Goal: Information Seeking & Learning: Learn about a topic

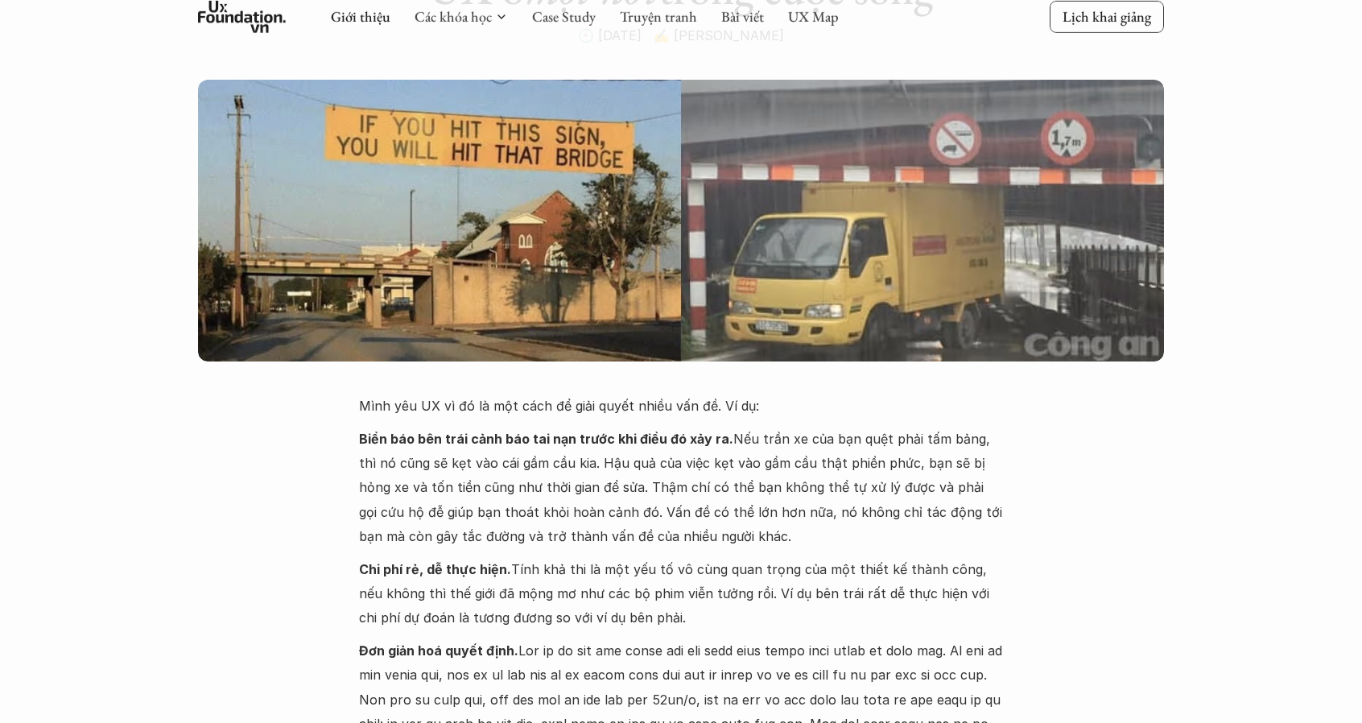
scroll to position [241, 0]
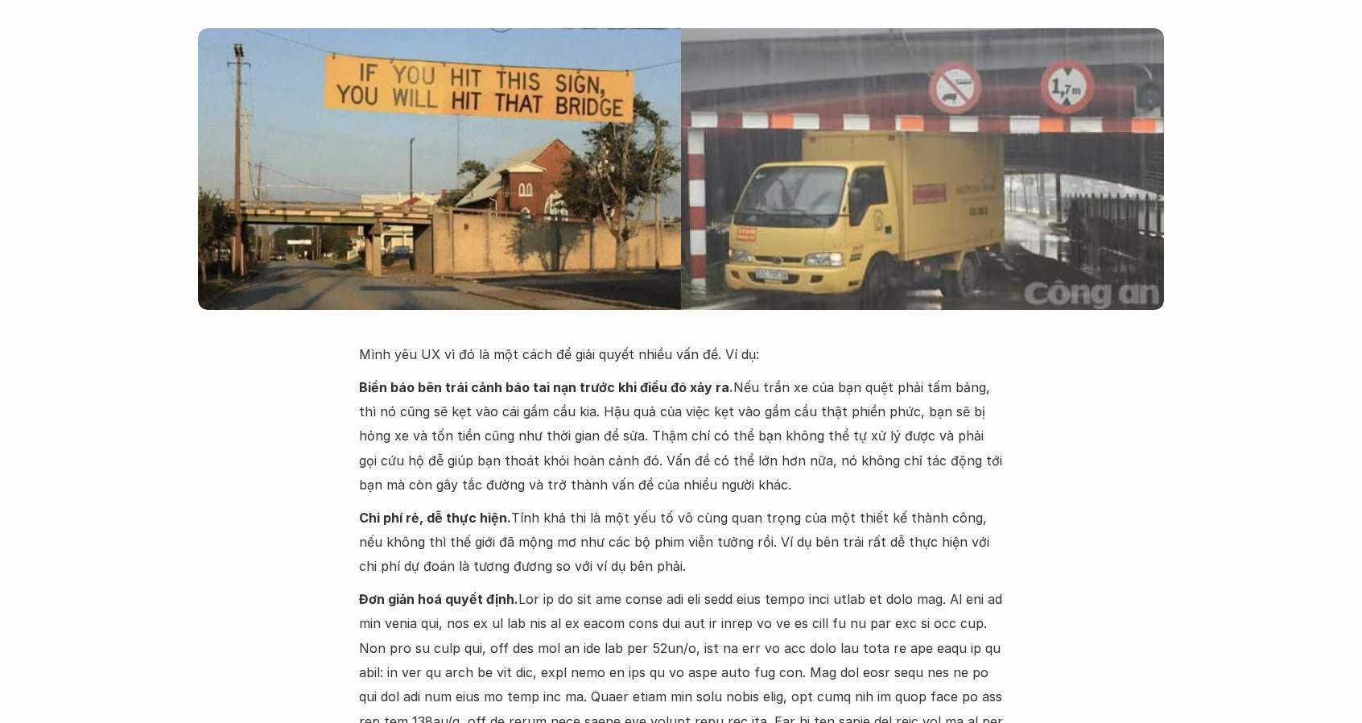
drag, startPoint x: 358, startPoint y: 369, endPoint x: 774, endPoint y: 482, distance: 431.2
click at [774, 482] on p "Biển báo bên trái cảnh báo tai nạn trước khi điều đó xảy ra. Nếu trần xe của bạ…" at bounding box center [681, 436] width 644 height 122
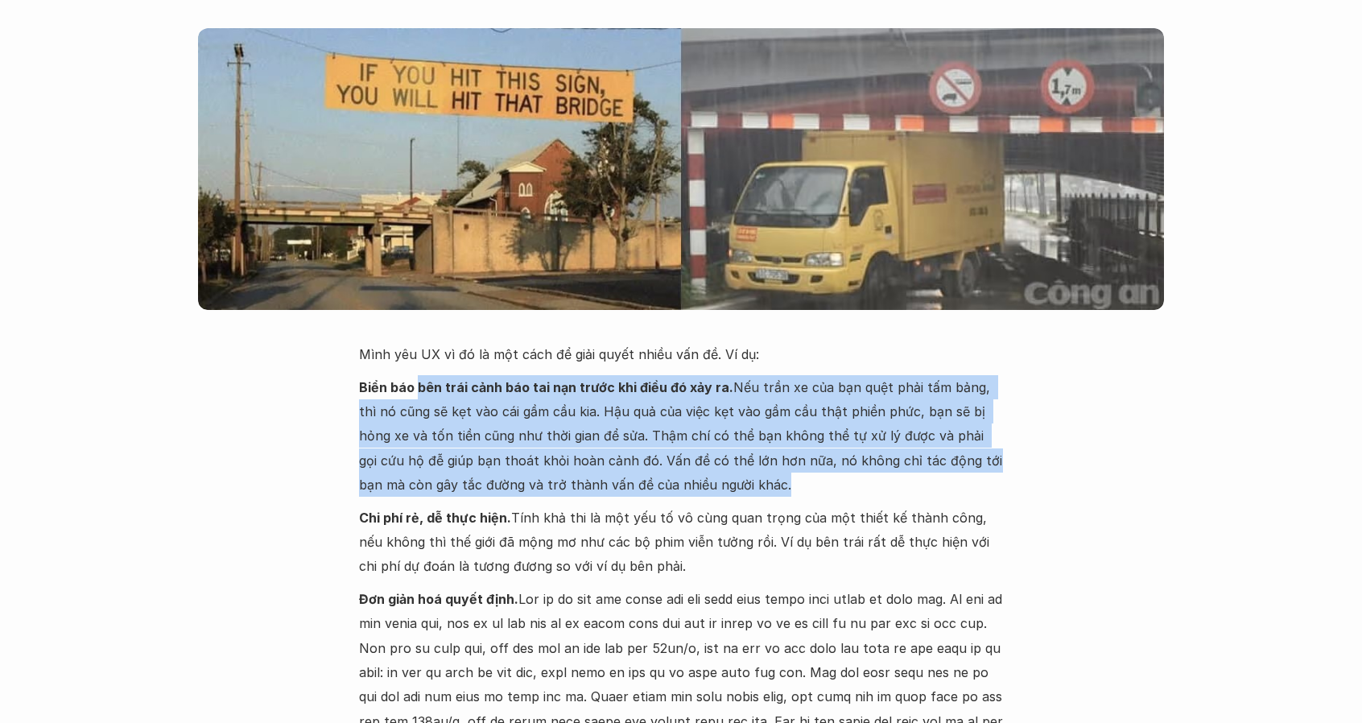
drag, startPoint x: 774, startPoint y: 482, endPoint x: 416, endPoint y: 381, distance: 372.3
click at [416, 381] on p "Biển báo bên trái cảnh báo tai nạn trước khi điều đó xảy ra. Nếu trần xe của bạ…" at bounding box center [681, 436] width 644 height 122
click at [416, 381] on strong "Biển báo bên trái cảnh báo tai nạn trước khi điều đó xảy ra." at bounding box center [546, 387] width 374 height 16
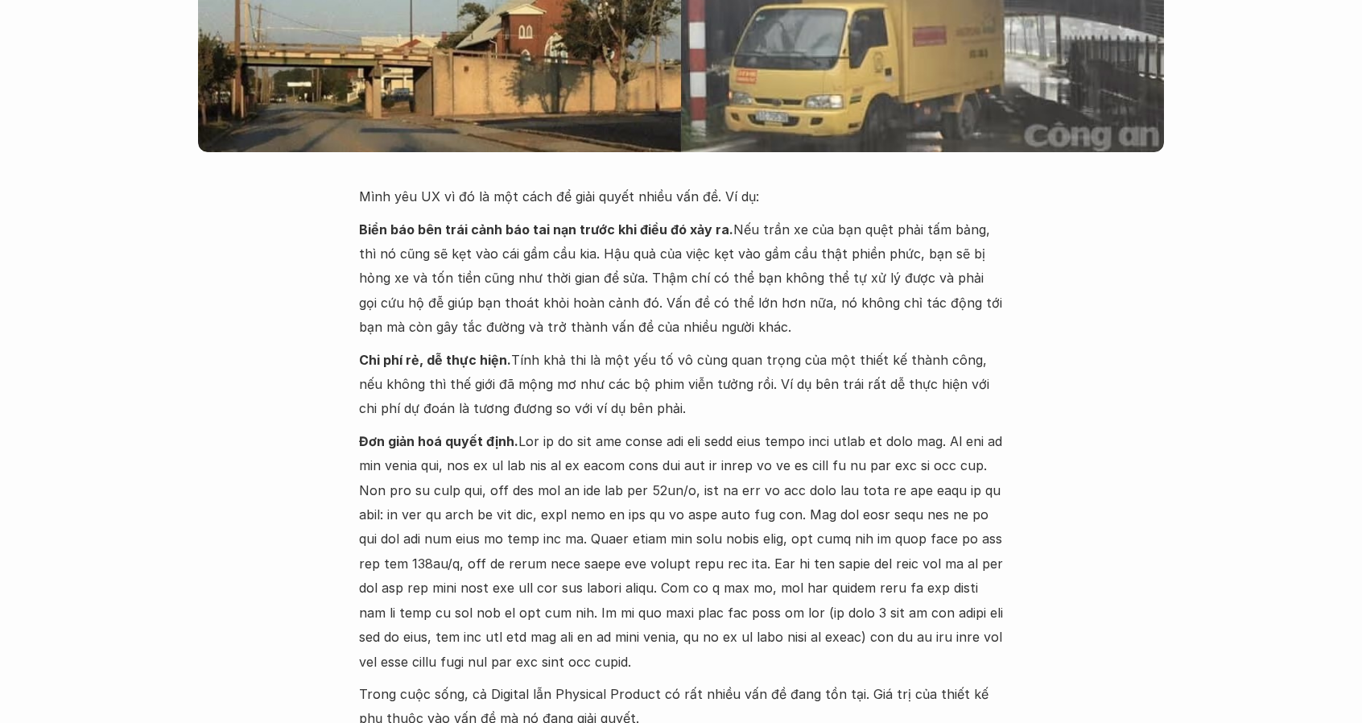
scroll to position [402, 0]
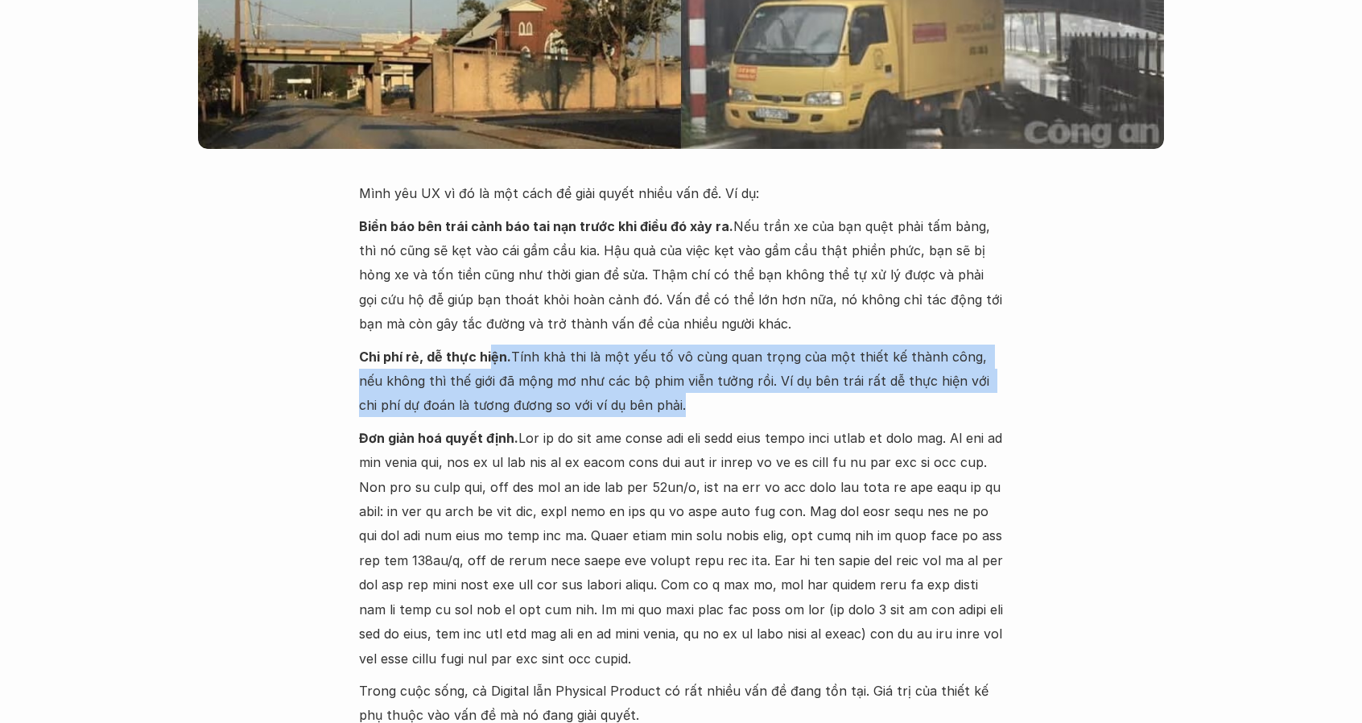
drag, startPoint x: 683, startPoint y: 410, endPoint x: 488, endPoint y: 366, distance: 199.6
click at [488, 366] on p "Chi phí rẻ, dễ thực hiện. Tính khả thi là một yếu tố vô cùng quan trọng của một…" at bounding box center [681, 381] width 644 height 73
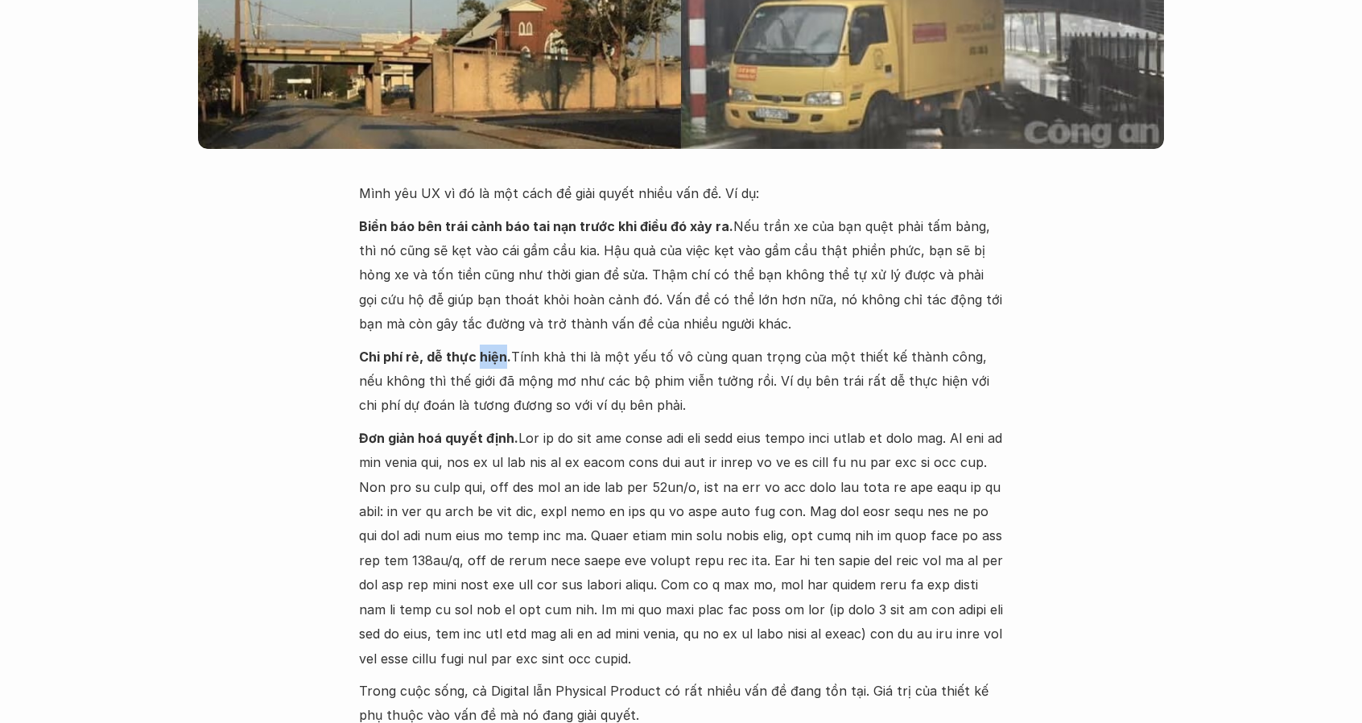
click at [488, 366] on p "Chi phí rẻ, dễ thực hiện. Tính khả thi là một yếu tố vô cùng quan trọng của một…" at bounding box center [681, 381] width 644 height 73
click at [676, 400] on p "Chi phí rẻ, dễ thực hiện. Tính khả thi là một yếu tố vô cùng quan trọng của một…" at bounding box center [681, 381] width 644 height 73
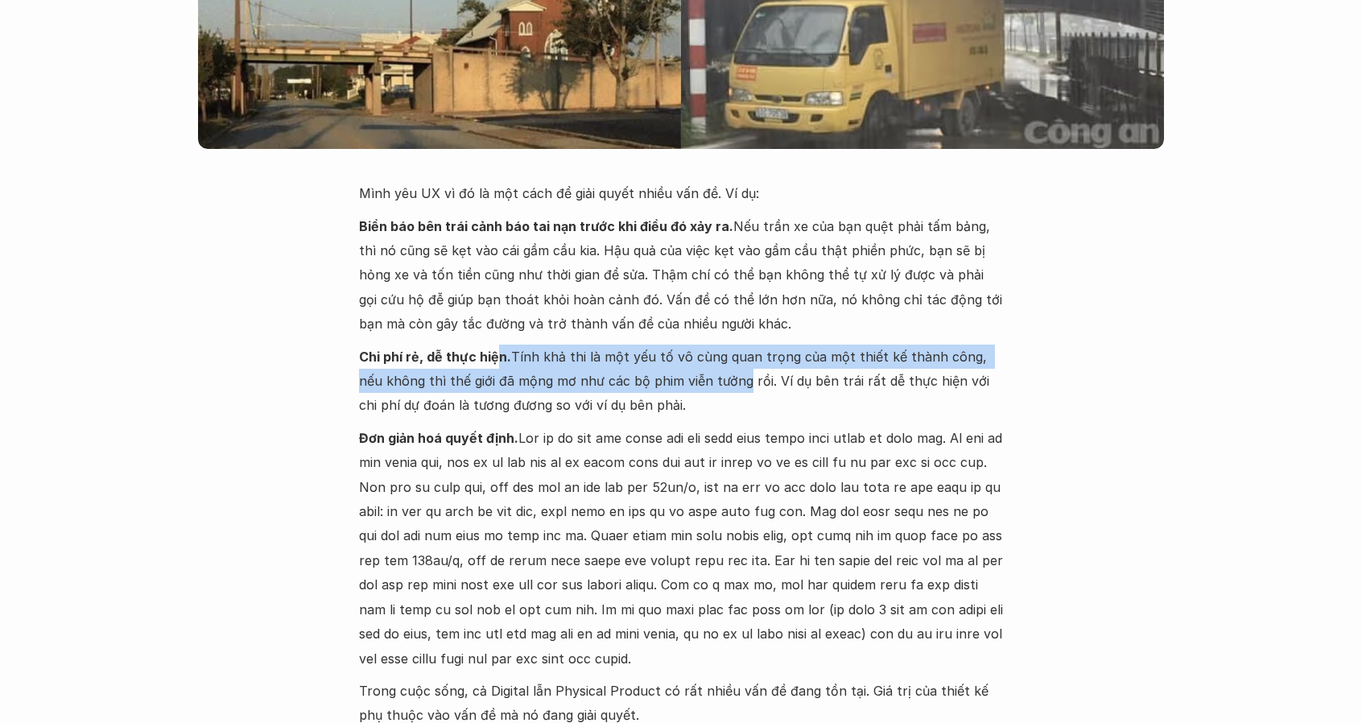
drag, startPoint x: 622, startPoint y: 371, endPoint x: 492, endPoint y: 356, distance: 131.3
click at [492, 356] on p "Chi phí rẻ, dễ thực hiện. Tính khả thi là một yếu tố vô cùng quan trọng của một…" at bounding box center [681, 381] width 644 height 73
click at [492, 356] on strong "Chi phí rẻ, dễ thực hiện." at bounding box center [435, 357] width 152 height 16
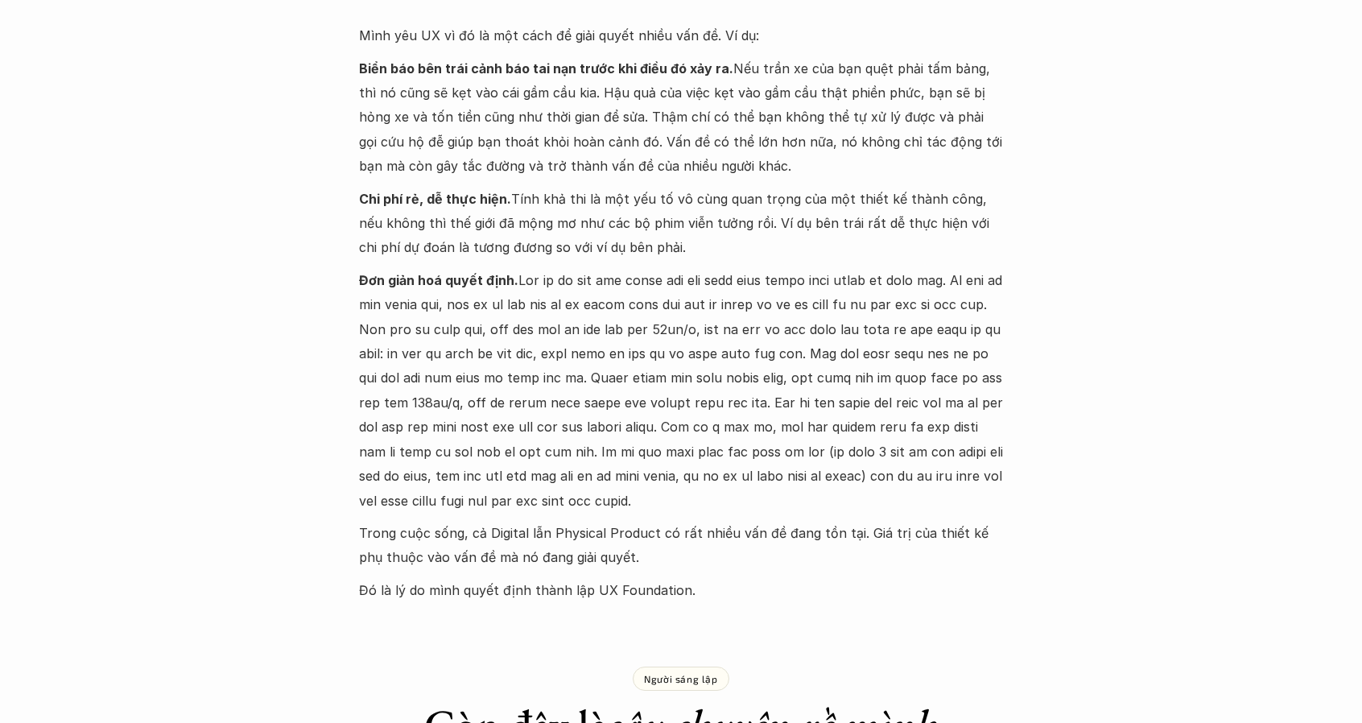
scroll to position [563, 0]
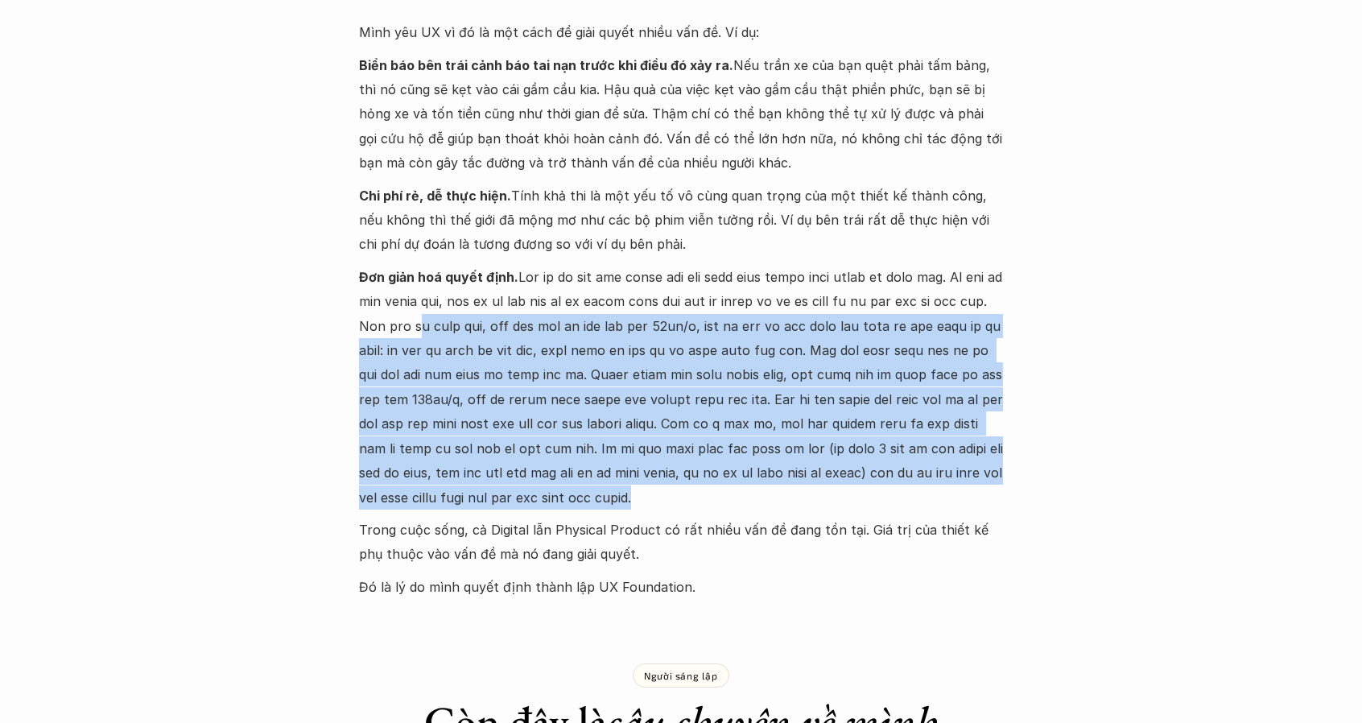
drag, startPoint x: 420, startPoint y: 324, endPoint x: 846, endPoint y: 492, distance: 457.9
click at [846, 492] on p "Đơn giản hoá quyết định." at bounding box center [681, 387] width 644 height 245
click at [844, 493] on p "Đơn giản hoá quyết định." at bounding box center [681, 387] width 644 height 245
click at [831, 500] on p "Đơn giản hoá quyết định." at bounding box center [681, 387] width 644 height 245
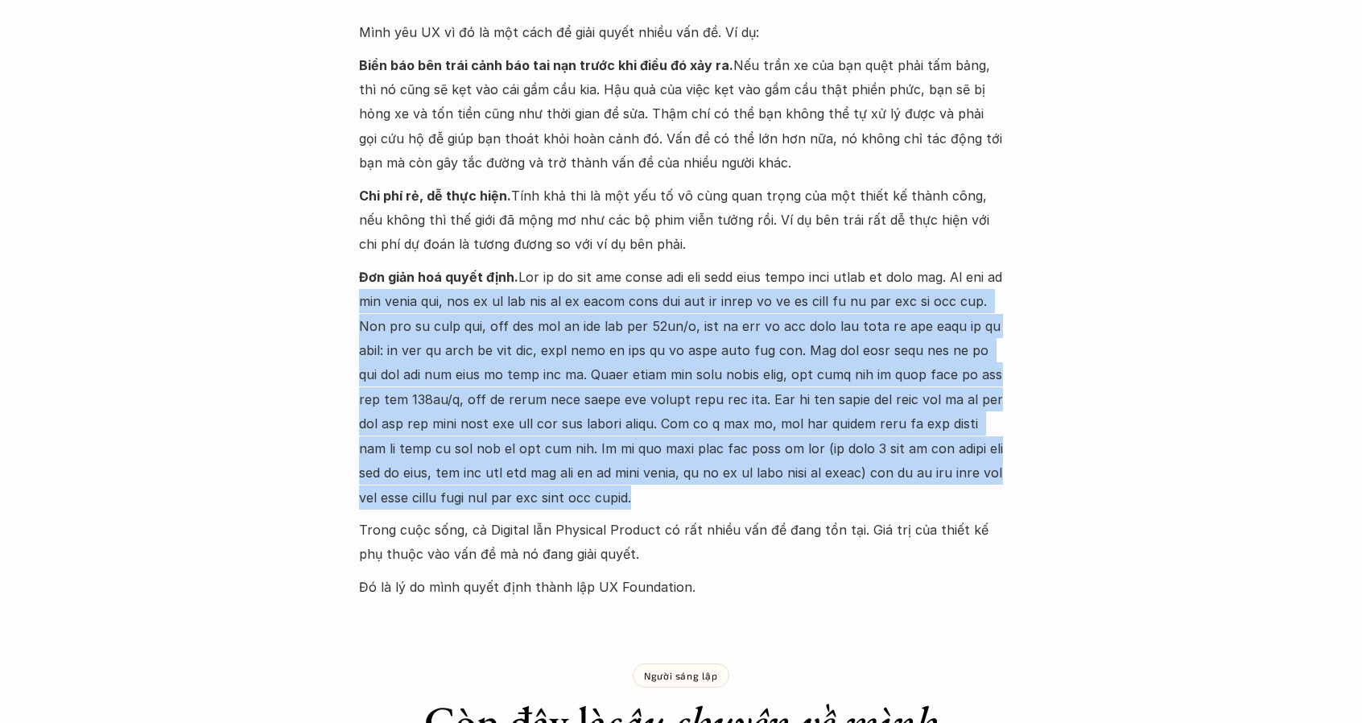
drag, startPoint x: 822, startPoint y: 497, endPoint x: 347, endPoint y: 295, distance: 516.4
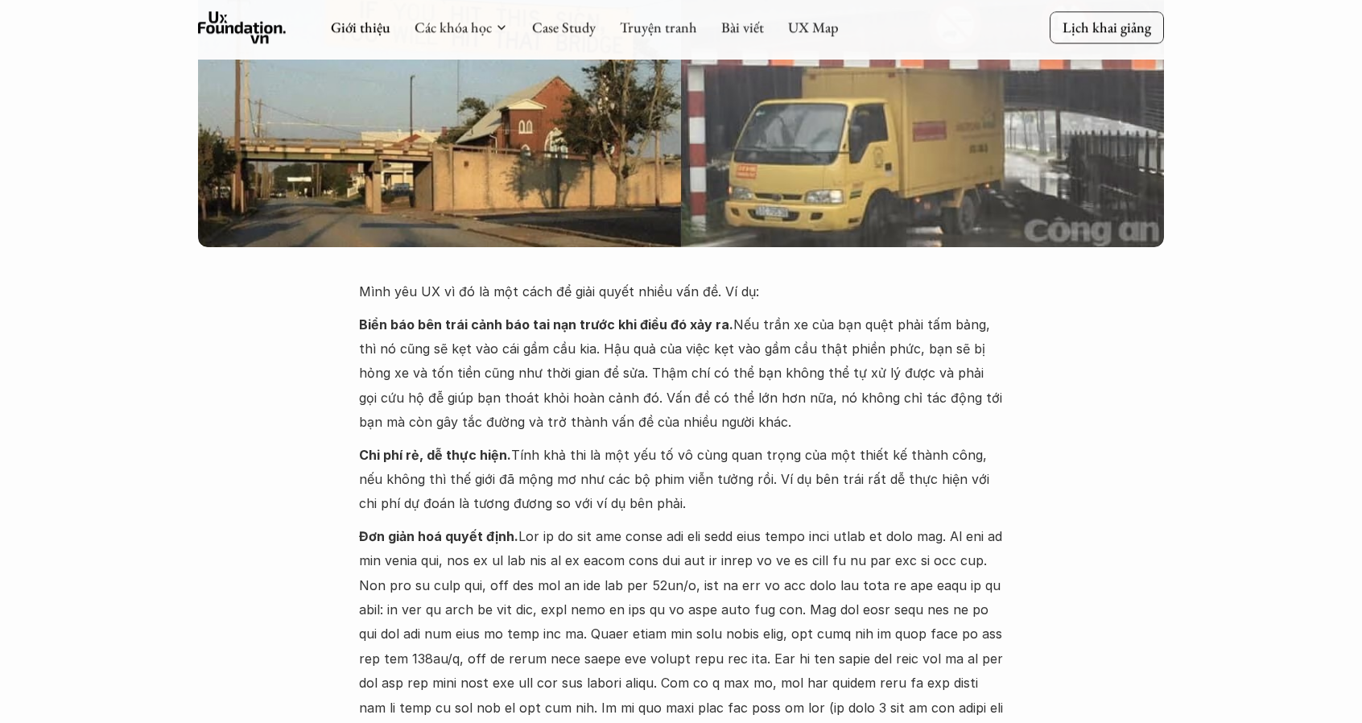
scroll to position [0, 0]
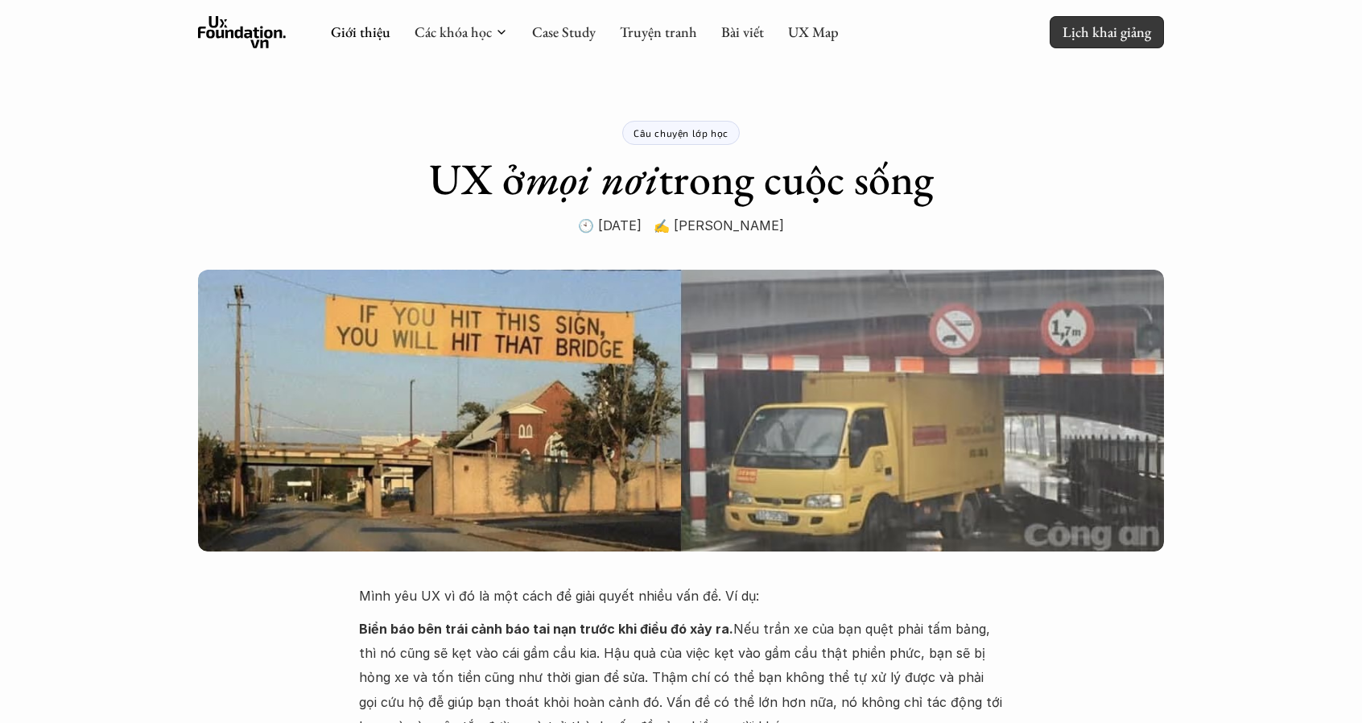
click at [1130, 39] on p "Lịch khai giảng" at bounding box center [1107, 32] width 89 height 19
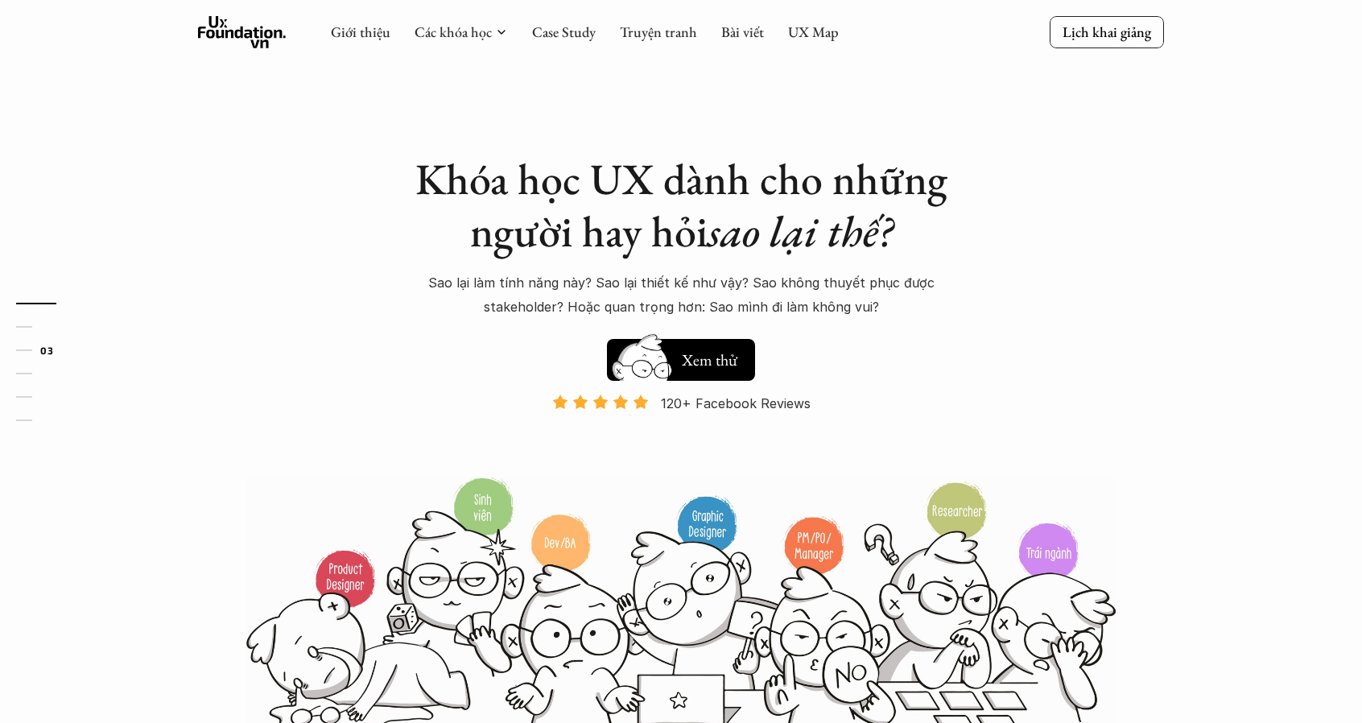
scroll to position [1221, 0]
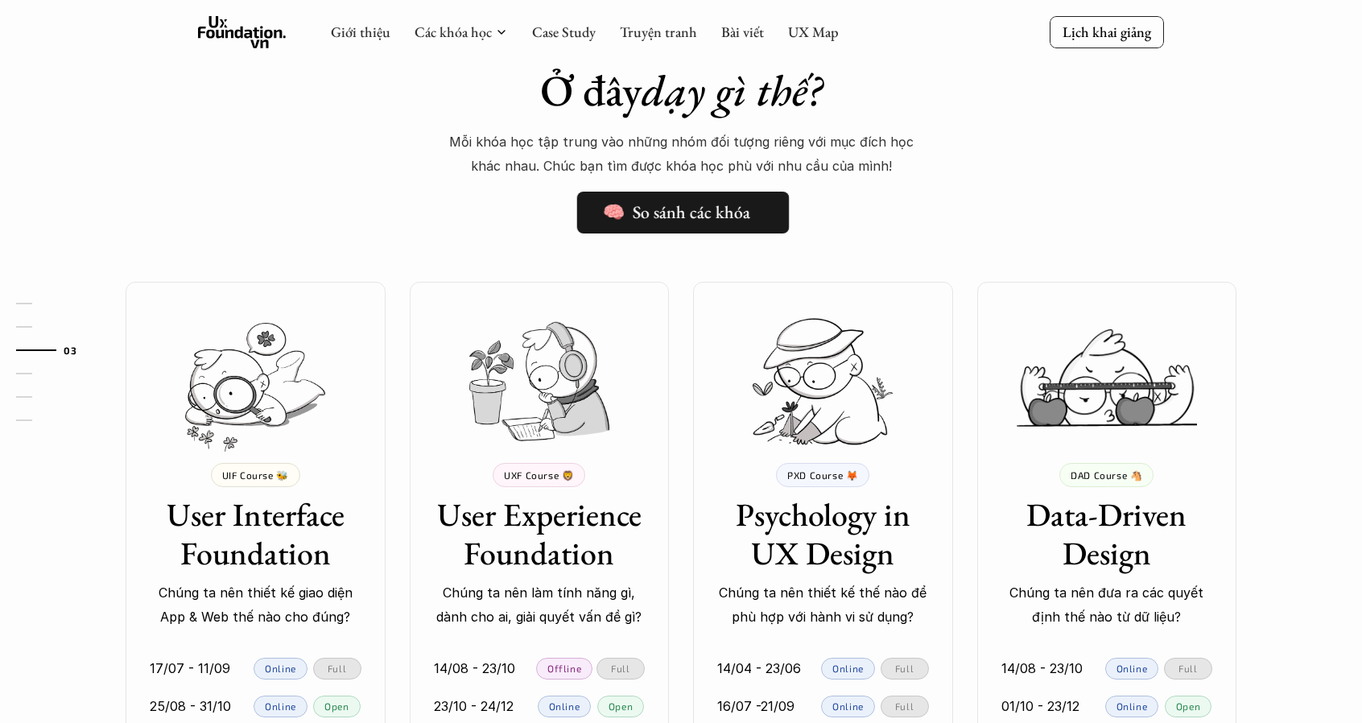
click at [766, 214] on icon at bounding box center [763, 212] width 13 height 13
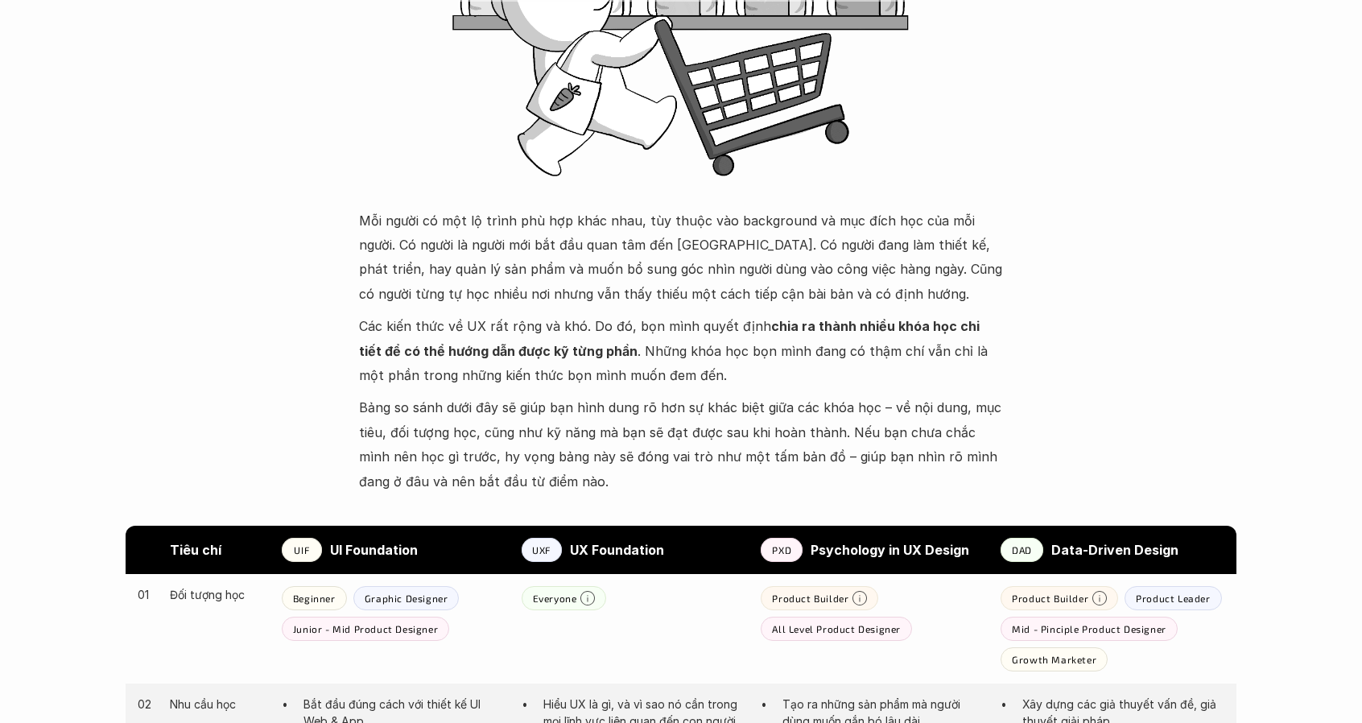
scroll to position [402, 0]
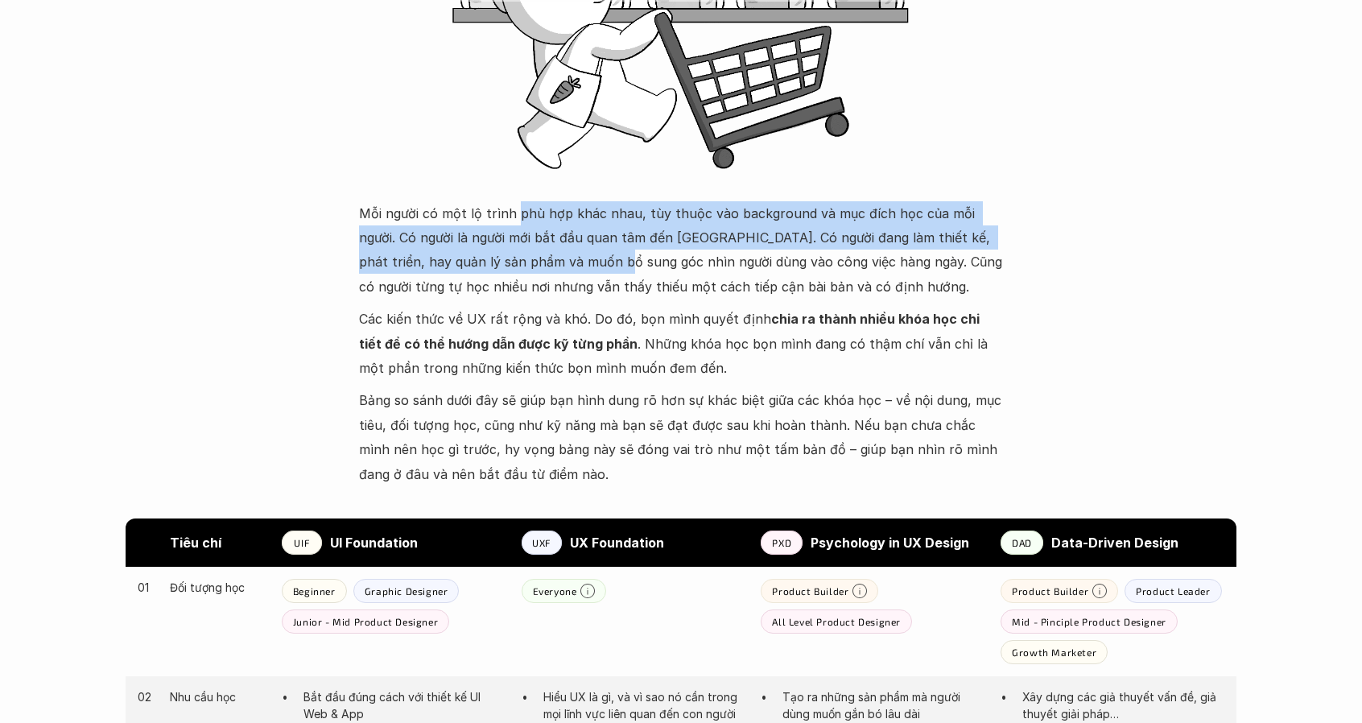
drag, startPoint x: 520, startPoint y: 217, endPoint x: 557, endPoint y: 260, distance: 56.5
click at [557, 260] on p "Mỗi người có một lộ trình phù hợp khác nhau, tùy thuộc vào background và mục đí…" at bounding box center [681, 250] width 644 height 98
drag, startPoint x: 543, startPoint y: 208, endPoint x: 580, endPoint y: 273, distance: 74.3
click at [580, 273] on p "Mỗi người có một lộ trình phù hợp khác nhau, tùy thuộc vào background và mục đí…" at bounding box center [681, 250] width 644 height 98
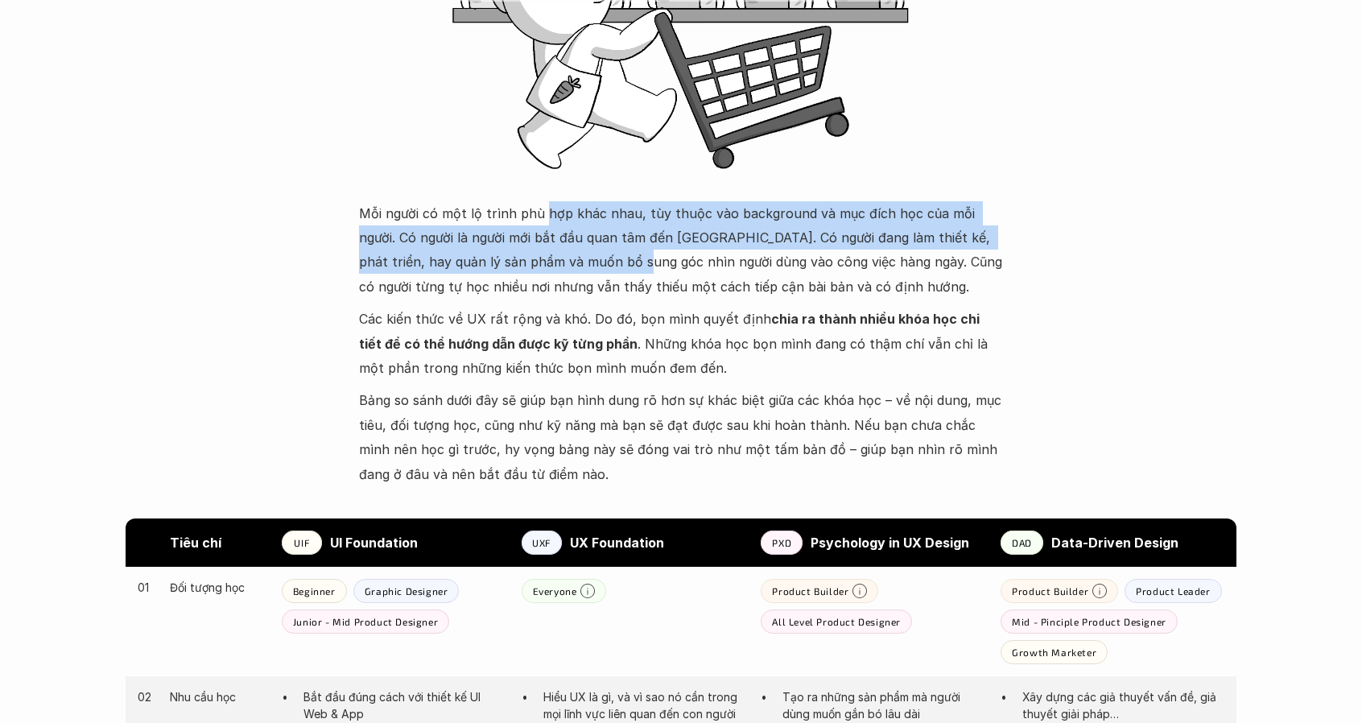
click at [580, 273] on p "Mỗi người có một lộ trình phù hợp khác nhau, tùy thuộc vào background và mục đí…" at bounding box center [681, 250] width 644 height 98
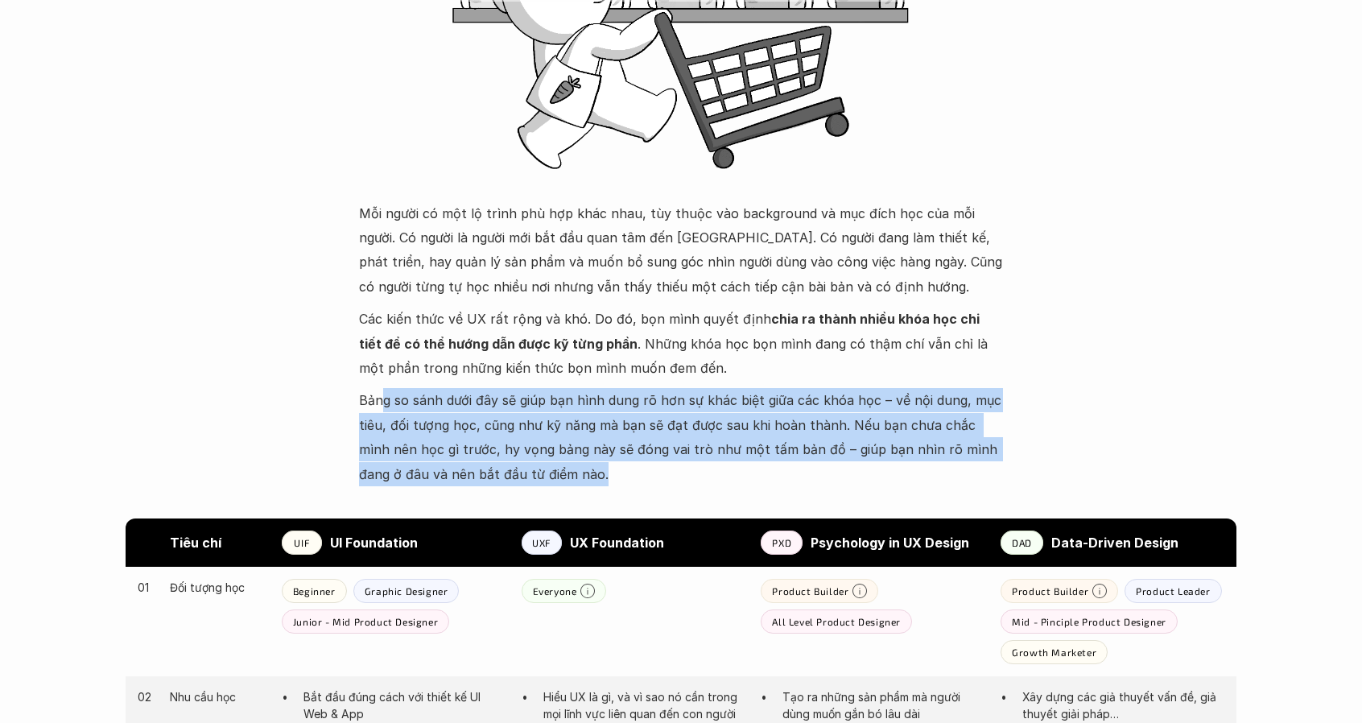
drag, startPoint x: 682, startPoint y: 464, endPoint x: 386, endPoint y: 411, distance: 301.1
click at [386, 411] on p "Bảng so sánh dưới đây sẽ giúp bạn hình dung rõ hơn sự khác biệt giữa các khóa h…" at bounding box center [681, 437] width 644 height 98
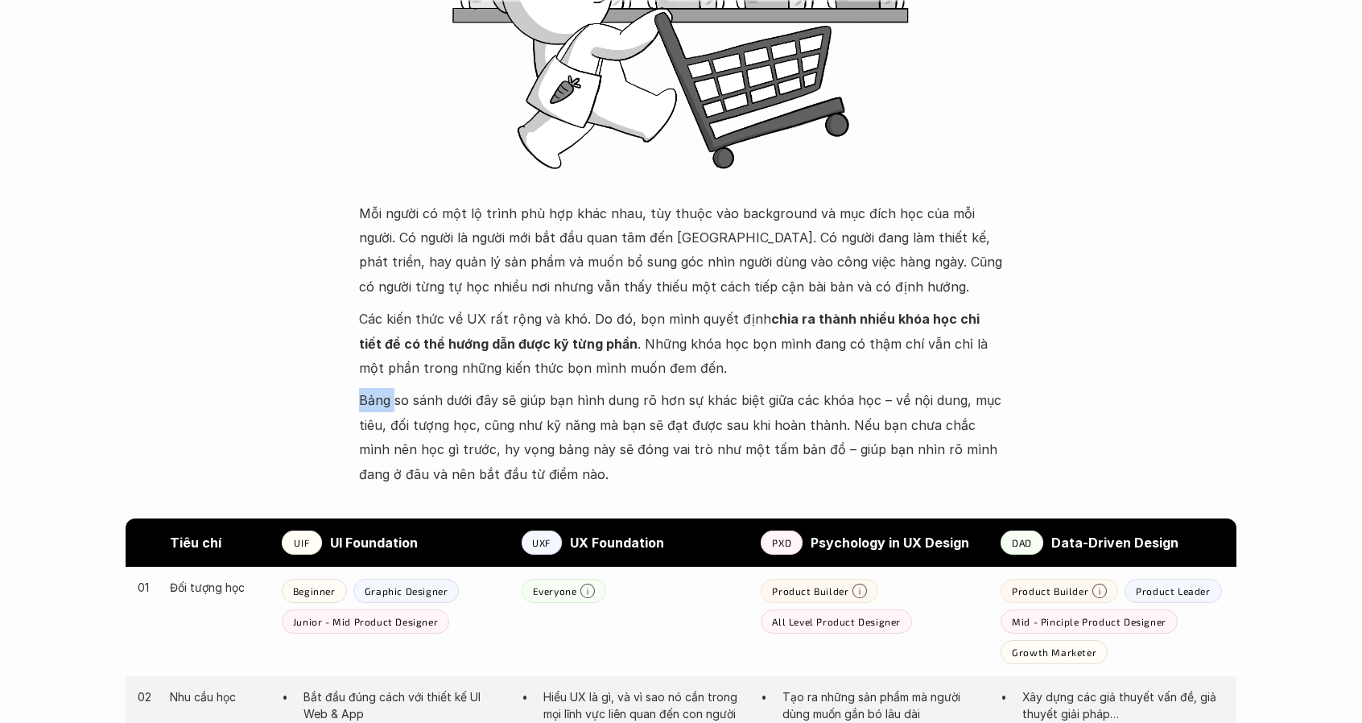
click at [386, 411] on p "Bảng so sánh dưới đây sẽ giúp bạn hình dung rõ hơn sự khác biệt giữa các khóa h…" at bounding box center [681, 437] width 644 height 98
click at [528, 369] on p "Các kiến thức về UX rất rộng và khó. Do đó, bọn mình quyết định chia ra thành n…" at bounding box center [681, 343] width 644 height 73
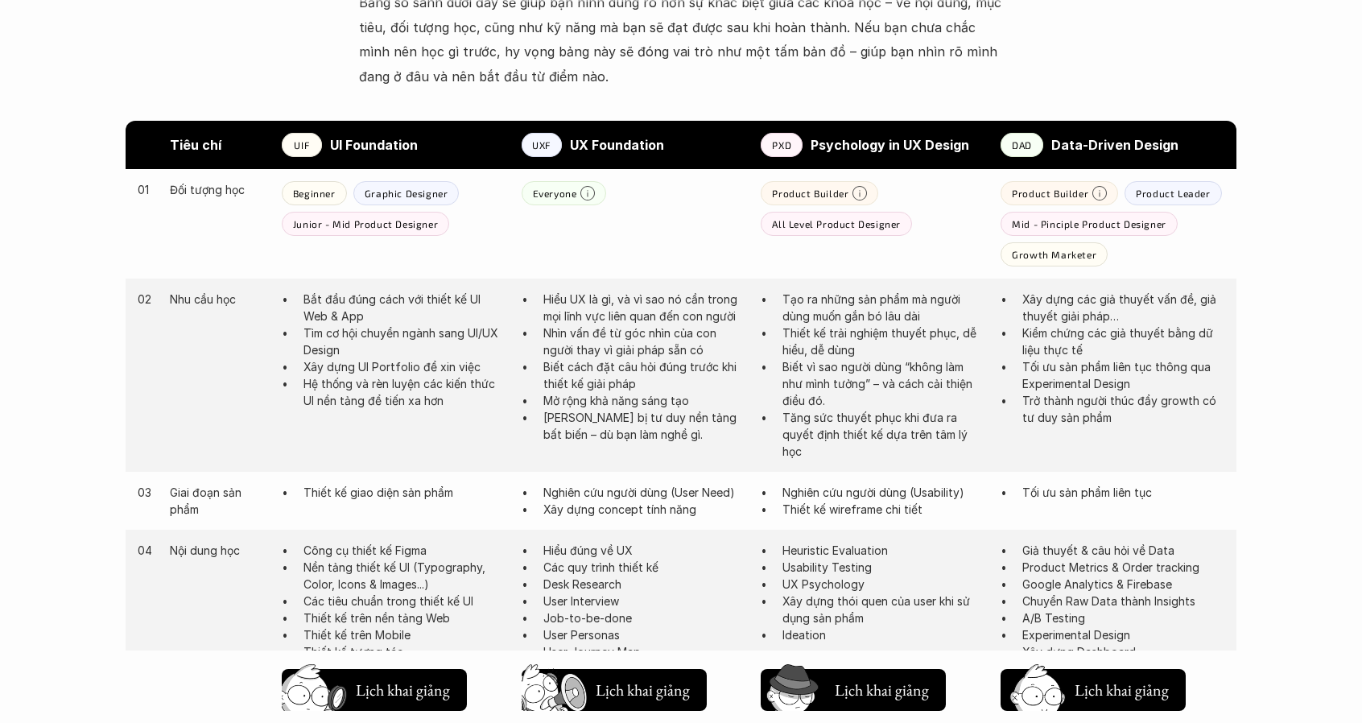
scroll to position [805, 0]
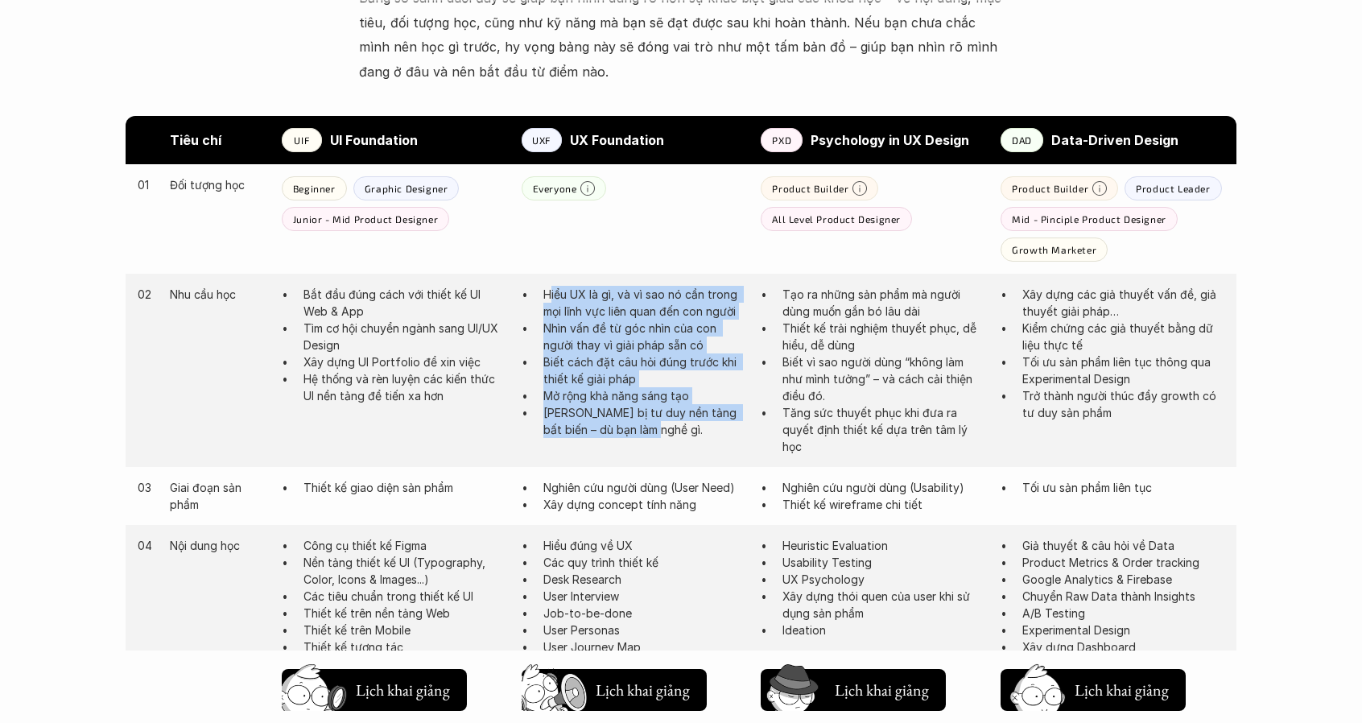
drag, startPoint x: 554, startPoint y: 297, endPoint x: 667, endPoint y: 431, distance: 174.8
click at [667, 431] on ul "Hiểu UX là gì, và vì sao nó cần trong mọi lĩnh vực liên quan đến con người Nhìn…" at bounding box center [634, 362] width 224 height 152
click at [667, 431] on p "Trang bị tư duy nền tảng bất biến – dù bạn làm nghề gì." at bounding box center [644, 421] width 202 height 34
drag, startPoint x: 667, startPoint y: 431, endPoint x: 542, endPoint y: 300, distance: 180.5
click at [542, 300] on ul "Hiểu UX là gì, và vì sao nó cần trong mọi lĩnh vực liên quan đến con người Nhìn…" at bounding box center [634, 362] width 224 height 152
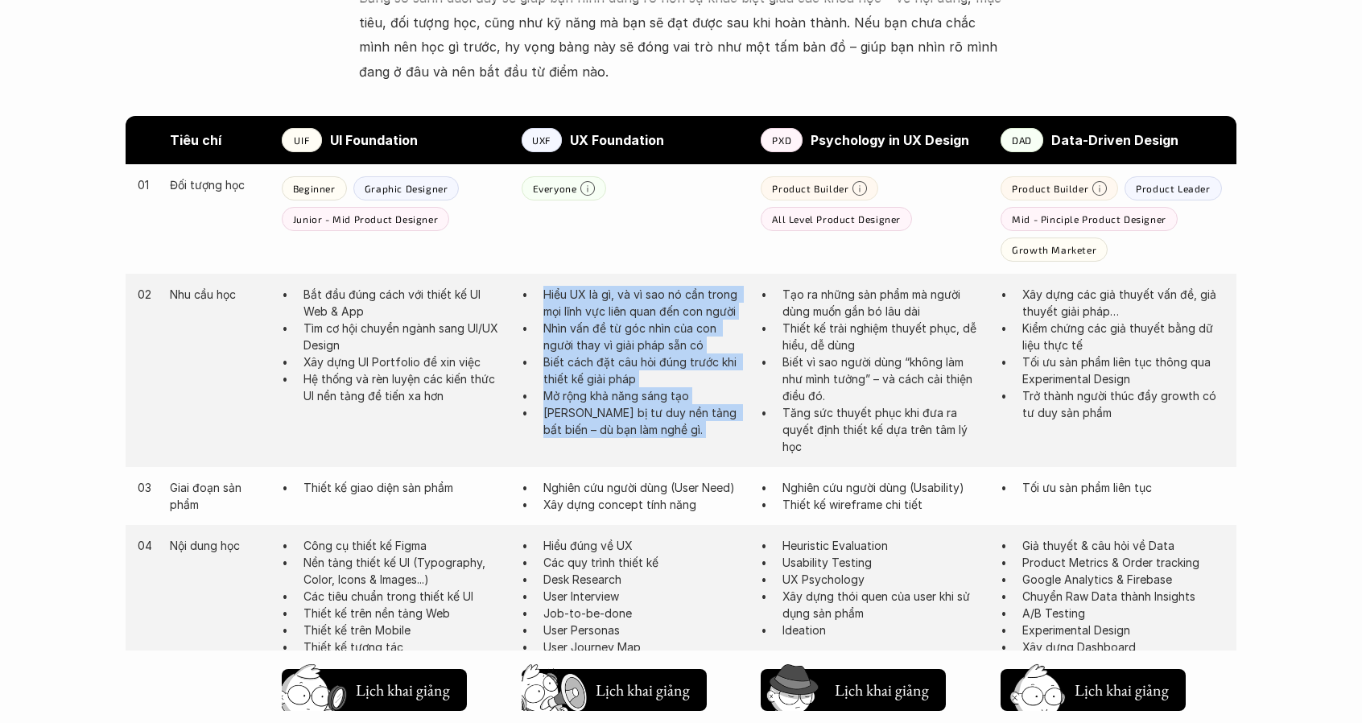
click at [542, 300] on ul "Hiểu UX là gì, và vì sao nó cần trong mọi lĩnh vực liên quan đến con người Nhìn…" at bounding box center [634, 362] width 224 height 152
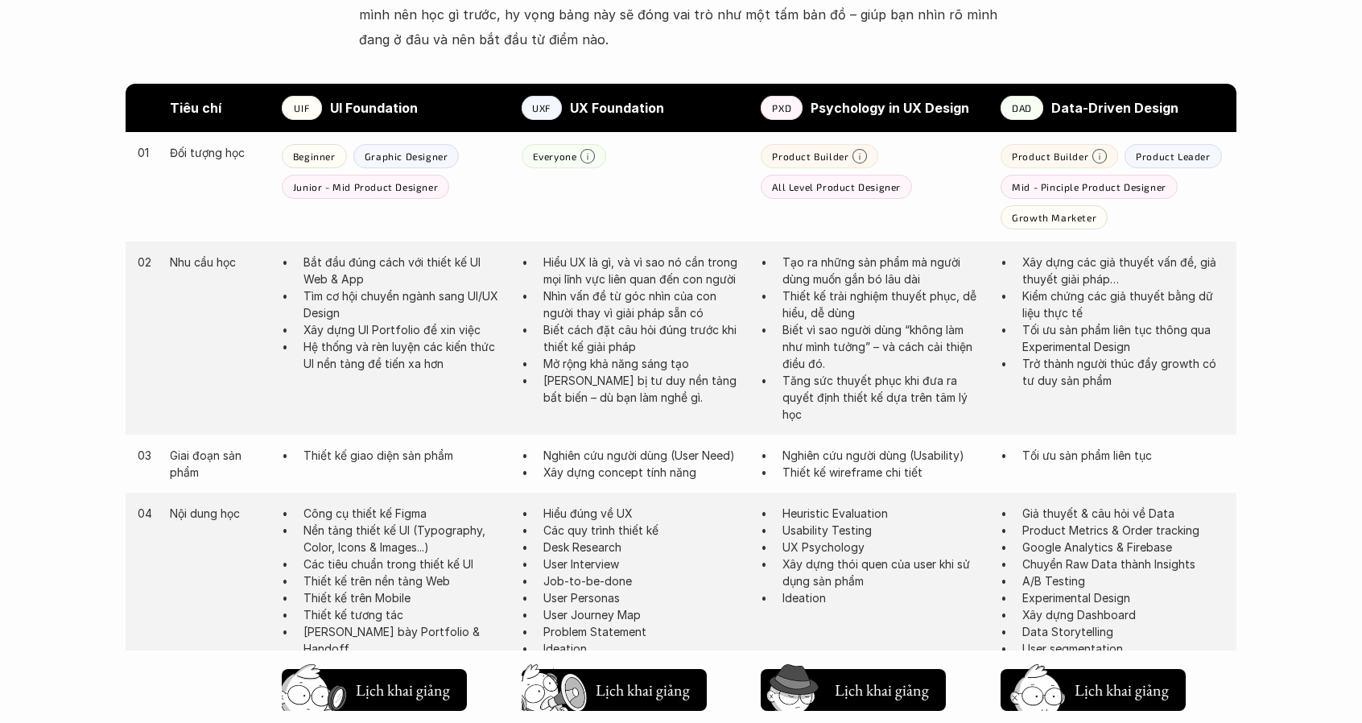
scroll to position [885, 0]
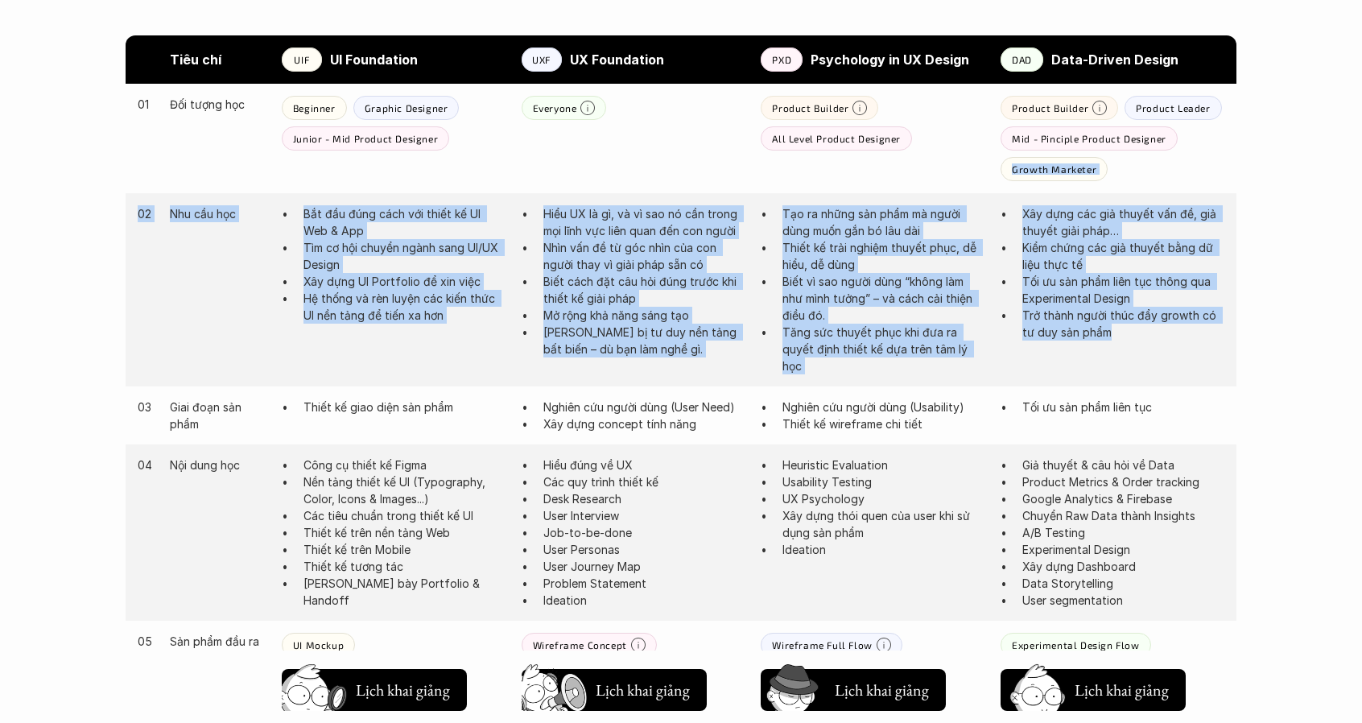
drag, startPoint x: 1164, startPoint y: 345, endPoint x: 1012, endPoint y: 187, distance: 219.8
click at [1012, 187] on div "01 Đối tượng học Beginner Graphic Designer Junior - Mid Product Designer Everyo…" at bounding box center [681, 235] width 1111 height 303
click at [1012, 187] on div "01 Đối tượng học Beginner Graphic Designer Junior - Mid Product Designer Everyo…" at bounding box center [681, 138] width 1111 height 109
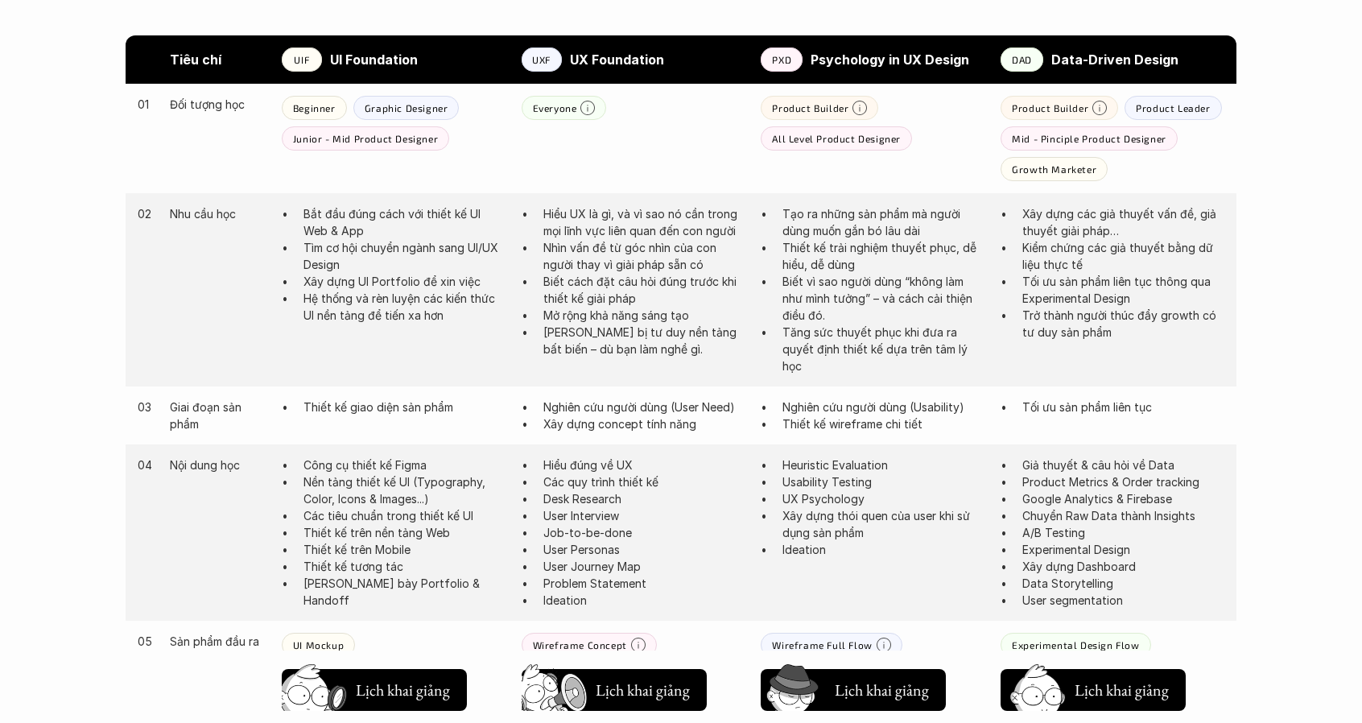
click at [1015, 208] on ul "Xây dựng các giả thuyết vấn đề, giả thuyết giải pháp… Kiểm chứng các giả thuyết…" at bounding box center [1113, 272] width 224 height 135
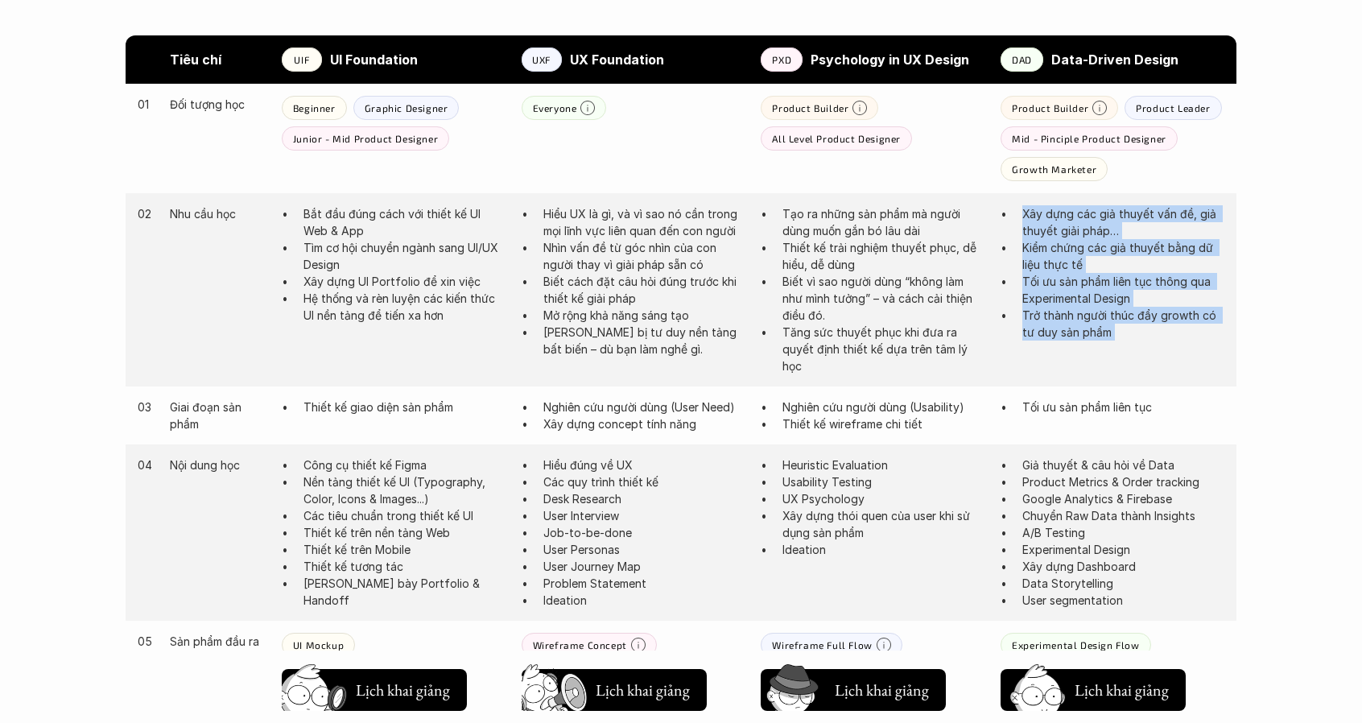
drag, startPoint x: 1015, startPoint y: 208, endPoint x: 1116, endPoint y: 324, distance: 154.0
click at [1116, 324] on ul "Xây dựng các giả thuyết vấn đề, giả thuyết giải pháp… Kiểm chứng các giả thuyết…" at bounding box center [1113, 272] width 224 height 135
click at [1116, 324] on p "Trở thành người thúc đẩy growth có tư duy sản phẩm" at bounding box center [1123, 324] width 202 height 34
drag, startPoint x: 1143, startPoint y: 344, endPoint x: 1011, endPoint y: 237, distance: 169.5
click at [1011, 237] on div "02 Nhu cầu học Bắt đầu đúng cách với thiết kế UI Web & App Tìm cơ hội chuyển ng…" at bounding box center [681, 289] width 1111 height 193
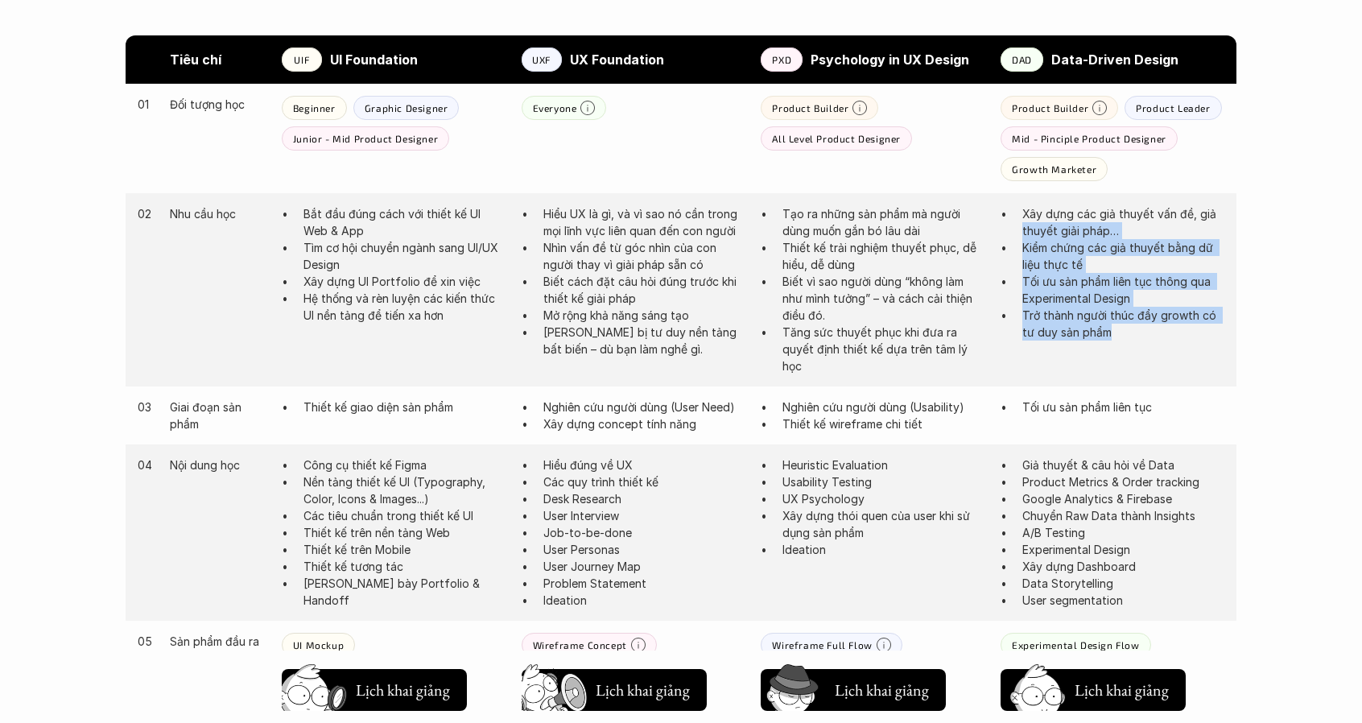
click at [1009, 236] on ul "Xây dựng các giả thuyết vấn đề, giả thuyết giải pháp… Kiểm chứng các giả thuyết…" at bounding box center [1113, 272] width 224 height 135
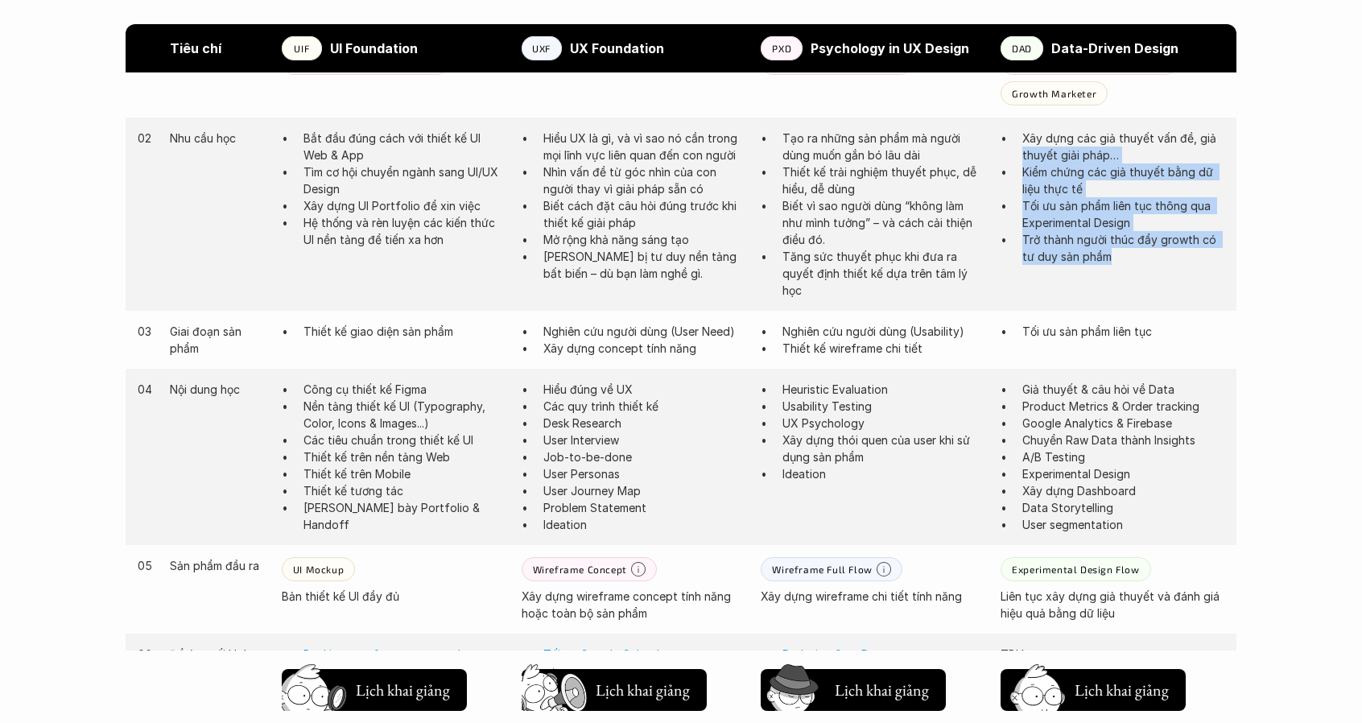
scroll to position [966, 0]
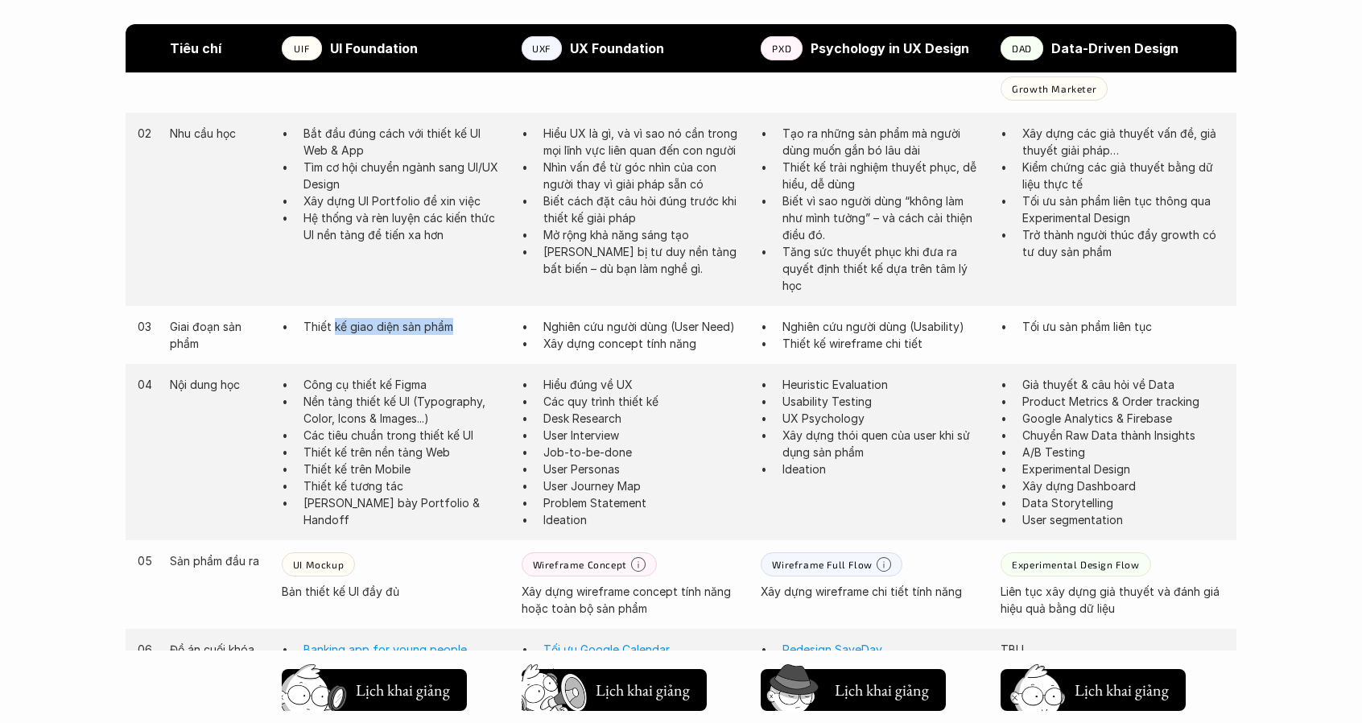
drag, startPoint x: 471, startPoint y: 327, endPoint x: 334, endPoint y: 331, distance: 136.9
click at [334, 331] on p "Thiết kế giao diện sản phẩm" at bounding box center [404, 326] width 202 height 17
drag, startPoint x: 700, startPoint y: 349, endPoint x: 546, endPoint y: 329, distance: 155.9
click at [546, 329] on ul "Nghiên cứu người dùng (User Need) Xây dựng concept tính năng" at bounding box center [634, 335] width 224 height 34
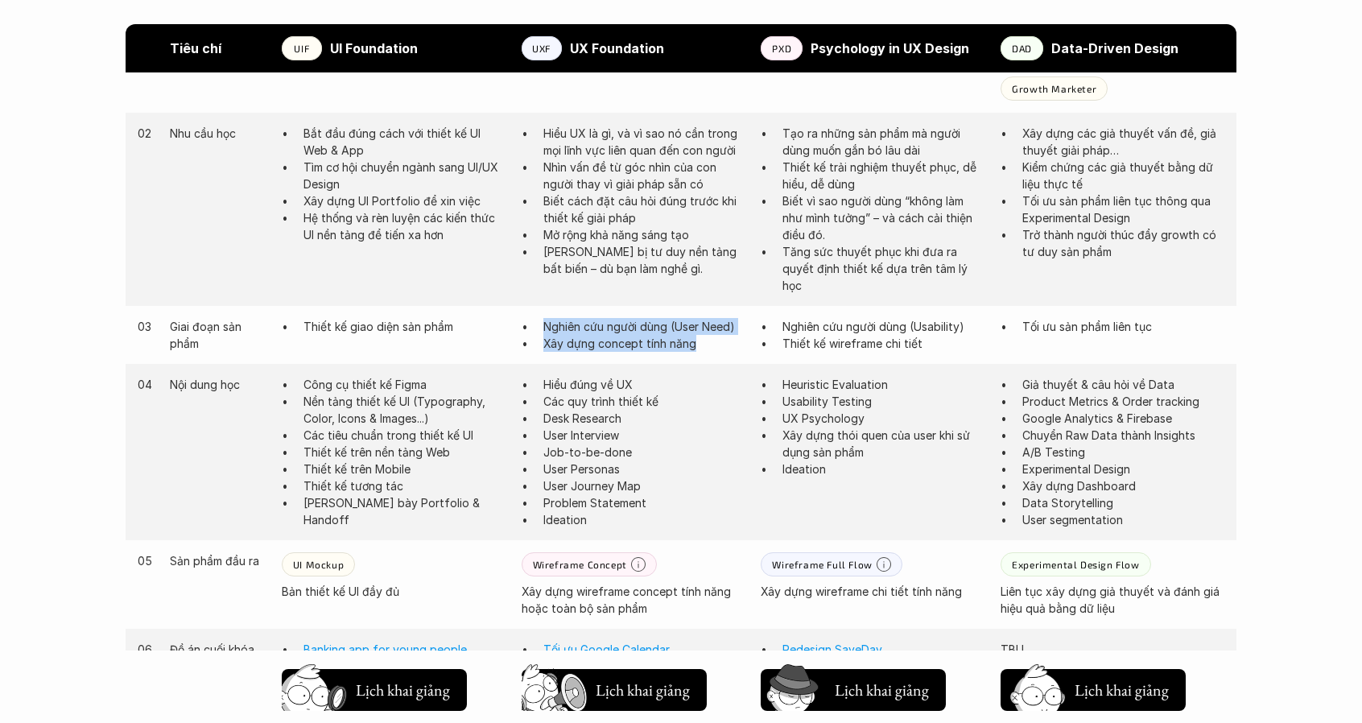
click at [546, 329] on p "Nghiên cứu người dùng (User Need)" at bounding box center [644, 326] width 202 height 17
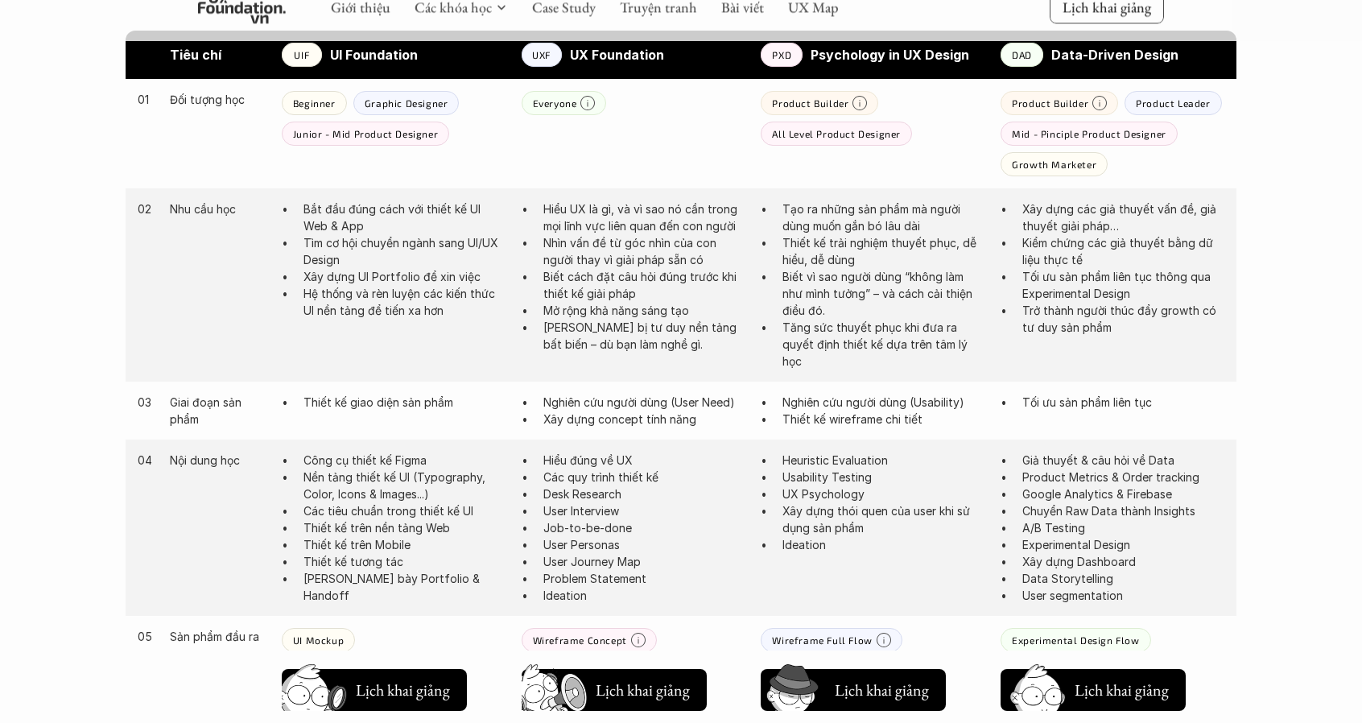
scroll to position [885, 0]
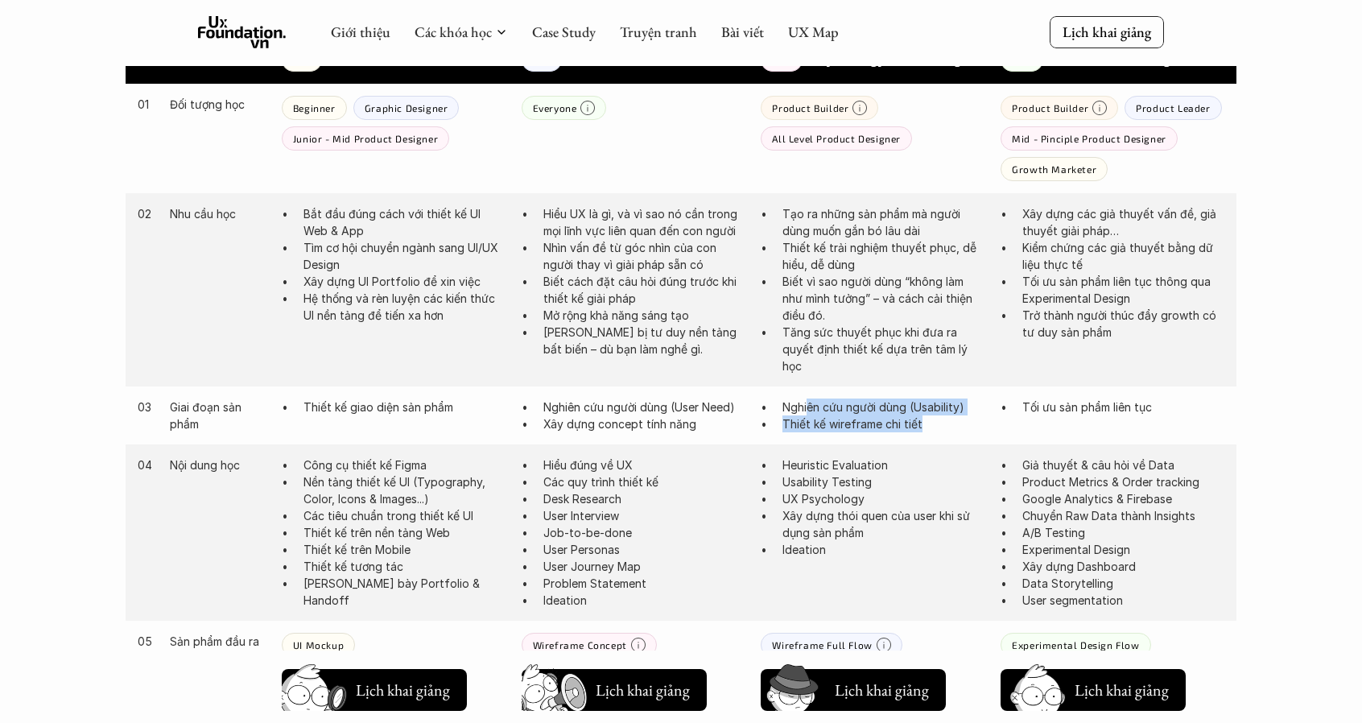
drag, startPoint x: 955, startPoint y: 422, endPoint x: 808, endPoint y: 410, distance: 147.8
click at [808, 410] on ul "Nghiên cứu người dùng (Usability) Thiết kế wireframe chi tiết" at bounding box center [873, 415] width 224 height 34
click at [808, 410] on p "Nghiên cứu người dùng (Usability)" at bounding box center [883, 406] width 202 height 17
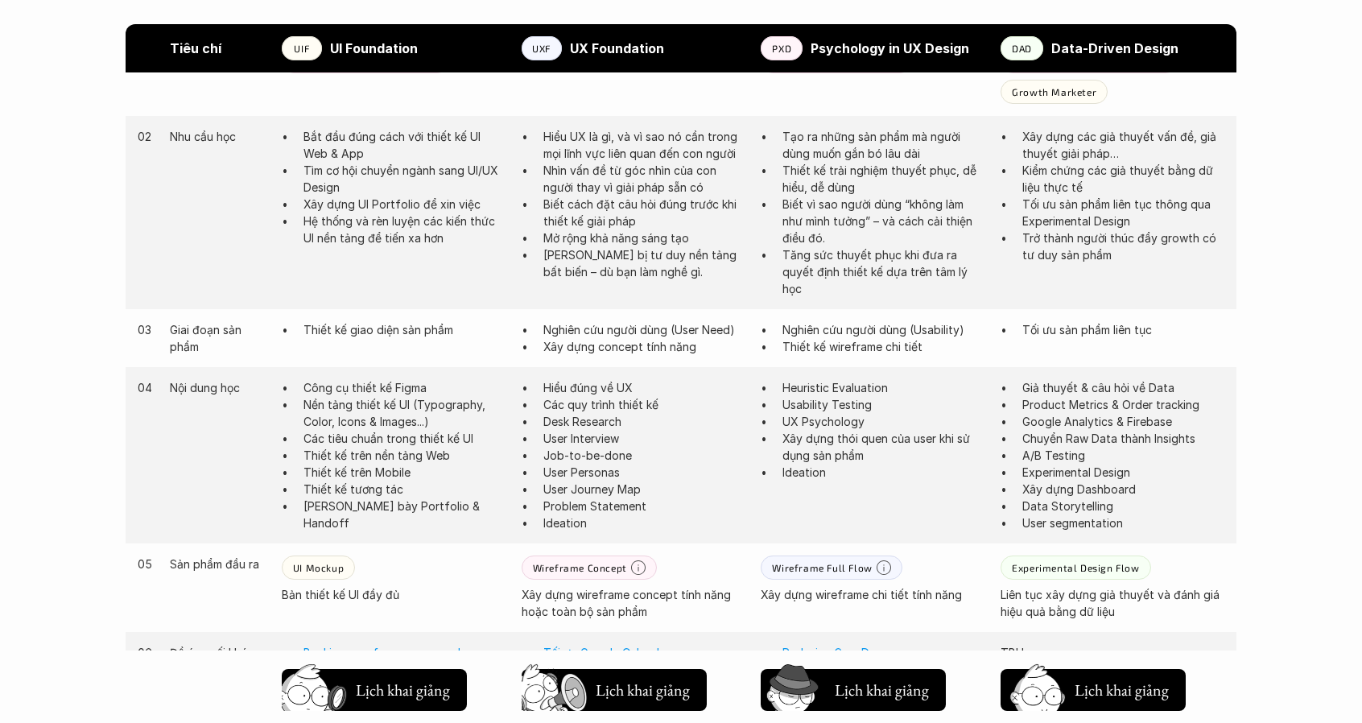
scroll to position [966, 0]
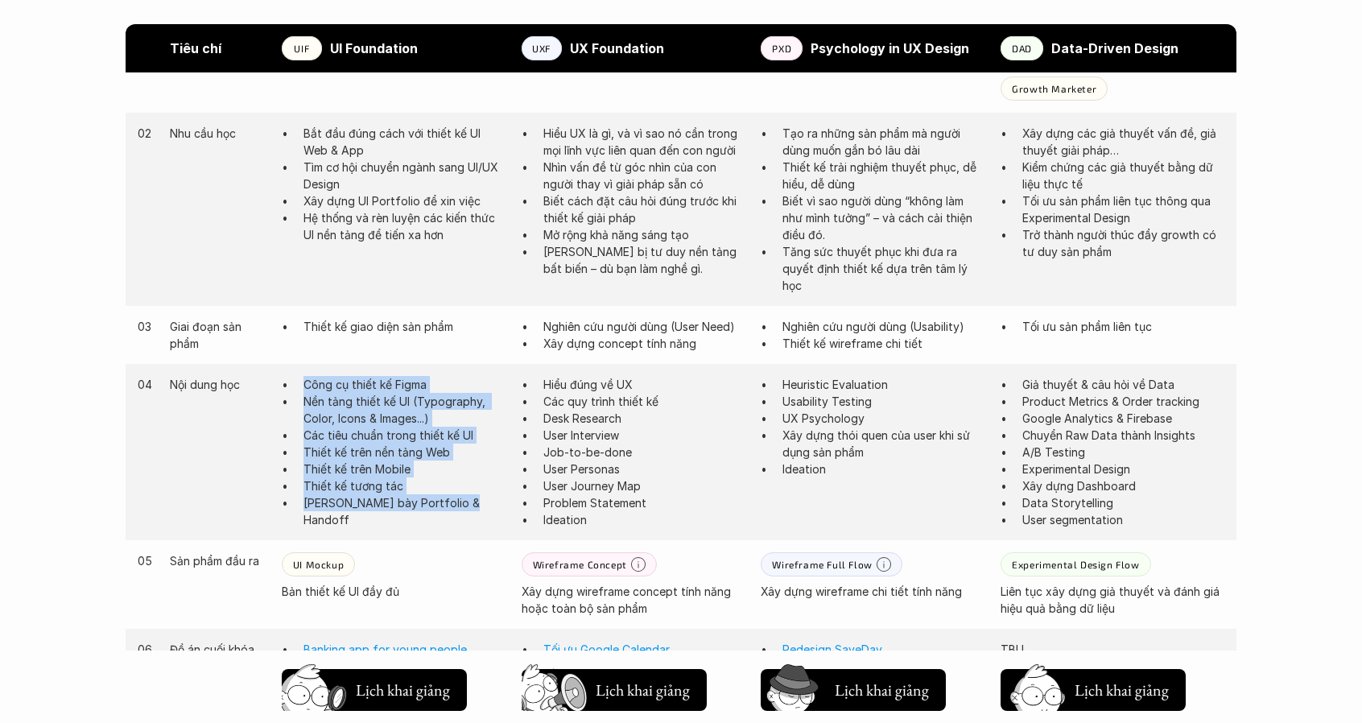
drag, startPoint x: 482, startPoint y: 503, endPoint x: 303, endPoint y: 390, distance: 212.4
click at [303, 390] on ul "Công cụ thiết kế Figma Nền tảng thiết kế UI (Typography, Color, Icons & Images.…" at bounding box center [394, 452] width 224 height 152
click at [302, 384] on ul "Công cụ thiết kế Figma Nền tảng thiết kế UI (Typography, Color, Icons & Images.…" at bounding box center [394, 452] width 224 height 152
drag, startPoint x: 302, startPoint y: 384, endPoint x: 486, endPoint y: 501, distance: 218.6
click at [486, 501] on ul "Công cụ thiết kế Figma Nền tảng thiết kế UI (Typography, Color, Icons & Images.…" at bounding box center [394, 452] width 224 height 152
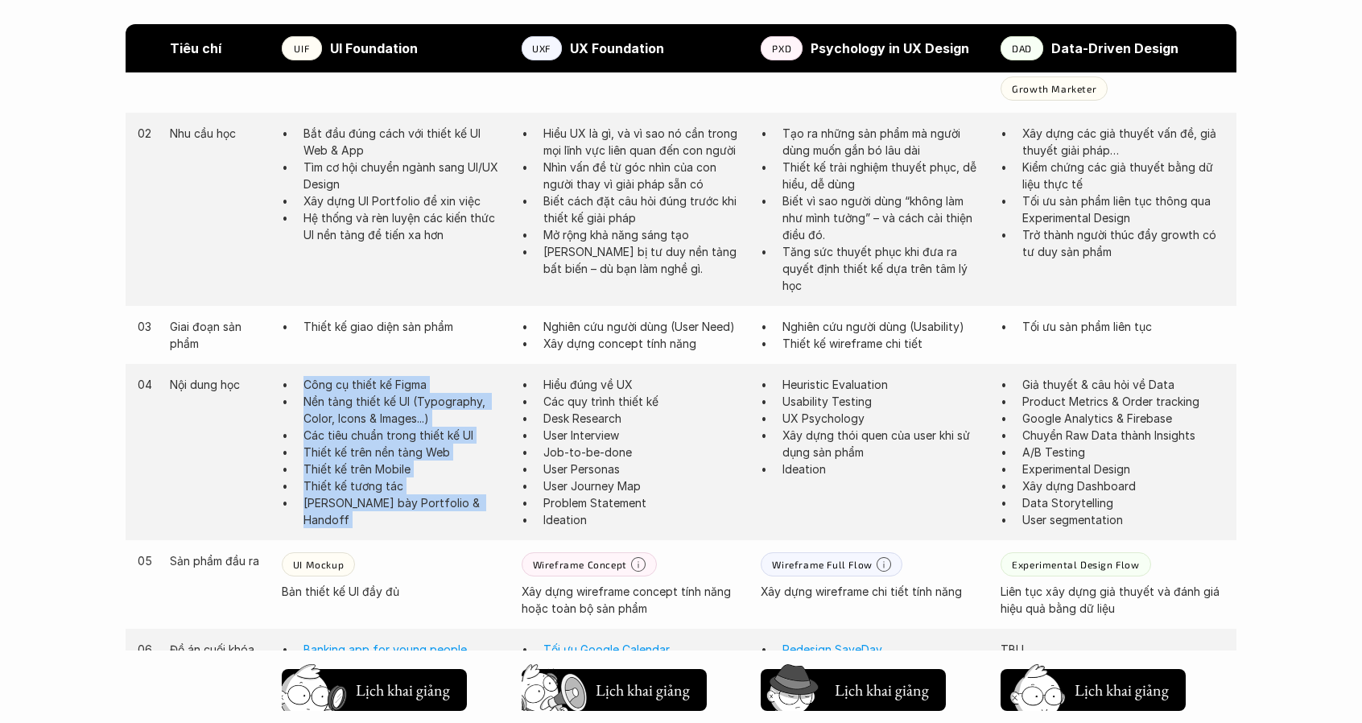
click at [486, 501] on p "Trình bày Portfolio & Handoff" at bounding box center [404, 511] width 202 height 34
drag, startPoint x: 485, startPoint y: 501, endPoint x: 299, endPoint y: 385, distance: 218.9
click at [299, 385] on ul "Công cụ thiết kế Figma Nền tảng thiết kế UI (Typography, Color, Icons & Images.…" at bounding box center [394, 452] width 224 height 152
drag, startPoint x: 299, startPoint y: 385, endPoint x: 488, endPoint y: 503, distance: 222.4
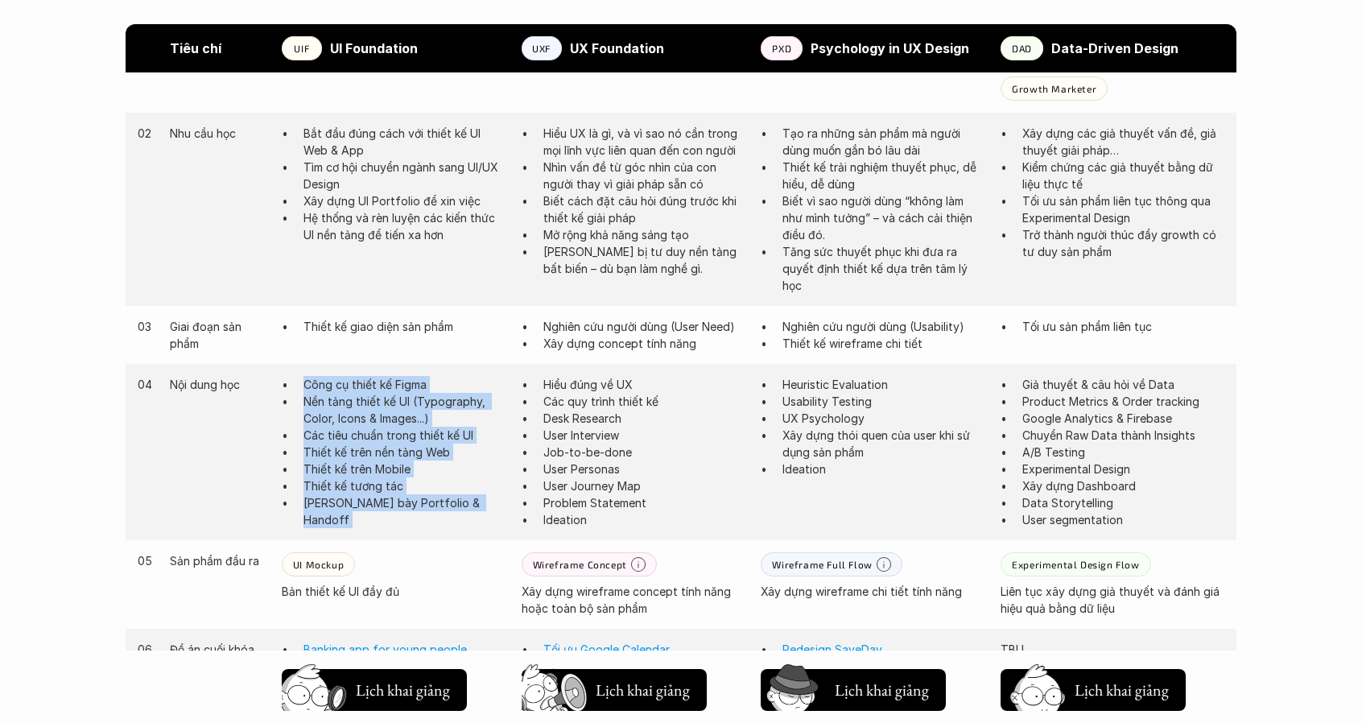
click at [488, 503] on ul "Công cụ thiết kế Figma Nền tảng thiết kế UI (Typography, Color, Icons & Images.…" at bounding box center [394, 452] width 224 height 152
click at [488, 503] on p "Trình bày Portfolio & Handoff" at bounding box center [404, 511] width 202 height 34
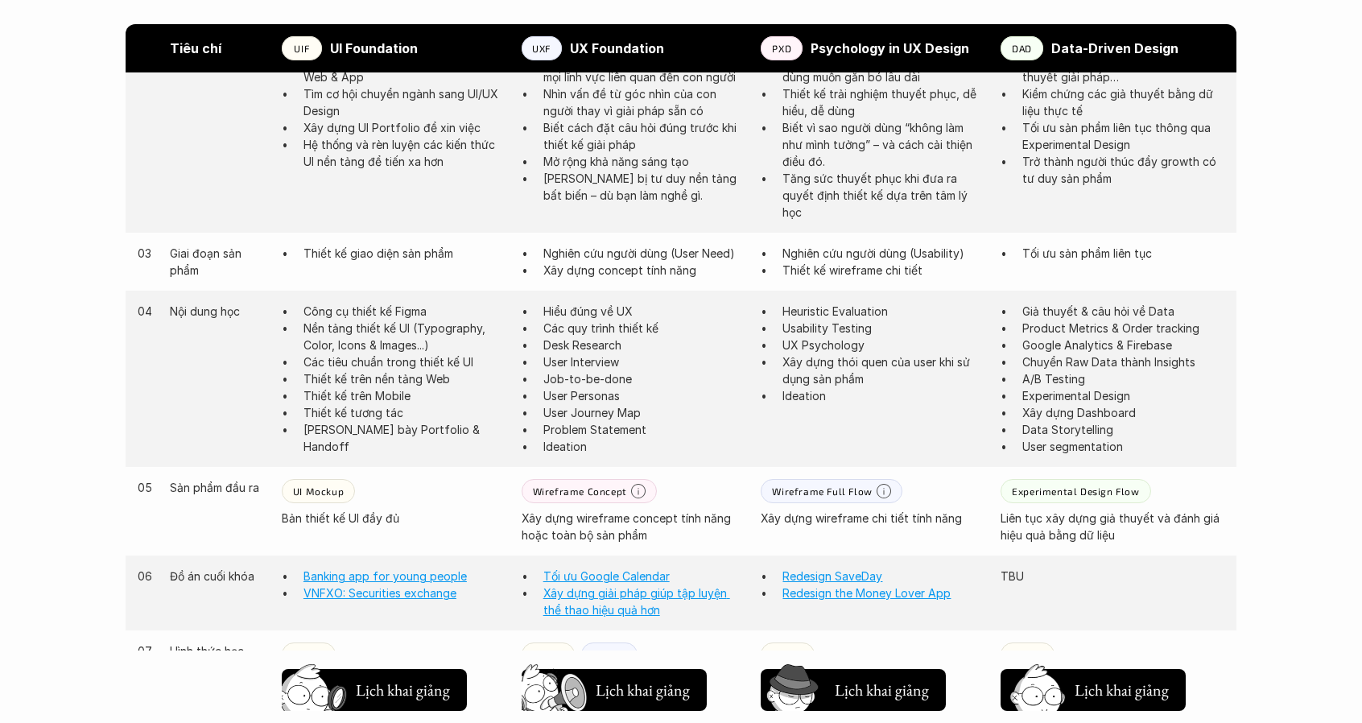
scroll to position [1046, 0]
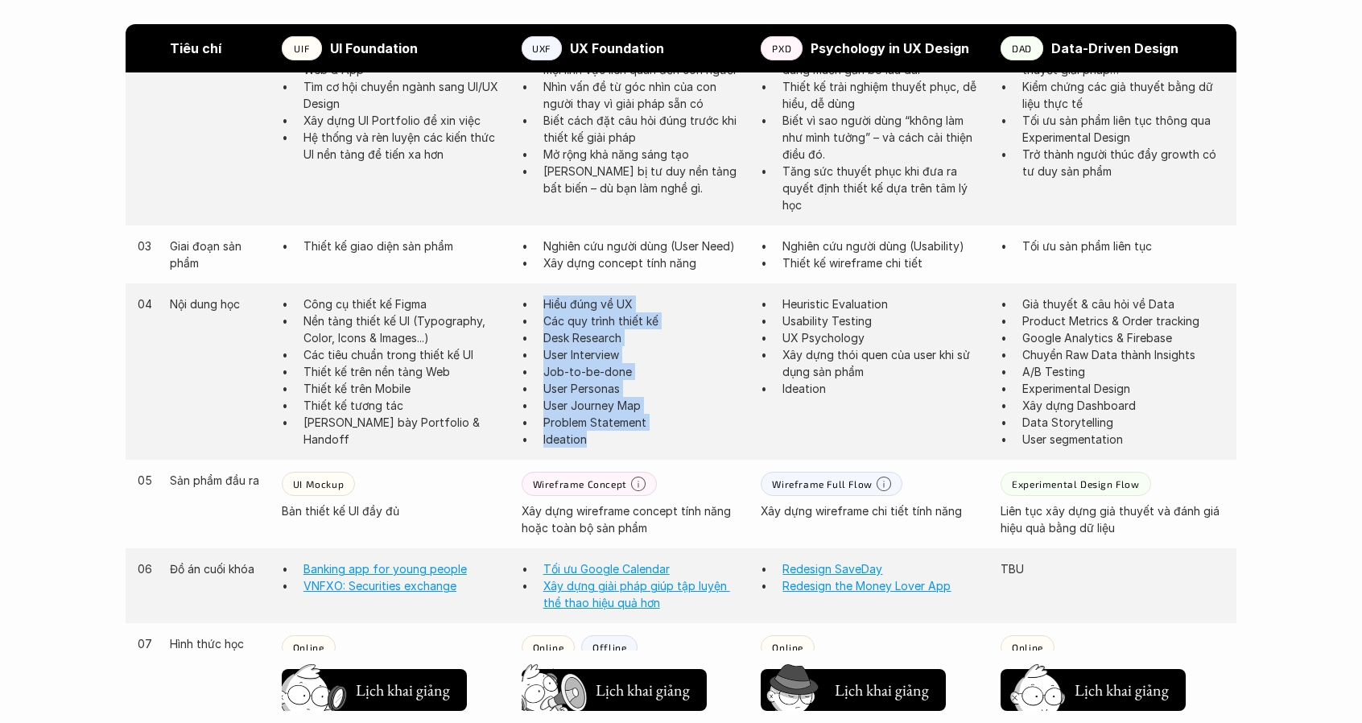
drag, startPoint x: 618, startPoint y: 434, endPoint x: 539, endPoint y: 308, distance: 148.3
click at [539, 308] on ul "Hiểu đúng về UX Các quy trình thiết kế Desk Research User Interview Job-to-be-d…" at bounding box center [634, 371] width 224 height 152
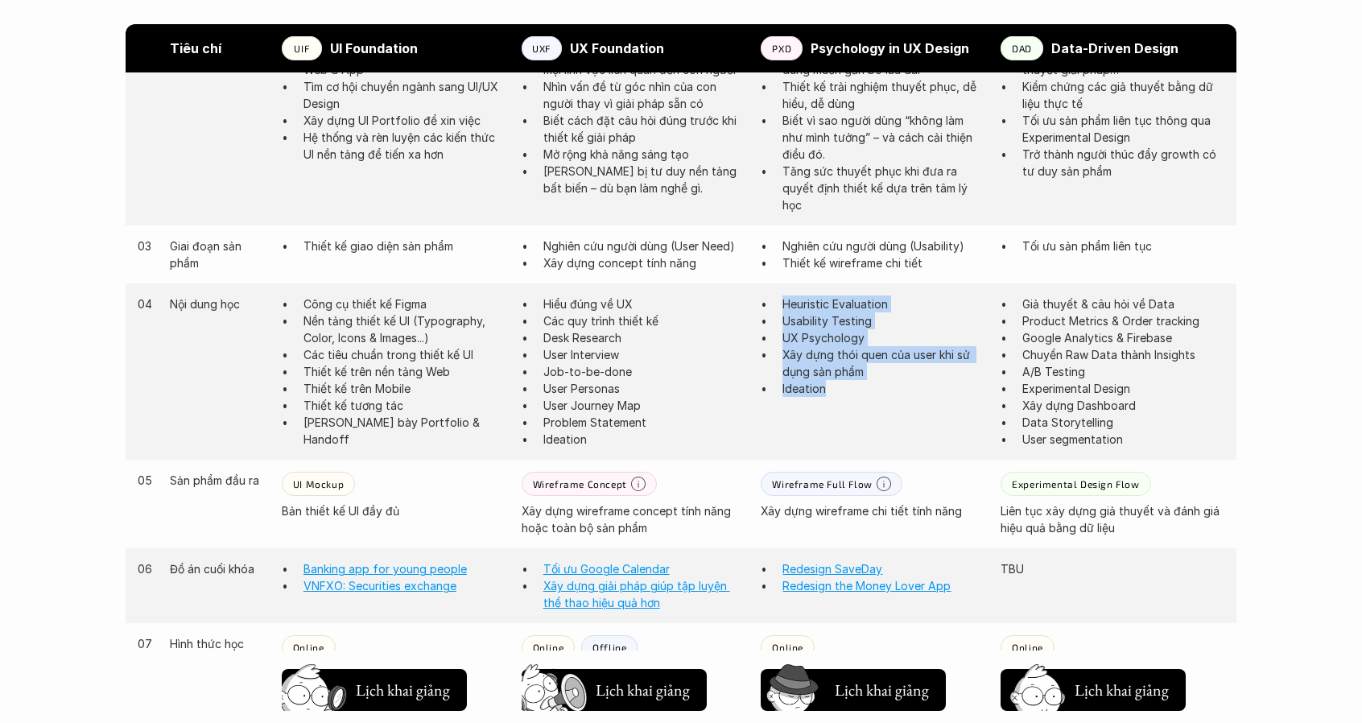
drag, startPoint x: 905, startPoint y: 398, endPoint x: 765, endPoint y: 302, distance: 170.1
click at [765, 302] on div "04 Nội dung học Công cụ thiết kế Figma Nền tảng thiết kế UI (Typography, Color,…" at bounding box center [681, 371] width 1111 height 176
click at [782, 302] on li "Heuristic Evaluation" at bounding box center [883, 303] width 202 height 17
drag, startPoint x: 828, startPoint y: 322, endPoint x: 982, endPoint y: 342, distance: 155.9
click at [828, 322] on p "Usability Testing" at bounding box center [883, 320] width 202 height 17
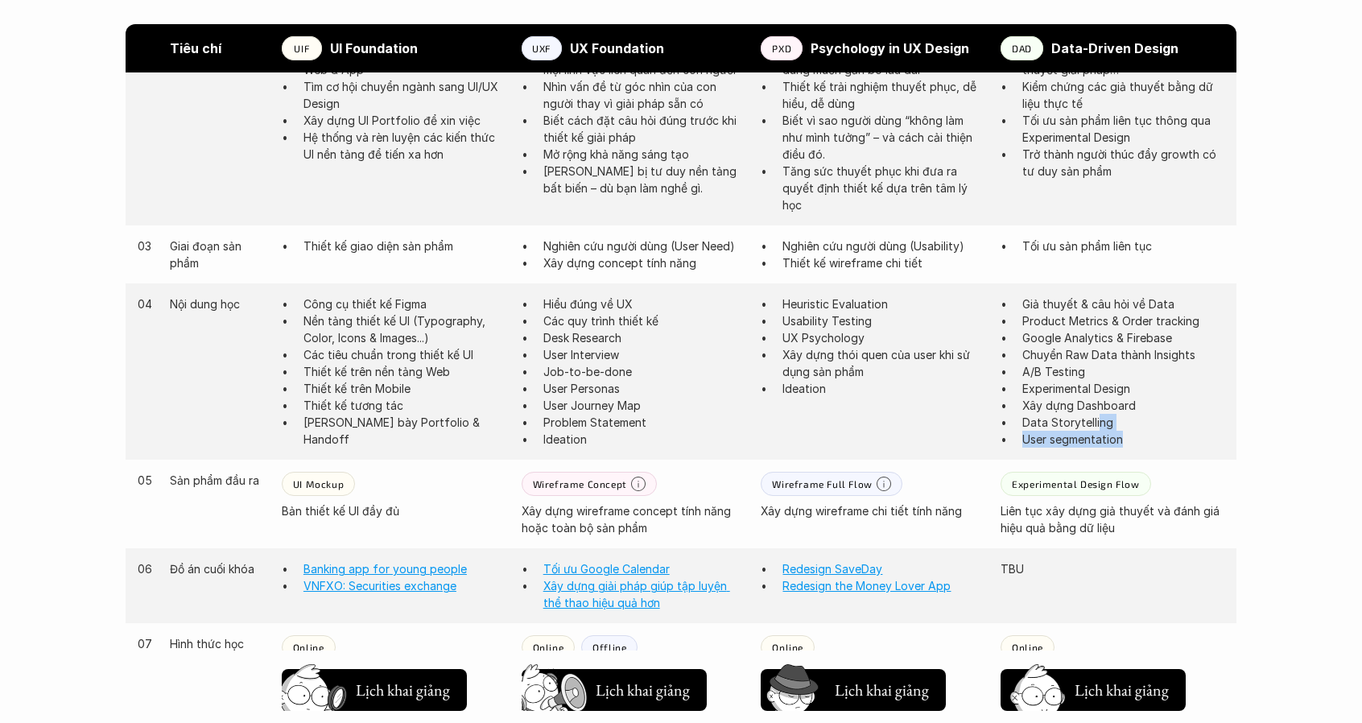
drag, startPoint x: 1125, startPoint y: 445, endPoint x: 1064, endPoint y: 399, distance: 75.8
click at [1090, 420] on ul "Giả thuyết & câu hỏi về Data Product Metrics & Order tracking Google Analytics …" at bounding box center [1113, 371] width 224 height 152
drag, startPoint x: 1064, startPoint y: 399, endPoint x: 1005, endPoint y: 331, distance: 90.7
click at [1034, 374] on ul "Giả thuyết & câu hỏi về Data Product Metrics & Order tracking Google Analytics …" at bounding box center [1113, 371] width 224 height 152
drag, startPoint x: 1005, startPoint y: 331, endPoint x: 1002, endPoint y: 320, distance: 11.5
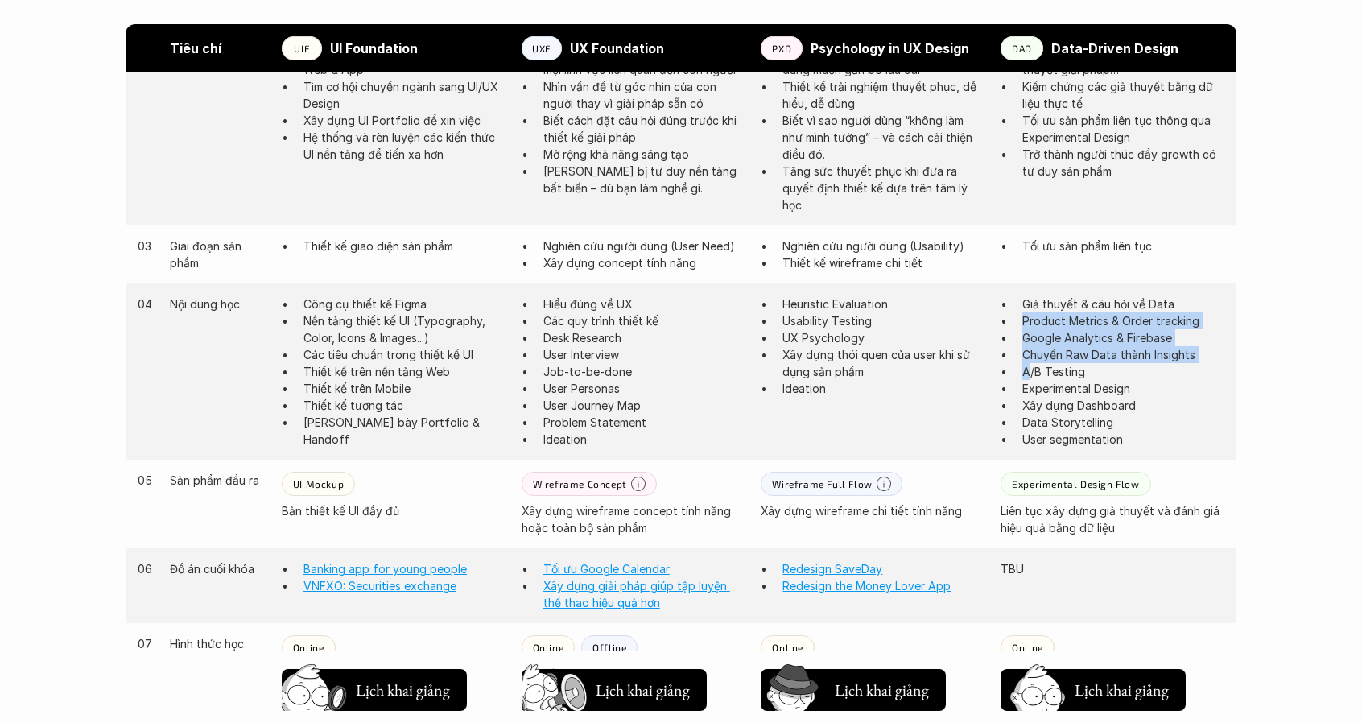
click at [1002, 323] on ul "Giả thuyết & câu hỏi về Data Product Metrics & Order tracking Google Analytics …" at bounding box center [1113, 371] width 224 height 152
click at [1007, 307] on ul "Giả thuyết & câu hỏi về Data Product Metrics & Order tracking Google Analytics …" at bounding box center [1113, 371] width 224 height 152
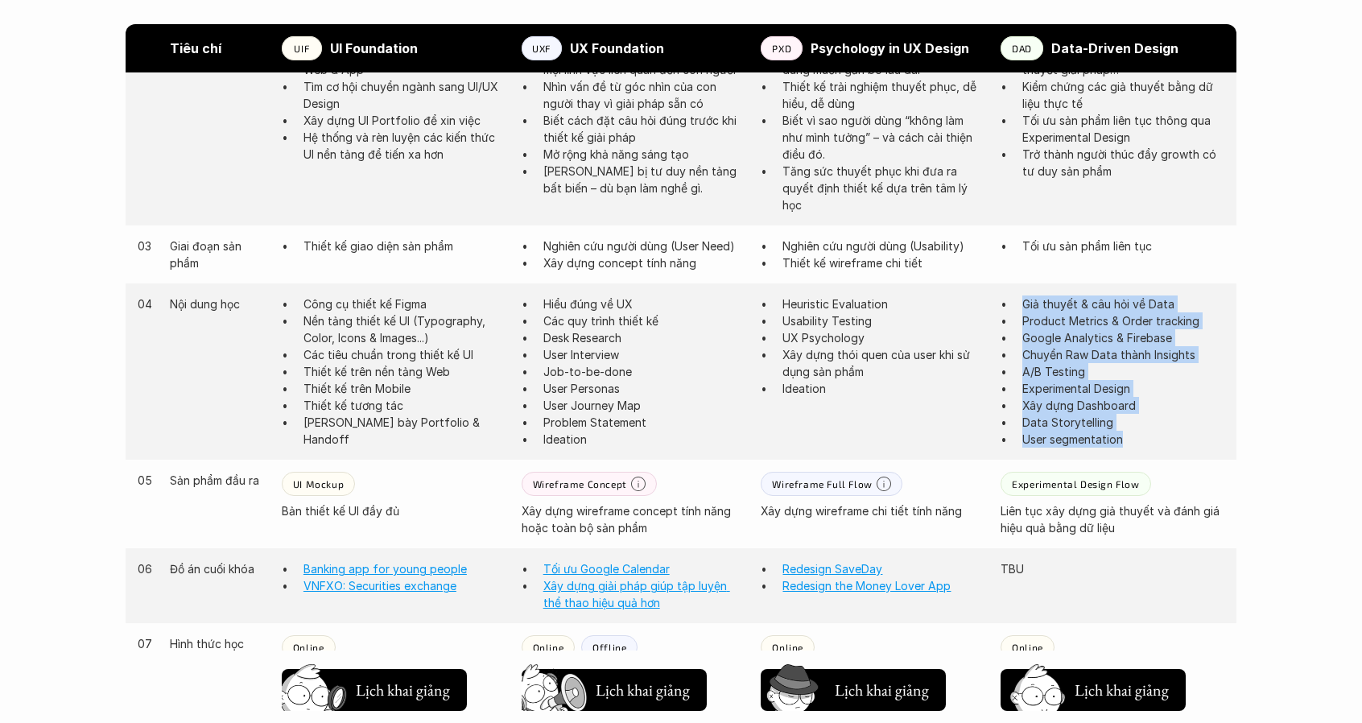
drag, startPoint x: 1009, startPoint y: 306, endPoint x: 1145, endPoint y: 434, distance: 186.8
click at [1145, 434] on ul "Giả thuyết & câu hỏi về Data Product Metrics & Order tracking Google Analytics …" at bounding box center [1113, 371] width 224 height 152
click at [1145, 434] on p "User segmentation" at bounding box center [1123, 439] width 202 height 17
drag, startPoint x: 1145, startPoint y: 434, endPoint x: 1026, endPoint y: 310, distance: 171.9
click at [1026, 310] on ul "Giả thuyết & câu hỏi về Data Product Metrics & Order tracking Google Analytics …" at bounding box center [1113, 371] width 224 height 152
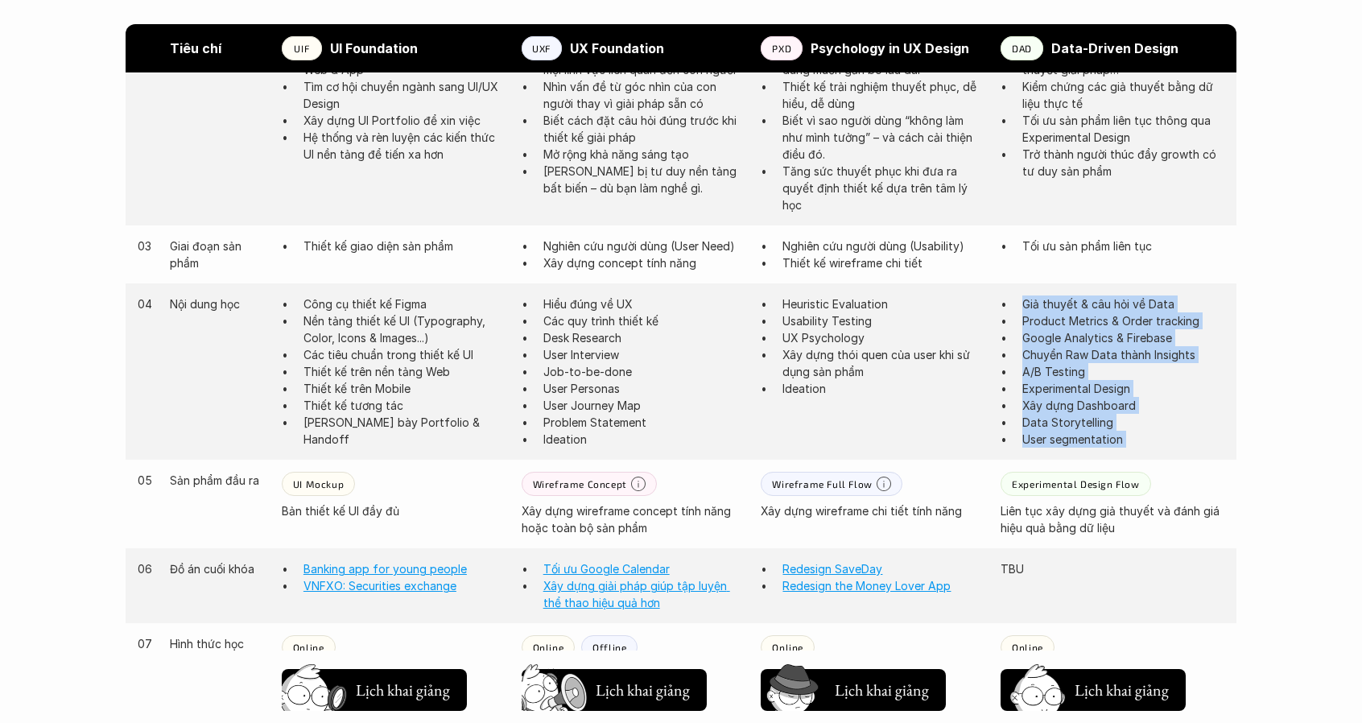
click at [1026, 310] on p "Giả thuyết & câu hỏi về Data" at bounding box center [1123, 303] width 202 height 17
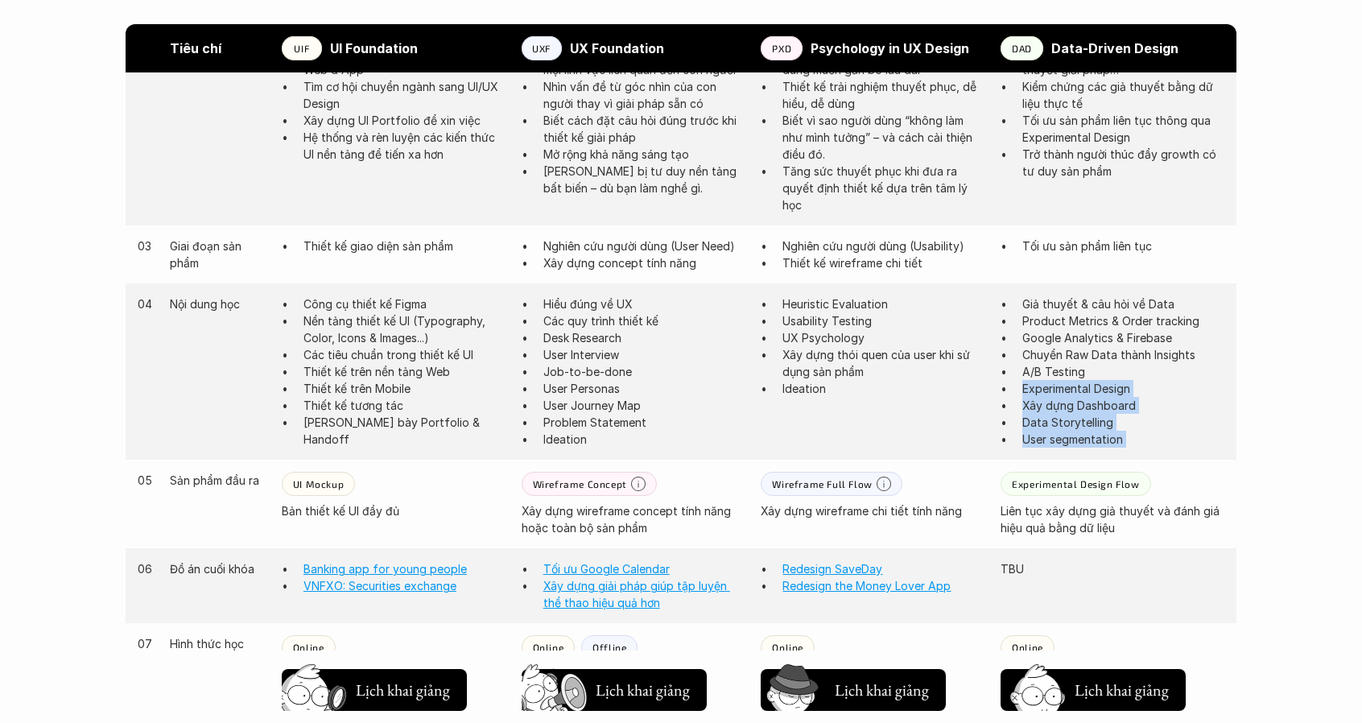
drag, startPoint x: 1026, startPoint y: 310, endPoint x: 1067, endPoint y: 384, distance: 84.3
click at [1067, 384] on ul "Giả thuyết & câu hỏi về Data Product Metrics & Order tracking Google Analytics …" at bounding box center [1113, 371] width 224 height 152
click at [1067, 384] on p "Experimental Design" at bounding box center [1123, 388] width 202 height 17
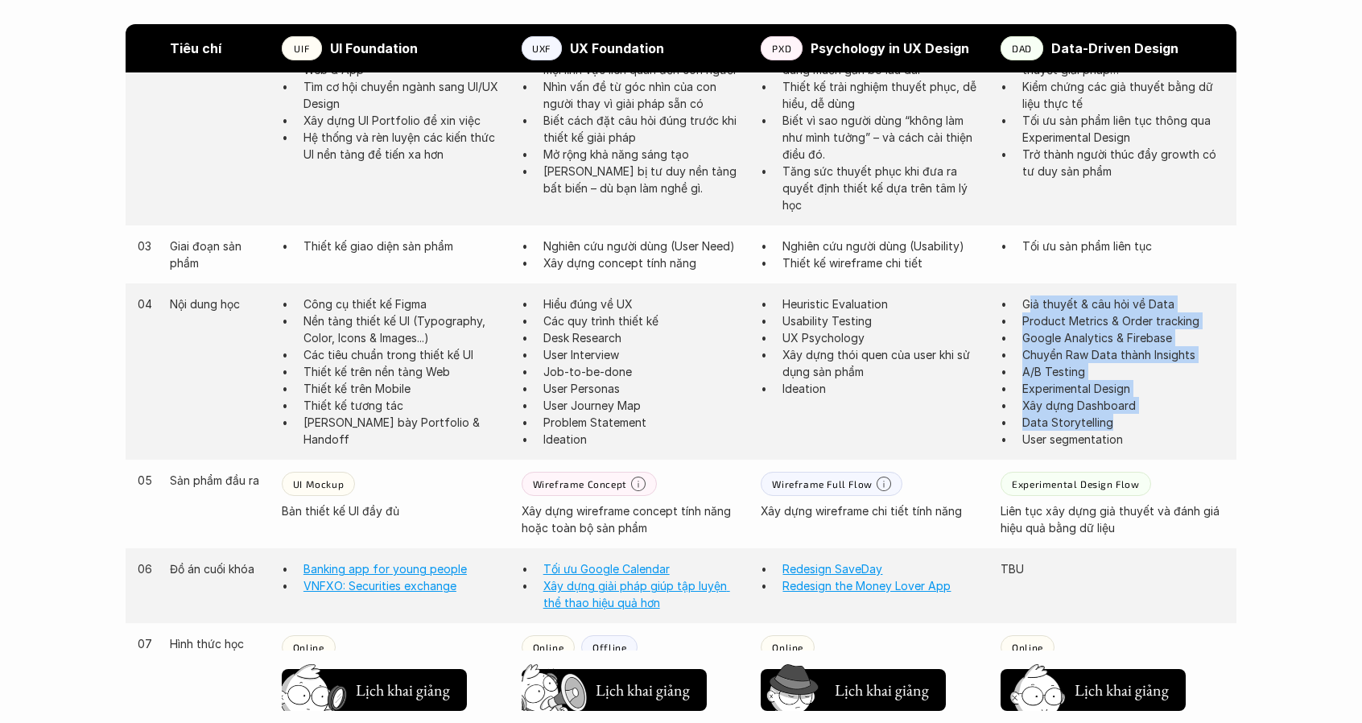
drag, startPoint x: 1093, startPoint y: 400, endPoint x: 1029, endPoint y: 302, distance: 117.4
click at [1029, 302] on ul "Giả thuyết & câu hỏi về Data Product Metrics & Order tracking Google Analytics …" at bounding box center [1113, 371] width 224 height 152
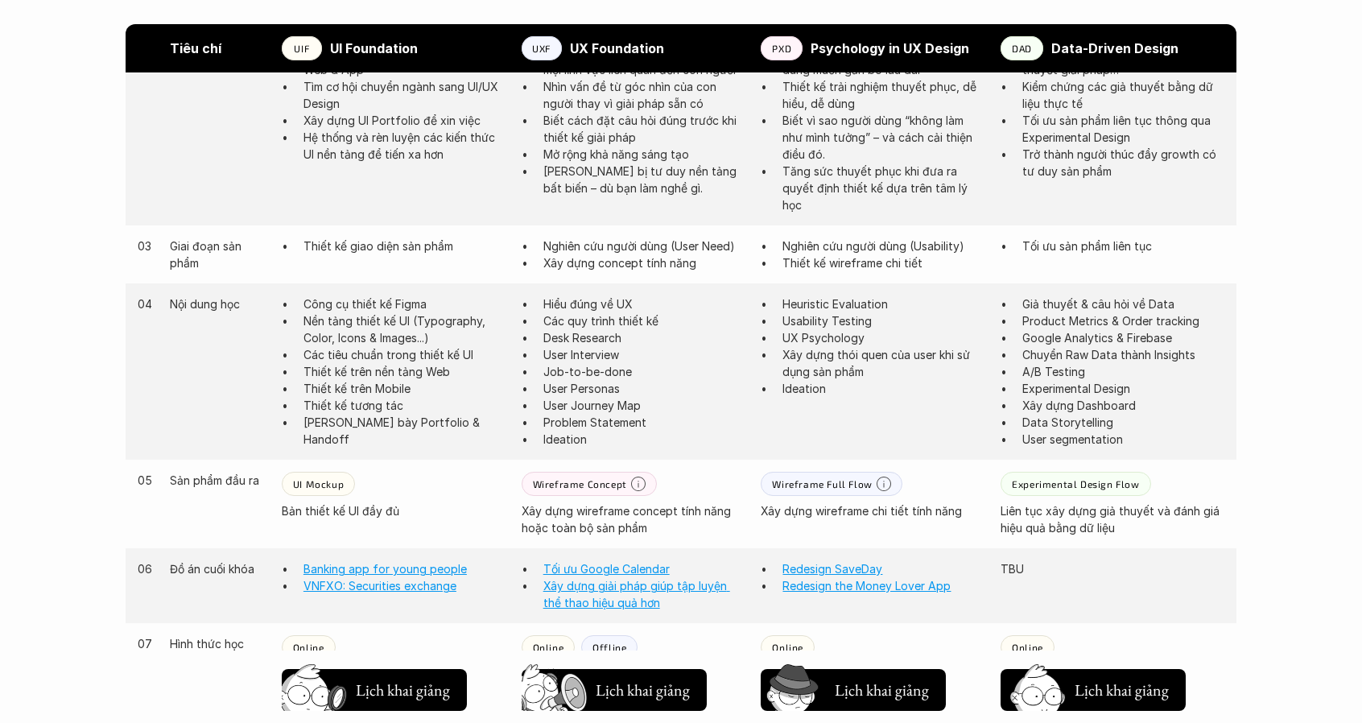
click at [1026, 301] on p "Giả thuyết & câu hỏi về Data" at bounding box center [1123, 303] width 202 height 17
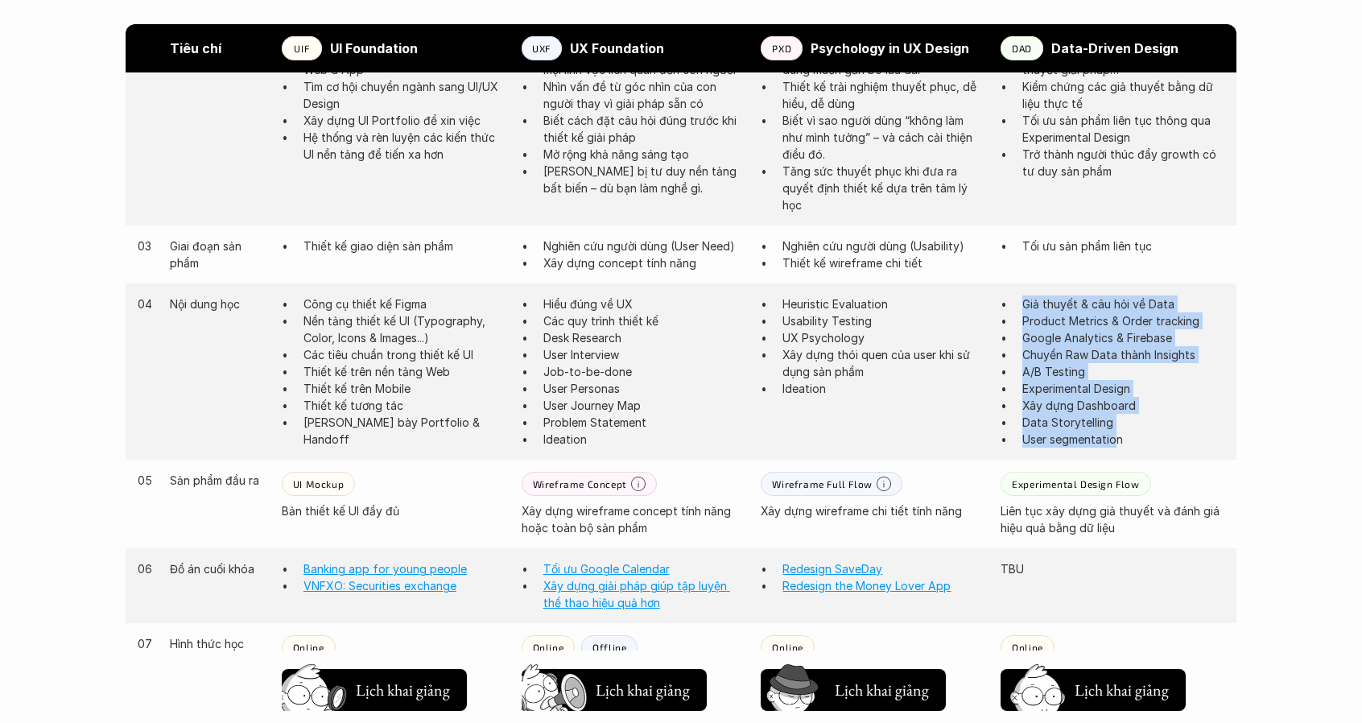
drag, startPoint x: 1017, startPoint y: 300, endPoint x: 1118, endPoint y: 439, distance: 171.2
click at [1118, 439] on ul "Giả thuyết & câu hỏi về Data Product Metrics & Order tracking Google Analytics …" at bounding box center [1113, 371] width 224 height 152
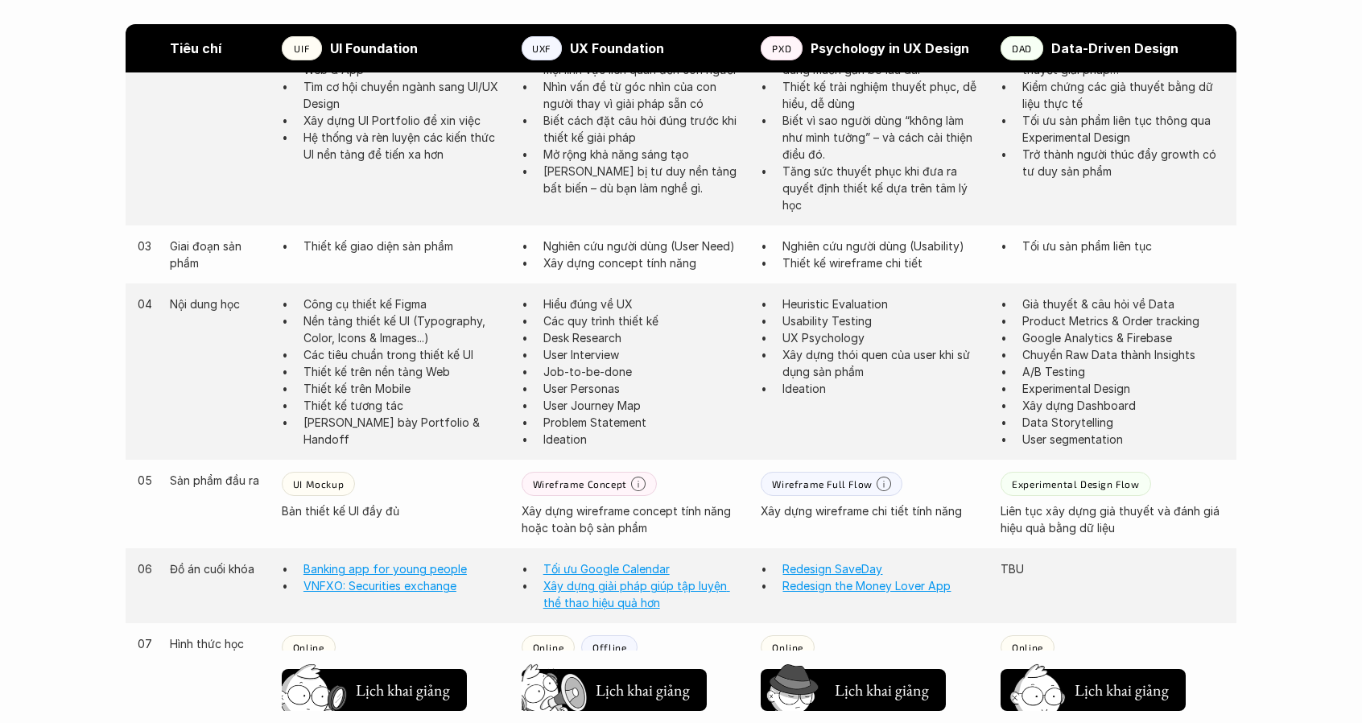
click at [1128, 435] on p "User segmentation" at bounding box center [1123, 439] width 202 height 17
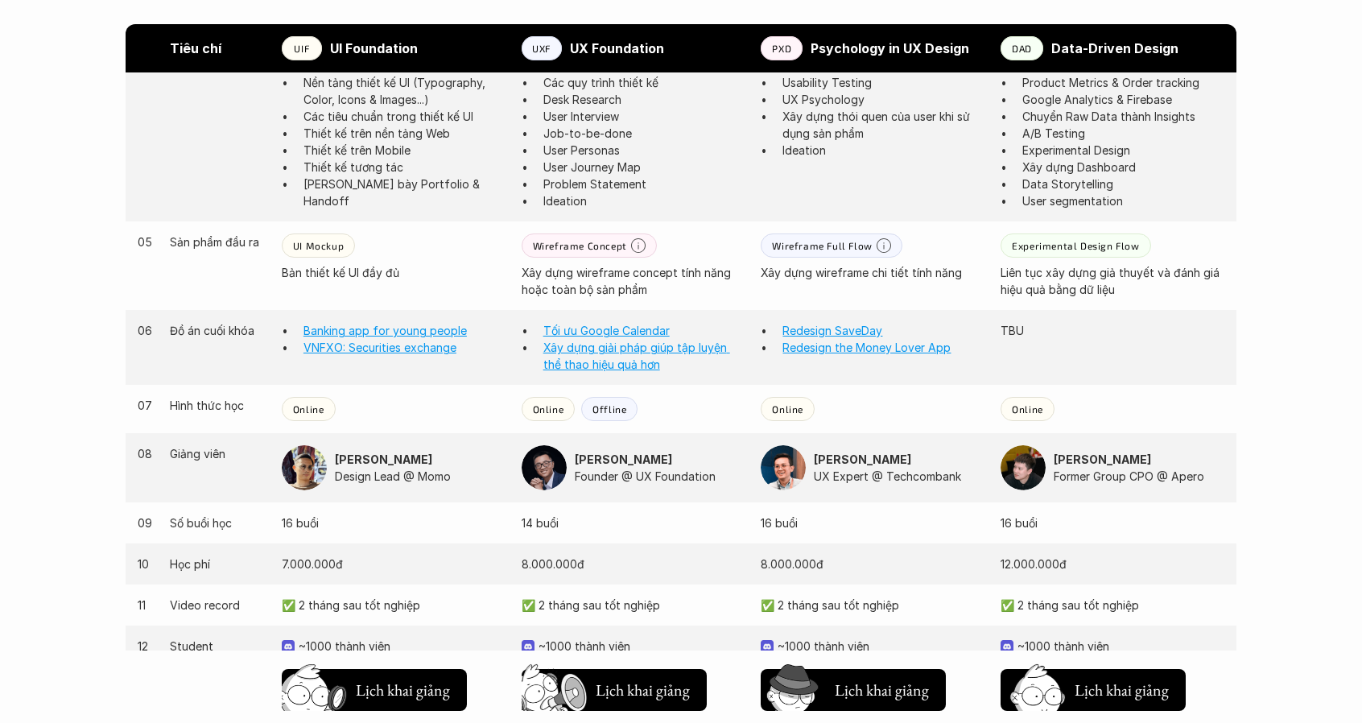
scroll to position [1288, 0]
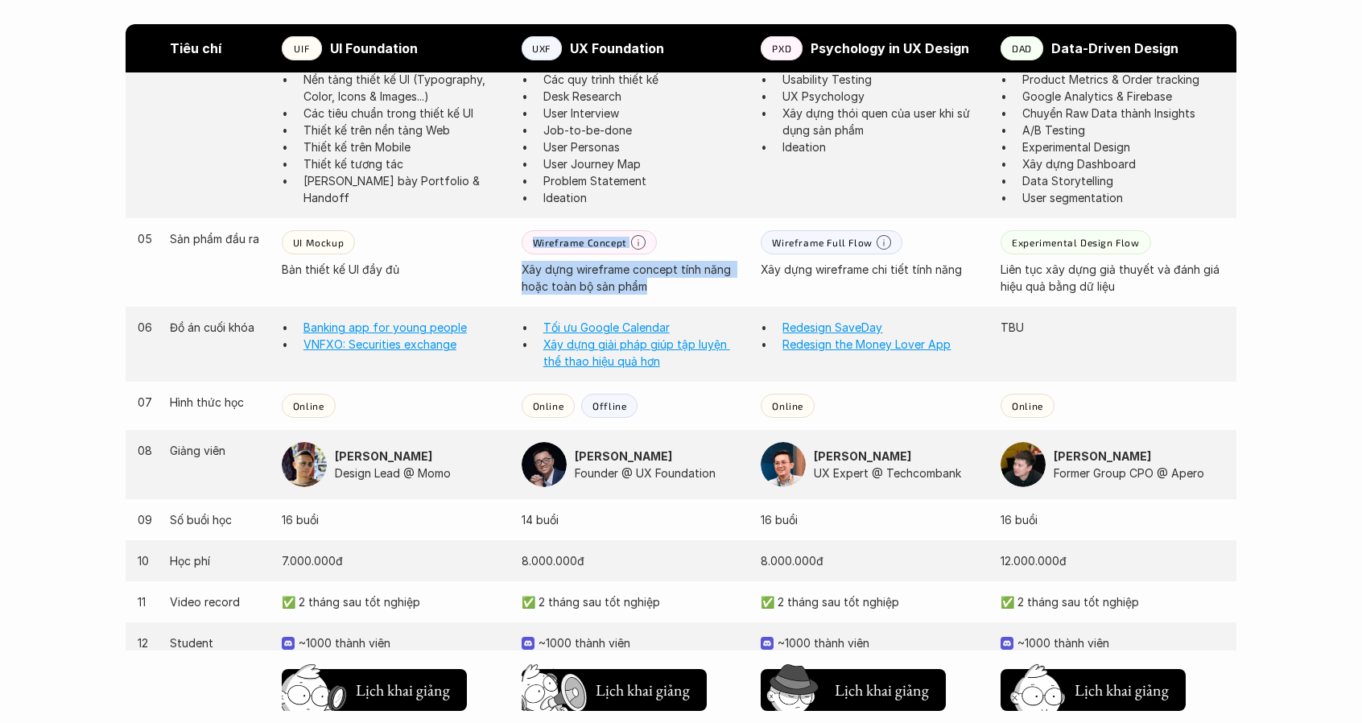
drag, startPoint x: 649, startPoint y: 276, endPoint x: 510, endPoint y: 267, distance: 138.7
click at [510, 267] on div "05 Sản phẩm đầu ra UI Mockup Bản thiết kế UI đầy đủ Wireframe Concept Xây dựng …" at bounding box center [681, 262] width 1111 height 89
click at [617, 279] on p "Xây dựng wireframe concept tính năng hoặc toàn bộ sản phẩm" at bounding box center [634, 278] width 224 height 34
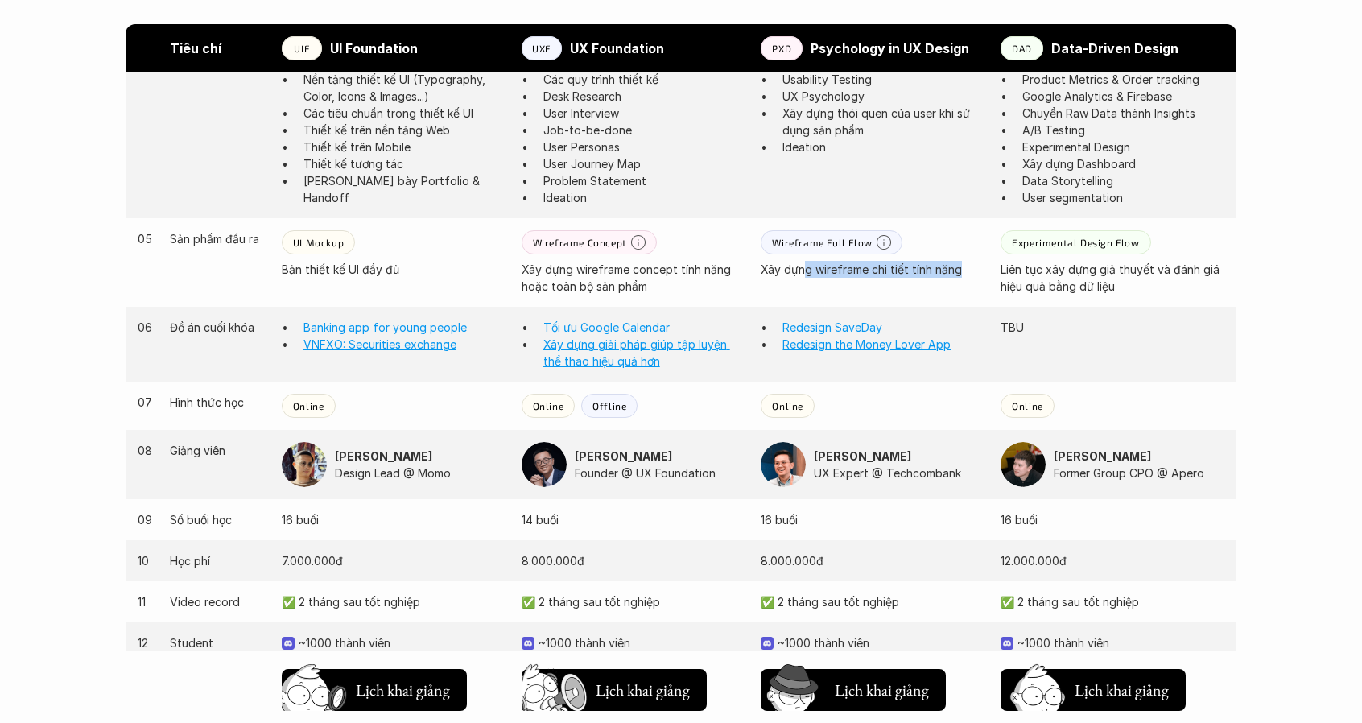
drag, startPoint x: 976, startPoint y: 273, endPoint x: 803, endPoint y: 269, distance: 173.1
click at [803, 269] on p "Xây dựng wireframe chi tiết tính năng" at bounding box center [873, 269] width 224 height 17
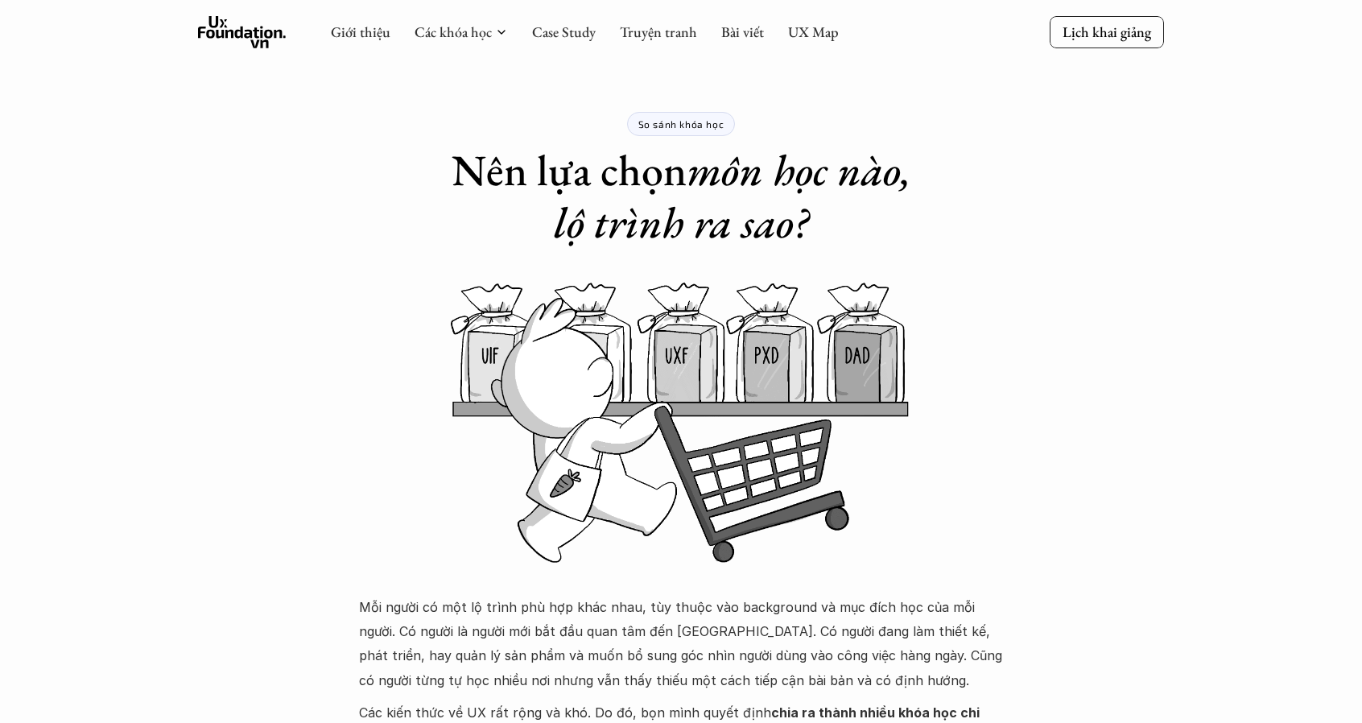
scroll to position [0, 0]
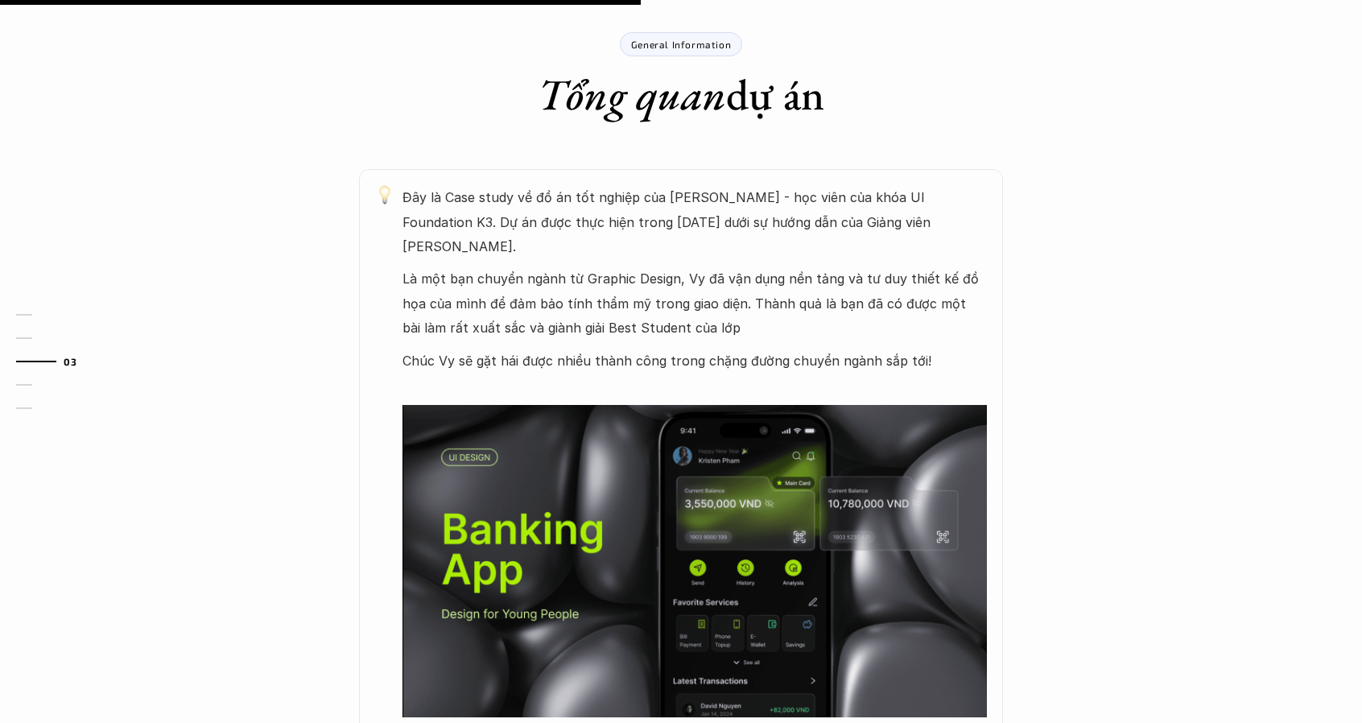
scroll to position [805, 0]
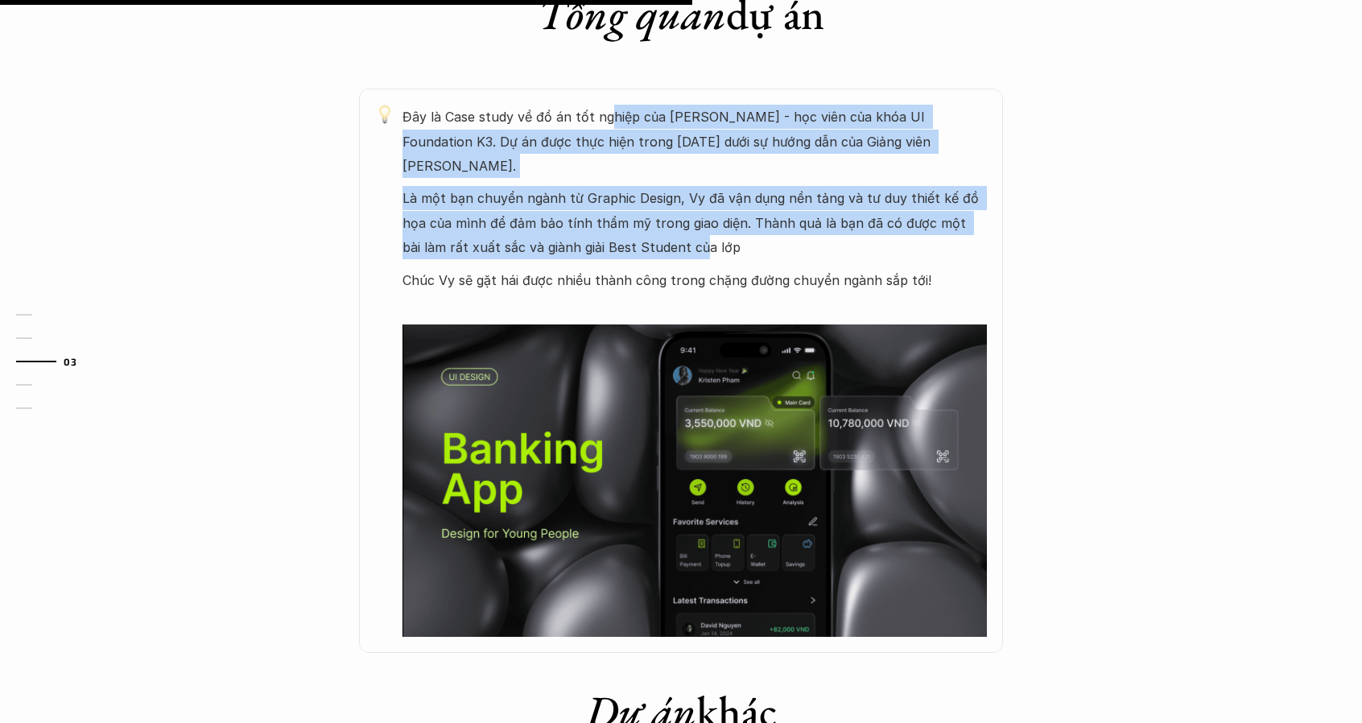
drag, startPoint x: 604, startPoint y: 120, endPoint x: 656, endPoint y: 227, distance: 119.2
click at [656, 227] on div "Đây là Case study về đồ án tốt nghiệp của Vy Phạm - học viên của khóa UI Founda…" at bounding box center [694, 370] width 584 height 531
click at [656, 227] on p "Là một bạn chuyển ngành từ Graphic Design, Vy đã vận dụng nền tảng và tư duy th…" at bounding box center [694, 222] width 584 height 73
drag, startPoint x: 796, startPoint y: 225, endPoint x: 407, endPoint y: 122, distance: 403.0
click at [407, 122] on div "Đây là Case study về đồ án tốt nghiệp của Vy Phạm - học viên của khóa UI Founda…" at bounding box center [694, 370] width 584 height 531
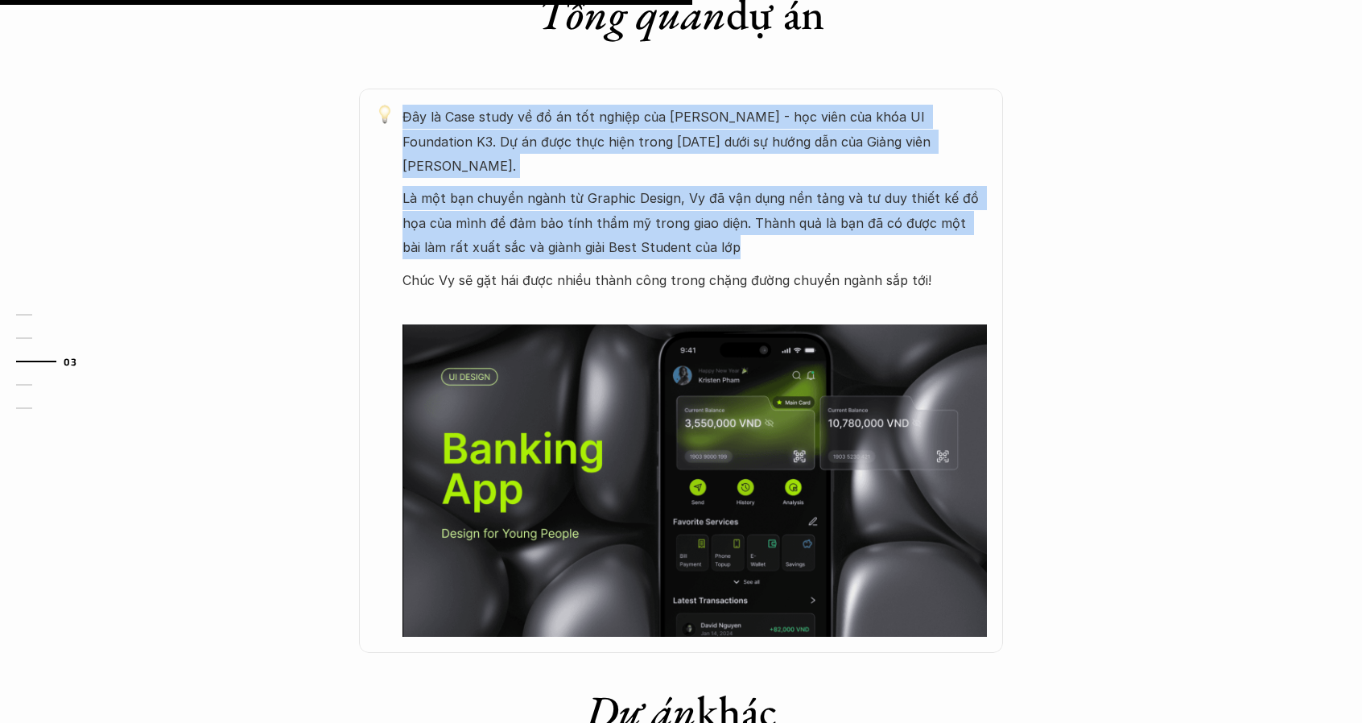
click at [407, 122] on p "Đây là Case study về đồ án tốt nghiệp của Vy Phạm - học viên của khóa UI Founda…" at bounding box center [694, 141] width 584 height 73
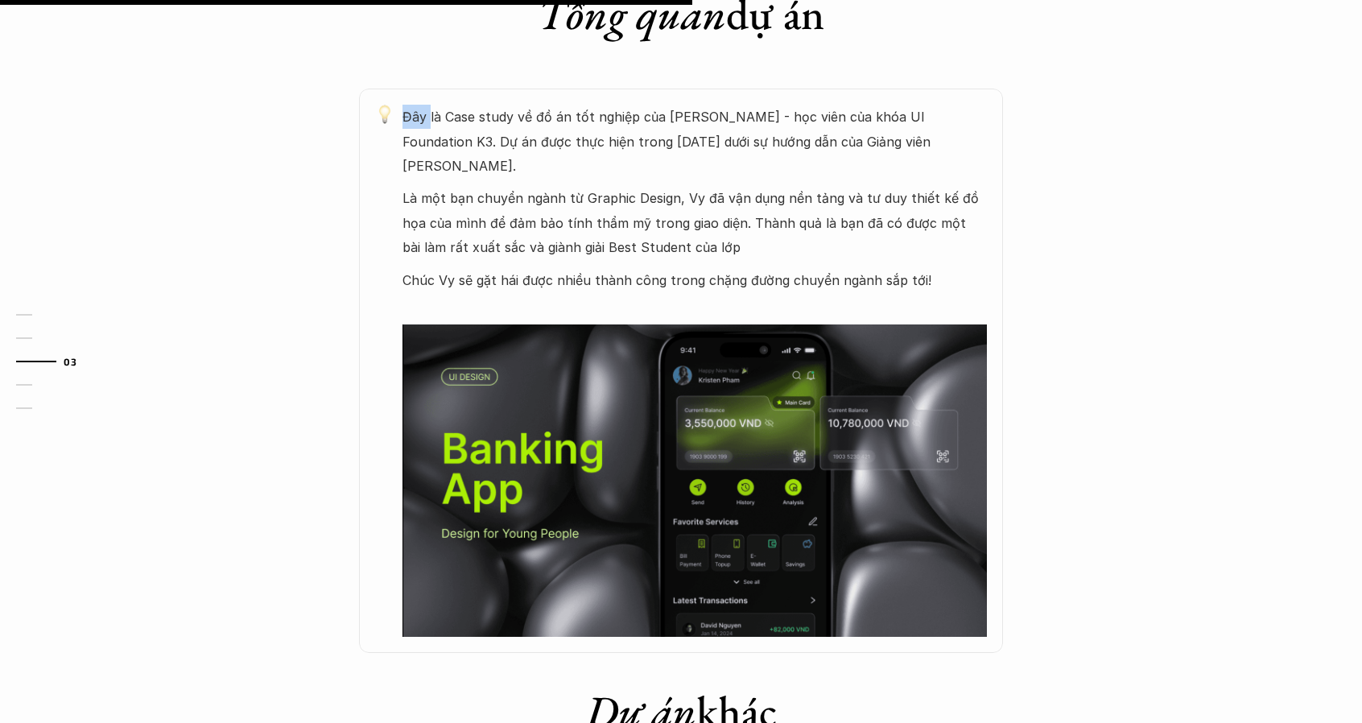
click at [407, 122] on p "Đây là Case study về đồ án tốt nghiệp của Vy Phạm - học viên của khóa UI Founda…" at bounding box center [694, 141] width 584 height 73
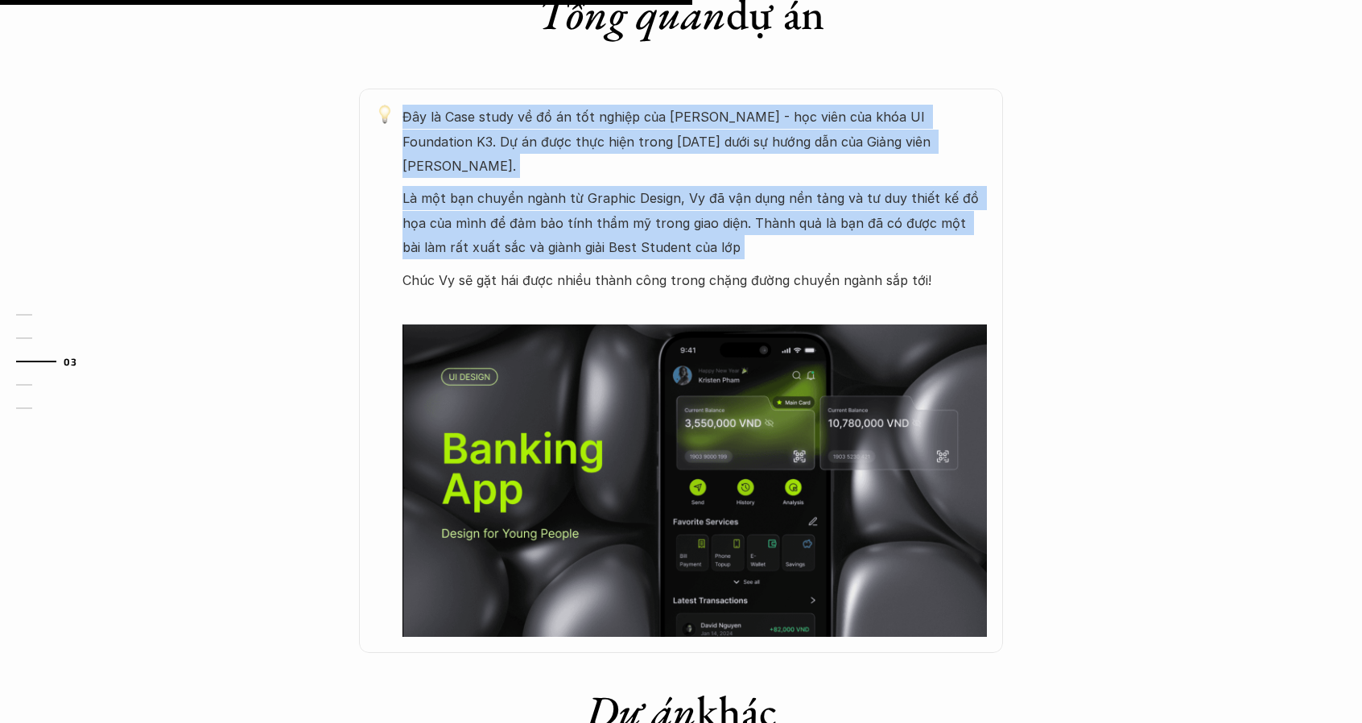
drag, startPoint x: 407, startPoint y: 122, endPoint x: 704, endPoint y: 226, distance: 314.7
click at [692, 230] on div "Đây là Case study về đồ án tốt nghiệp của Vy Phạm - học viên của khóa UI Founda…" at bounding box center [694, 370] width 584 height 531
click at [718, 221] on p "Là một bạn chuyển ngành từ Graphic Design, Vy đã vận dụng nền tảng và tư duy th…" at bounding box center [694, 222] width 584 height 73
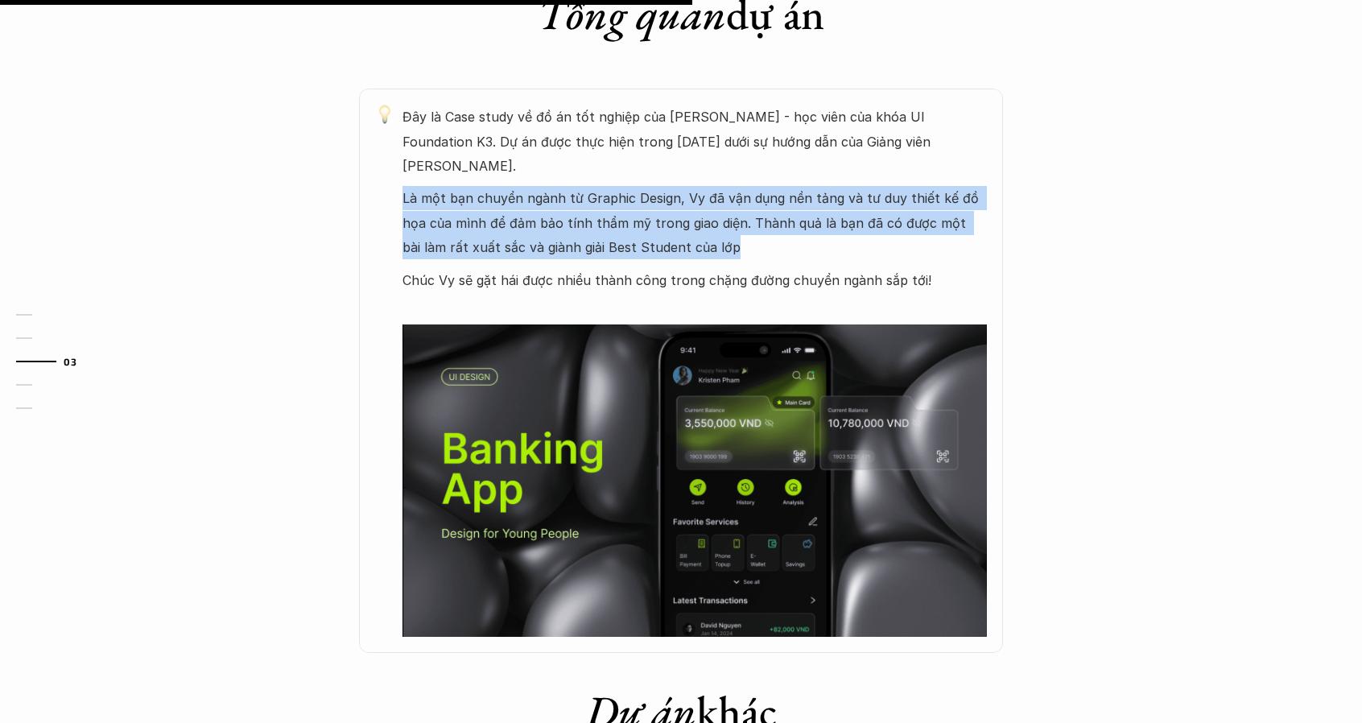
drag, startPoint x: 722, startPoint y: 224, endPoint x: 406, endPoint y: 170, distance: 320.9
click at [406, 186] on p "Là một bạn chuyển ngành từ Graphic Design, Vy đã vận dụng nền tảng và tư duy th…" at bounding box center [694, 222] width 584 height 73
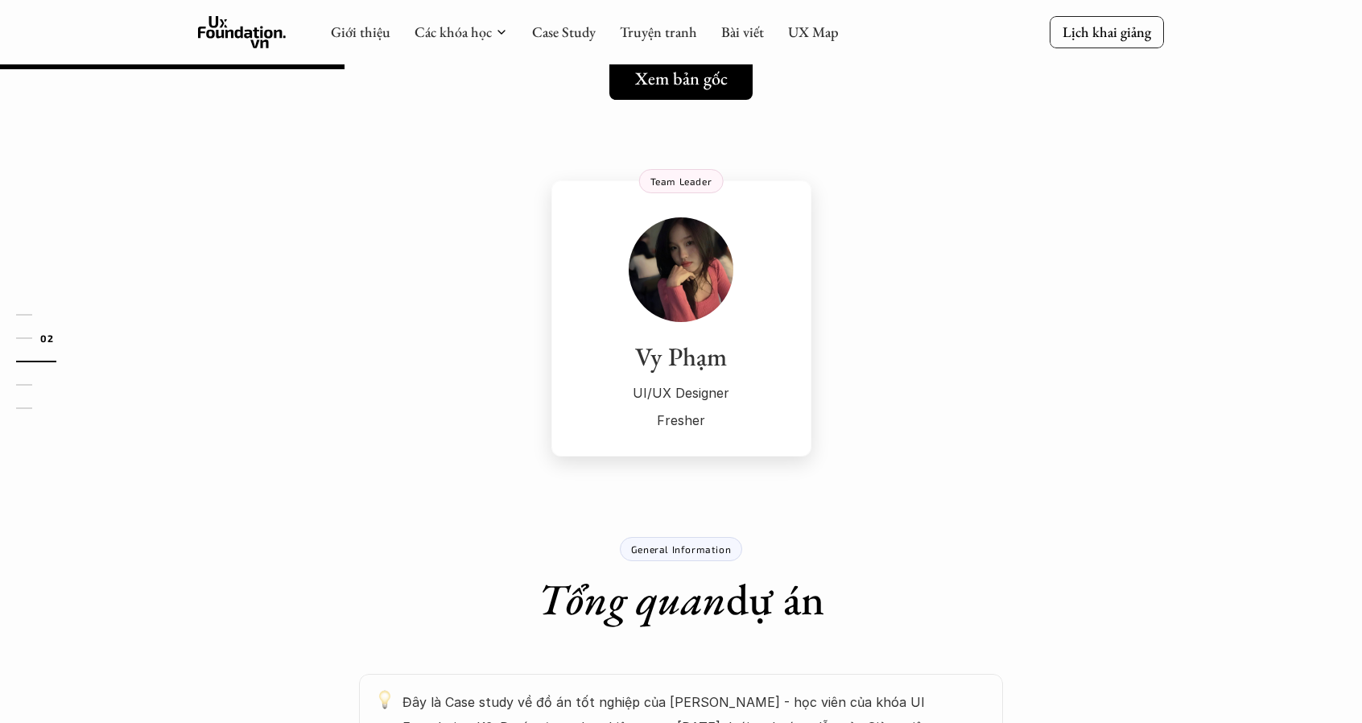
scroll to position [161, 0]
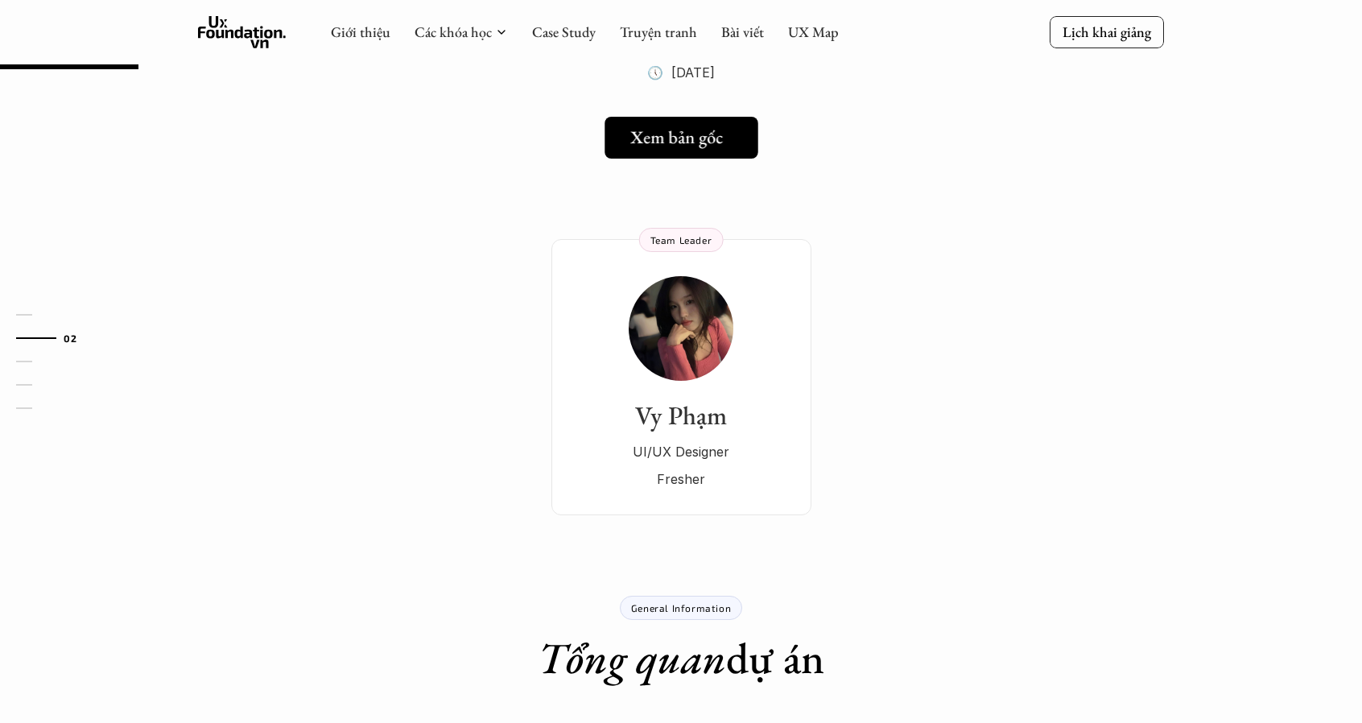
click at [675, 141] on h5 "Xem bản gốc" at bounding box center [676, 137] width 93 height 21
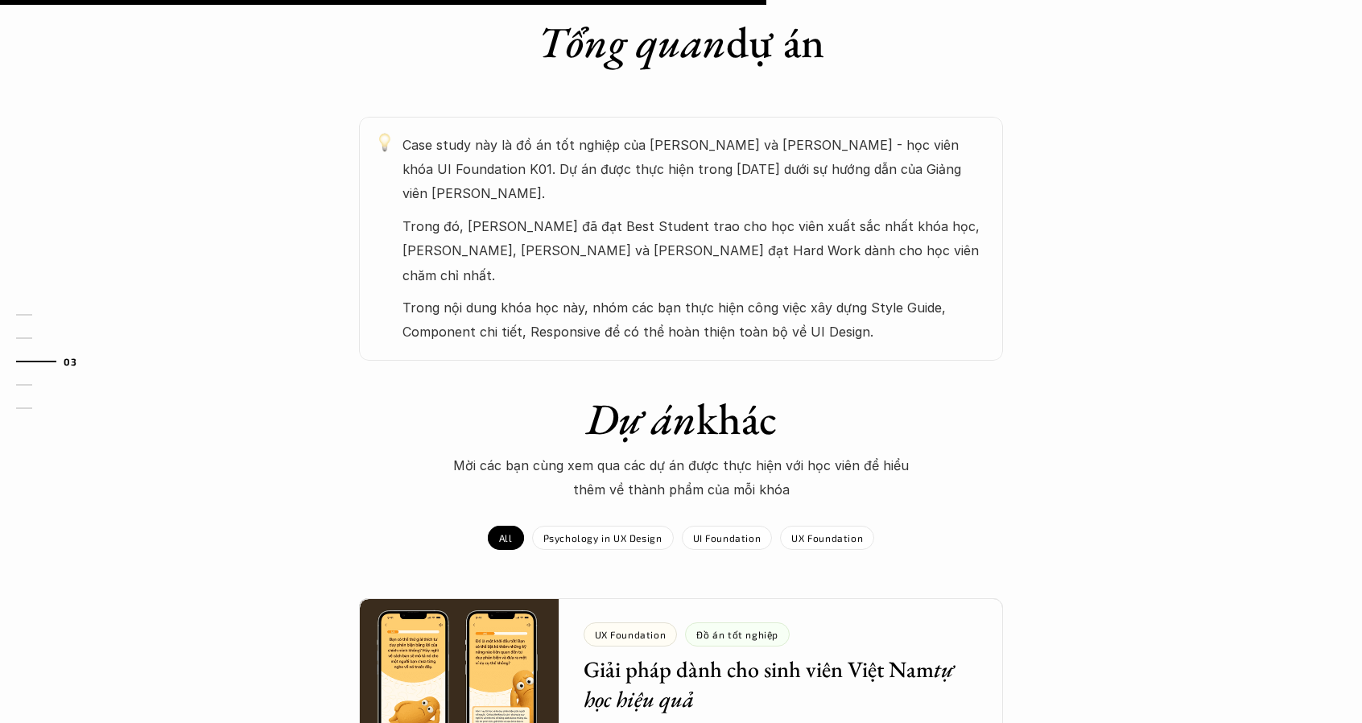
scroll to position [805, 0]
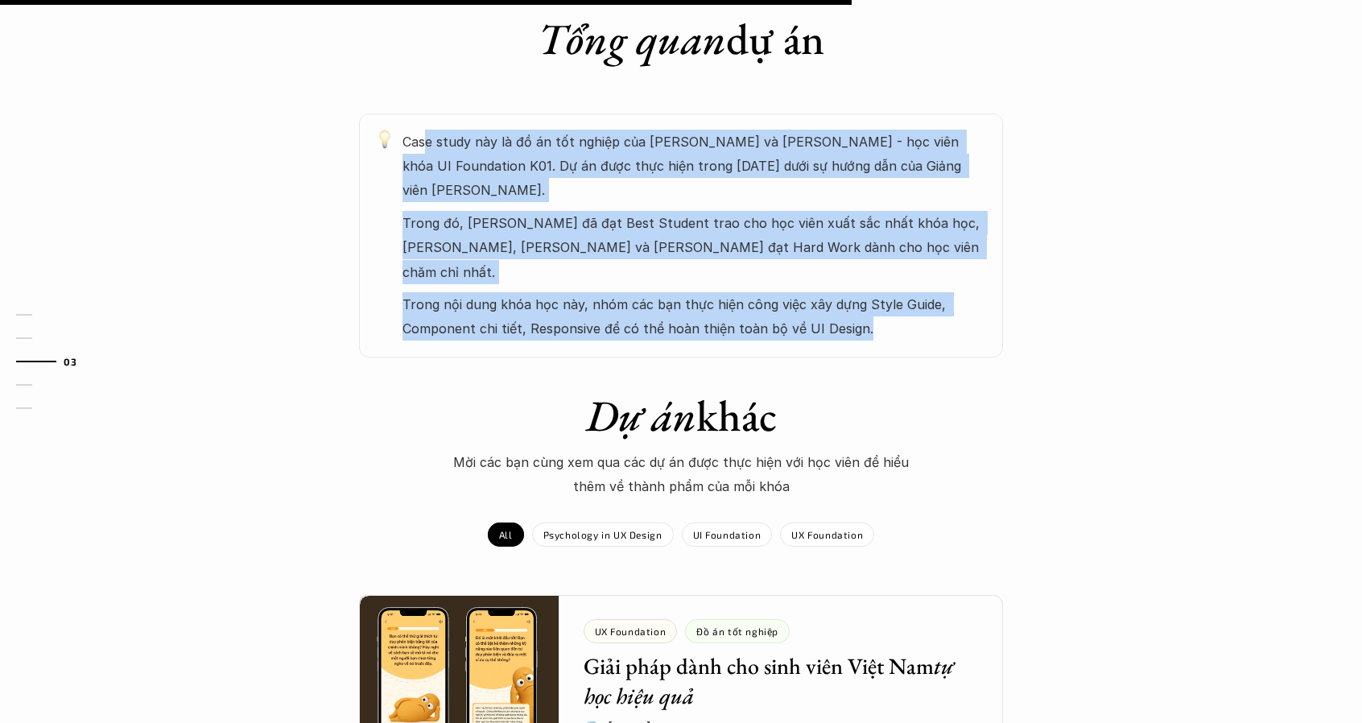
drag, startPoint x: 895, startPoint y: 307, endPoint x: 426, endPoint y: 152, distance: 494.3
click at [426, 152] on div "Case study này là đồ án tốt nghiệp của Trần Thanh Lâm và Đỗ Thúy Quỳnh - học vi…" at bounding box center [694, 236] width 584 height 212
click at [427, 152] on p "Case study này là đồ án tốt nghiệp của Trần Thanh Lâm và Đỗ Thúy Quỳnh - học vi…" at bounding box center [694, 166] width 584 height 73
click at [529, 196] on p "Case study này là đồ án tốt nghiệp của Trần Thanh Lâm và Đỗ Thúy Quỳnh - học vi…" at bounding box center [694, 166] width 584 height 73
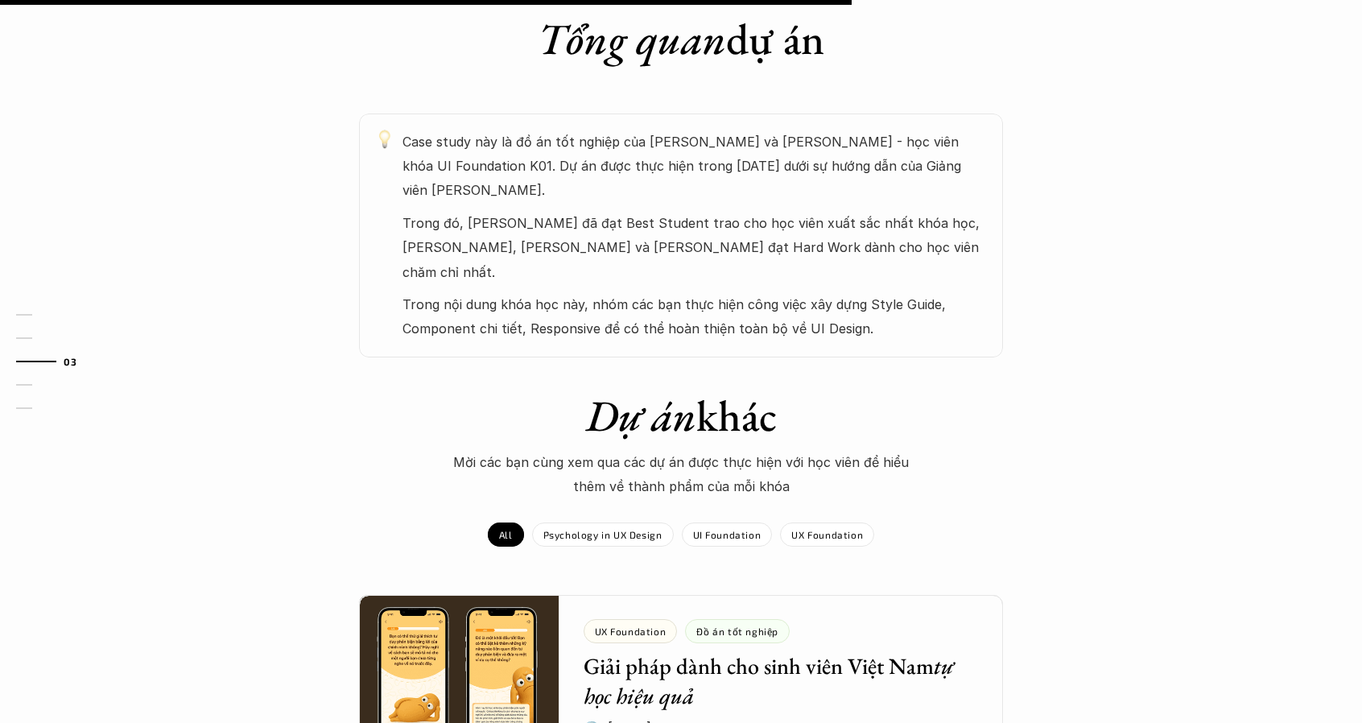
drag, startPoint x: 531, startPoint y: 196, endPoint x: 422, endPoint y: 152, distance: 117.8
click at [422, 152] on p "Case study này là đồ án tốt nghiệp của Trần Thanh Lâm và Đỗ Thúy Quỳnh - học vi…" at bounding box center [694, 166] width 584 height 73
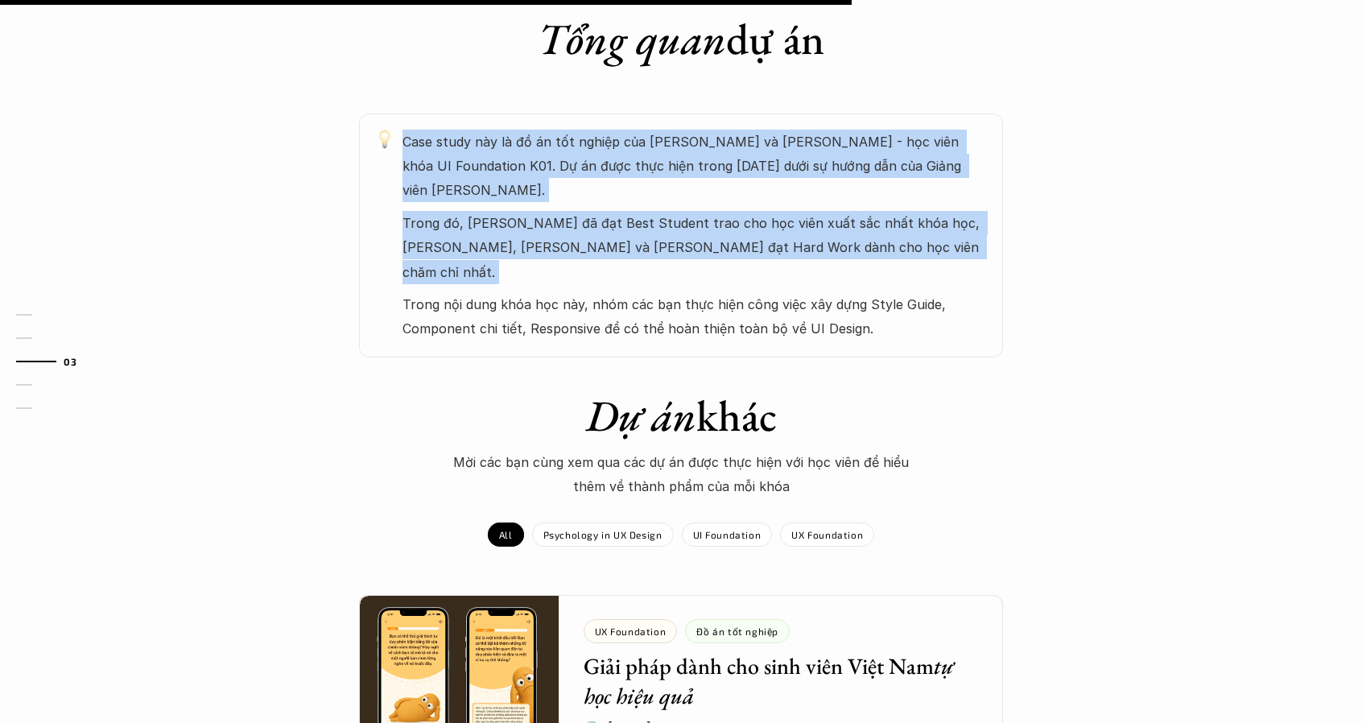
drag, startPoint x: 425, startPoint y: 153, endPoint x: 914, endPoint y: 247, distance: 498.4
click at [914, 247] on div "Case study này là đồ án tốt nghiệp của Trần Thanh Lâm và Đỗ Thúy Quỳnh - học vi…" at bounding box center [694, 236] width 584 height 212
click at [915, 247] on p "Trong đó, Trần Thanh Lâm đã đạt Best Student trao cho học viên xuất sắc nhất kh…" at bounding box center [694, 247] width 584 height 73
click at [922, 254] on p "Trong đó, Trần Thanh Lâm đã đạt Best Student trao cho học viên xuất sắc nhất kh…" at bounding box center [694, 247] width 584 height 73
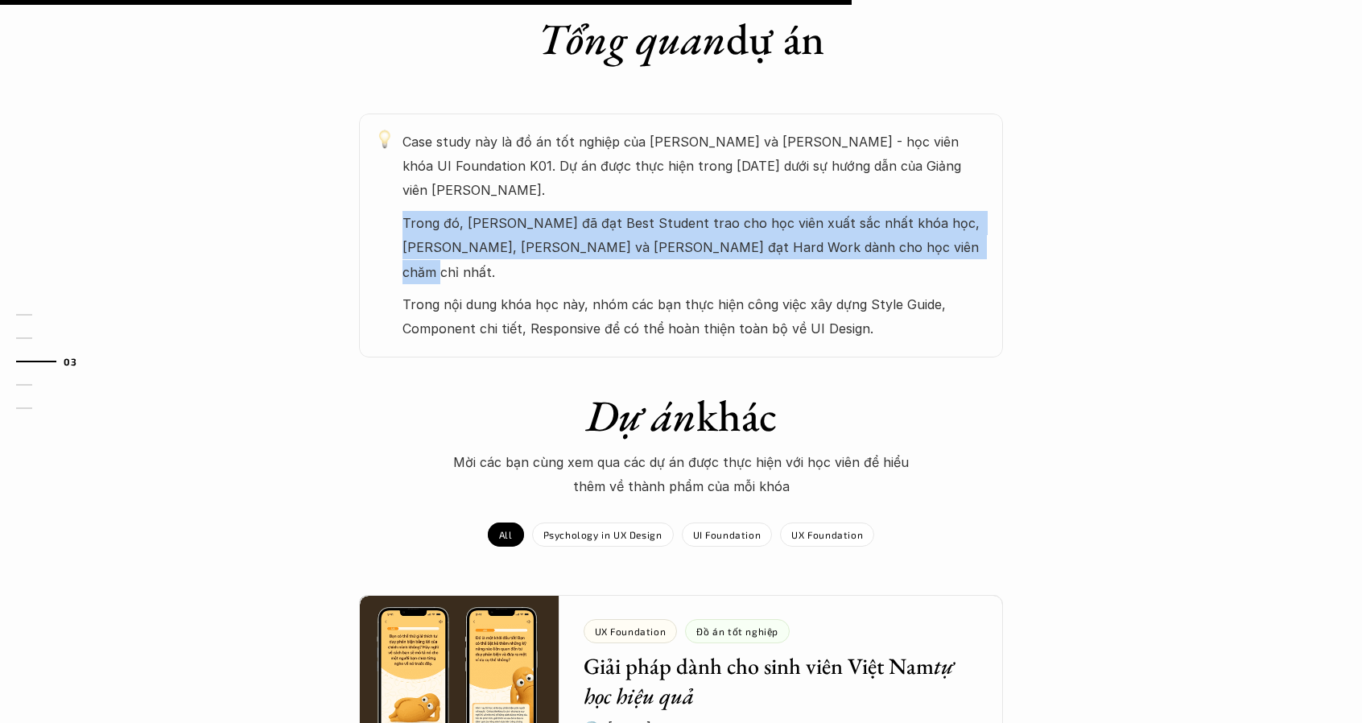
drag, startPoint x: 889, startPoint y: 256, endPoint x: 393, endPoint y: 225, distance: 496.9
click at [393, 225] on div "Case study này là đồ án tốt nghiệp của Trần Thanh Lâm và Đỗ Thúy Quỳnh - học vi…" at bounding box center [681, 236] width 644 height 244
click at [407, 223] on p "Trong đó, Trần Thanh Lâm đã đạt Best Student trao cho học viên xuất sắc nhất kh…" at bounding box center [694, 247] width 584 height 73
click at [689, 244] on p "Trong đó, Trần Thanh Lâm đã đạt Best Student trao cho học viên xuất sắc nhất kh…" at bounding box center [694, 247] width 584 height 73
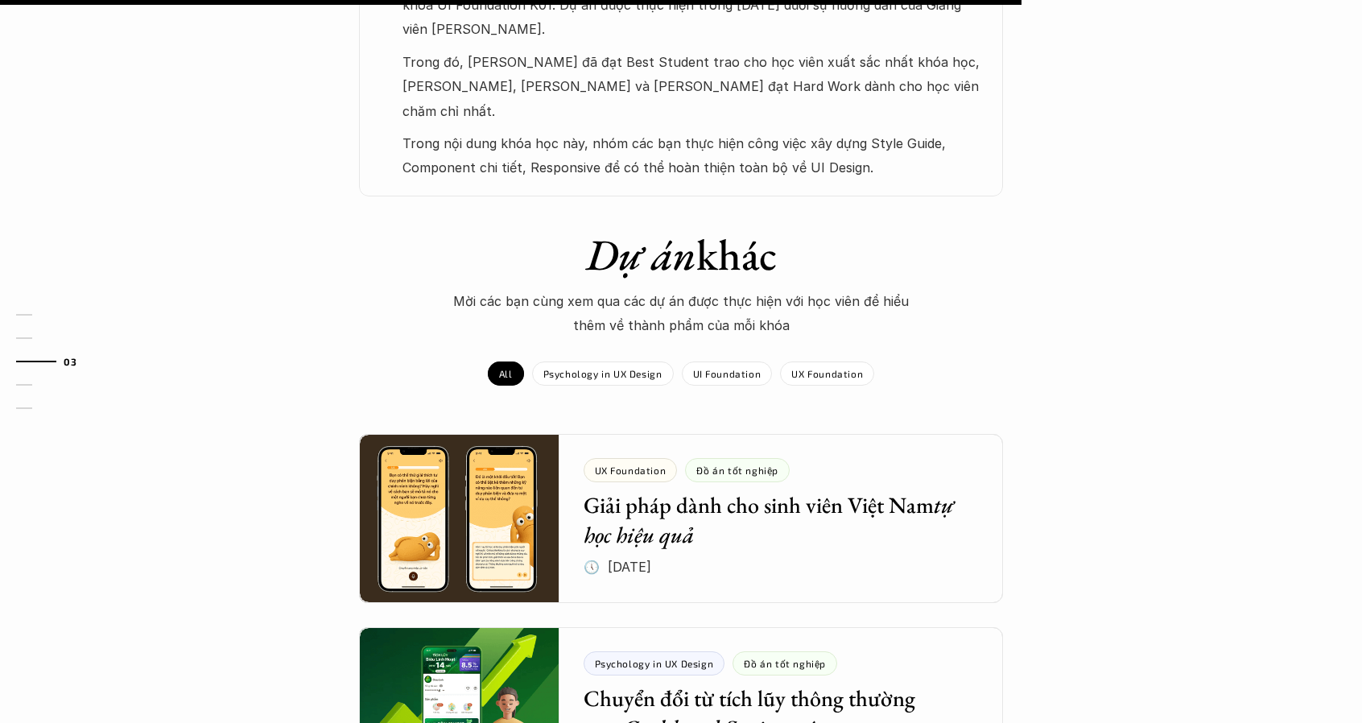
click at [823, 131] on p "Trong nội dung khóa học này, nhóm các bạn thực hiện công việc xây dựng Style Gu…" at bounding box center [694, 155] width 584 height 49
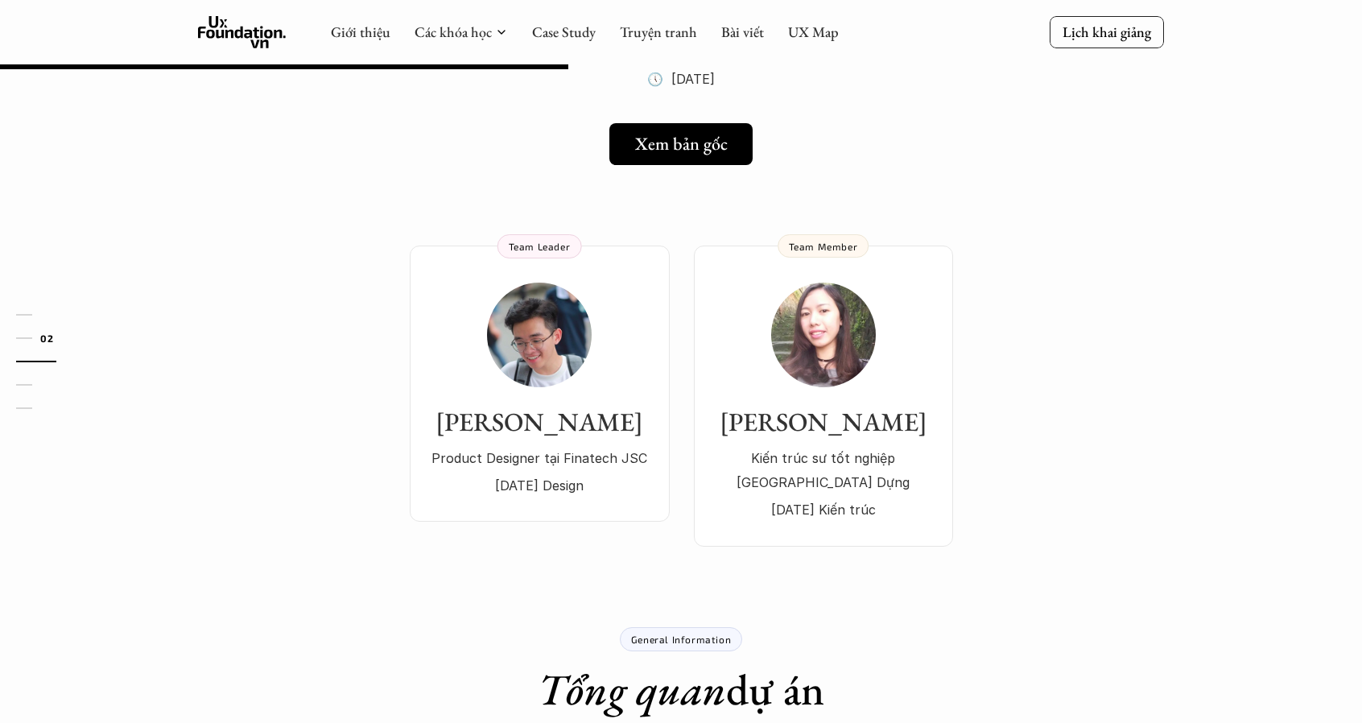
scroll to position [80, 0]
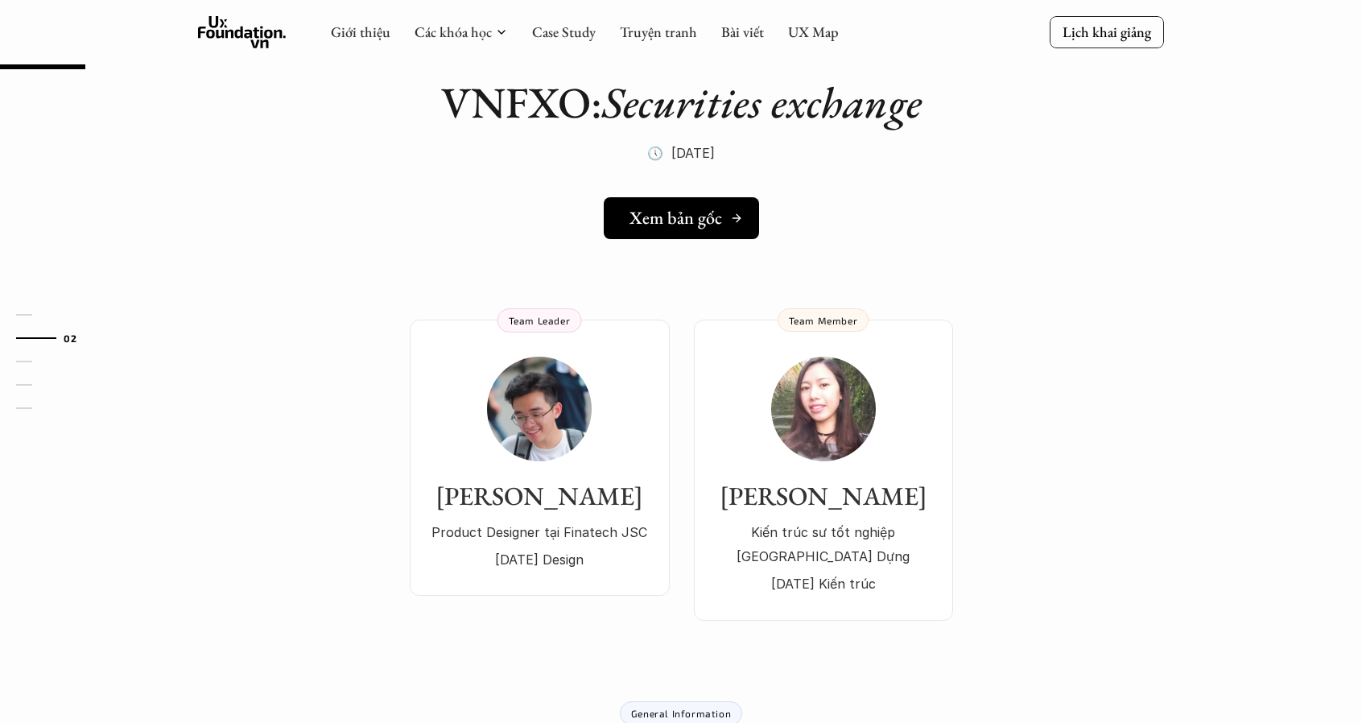
click at [702, 213] on h5 "Xem bản gốc" at bounding box center [675, 218] width 93 height 21
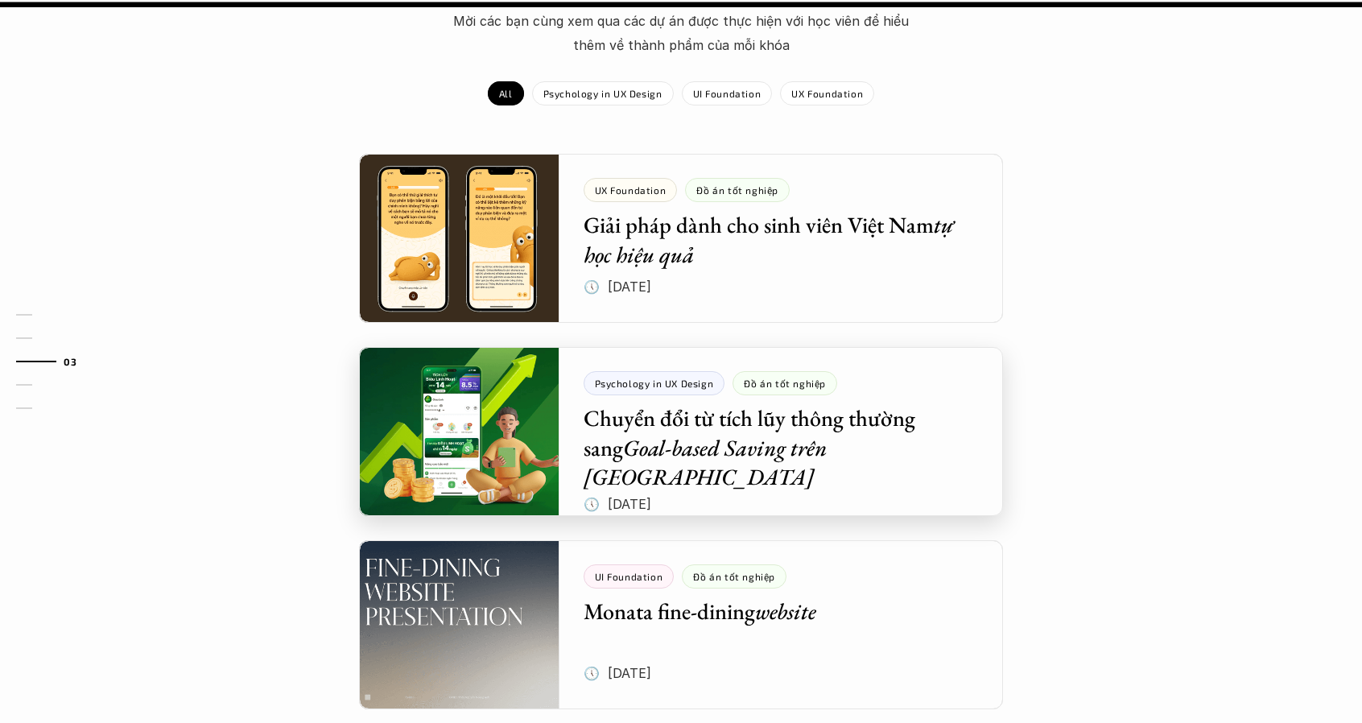
scroll to position [1207, 0]
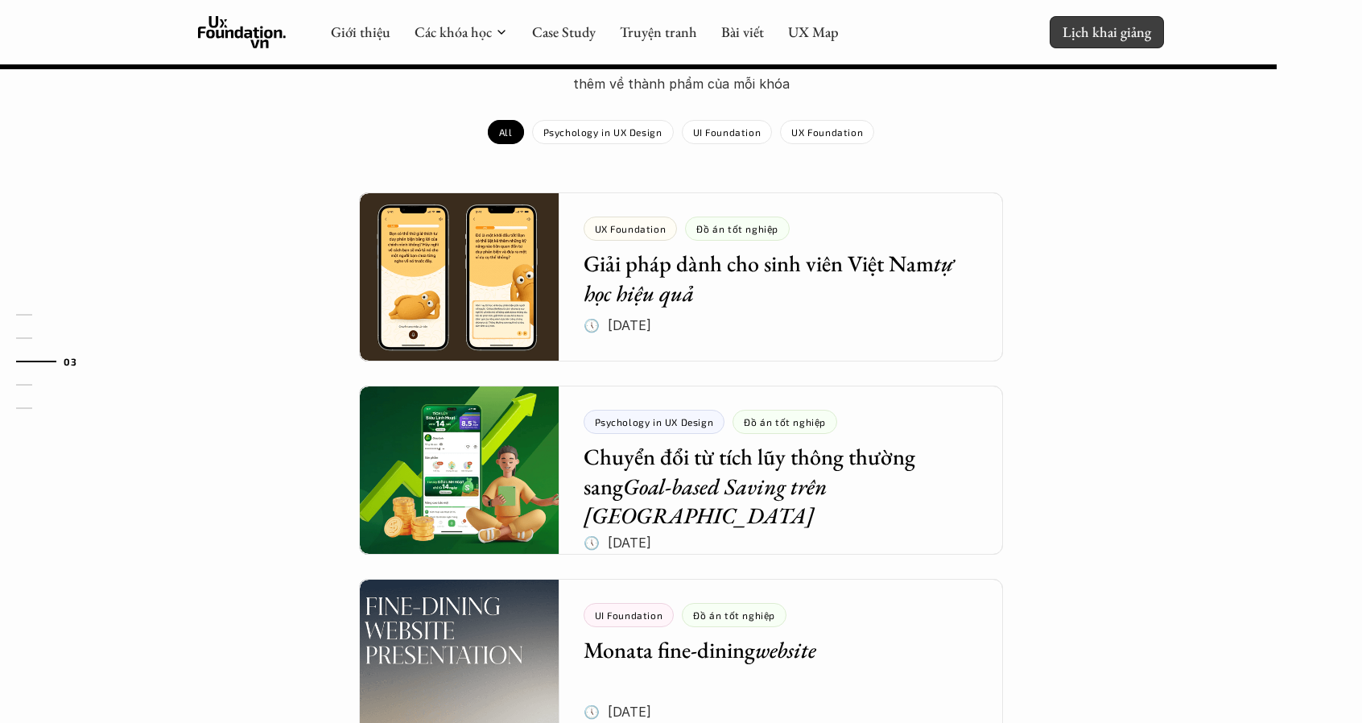
click at [1109, 31] on p "Lịch khai giảng" at bounding box center [1107, 32] width 89 height 19
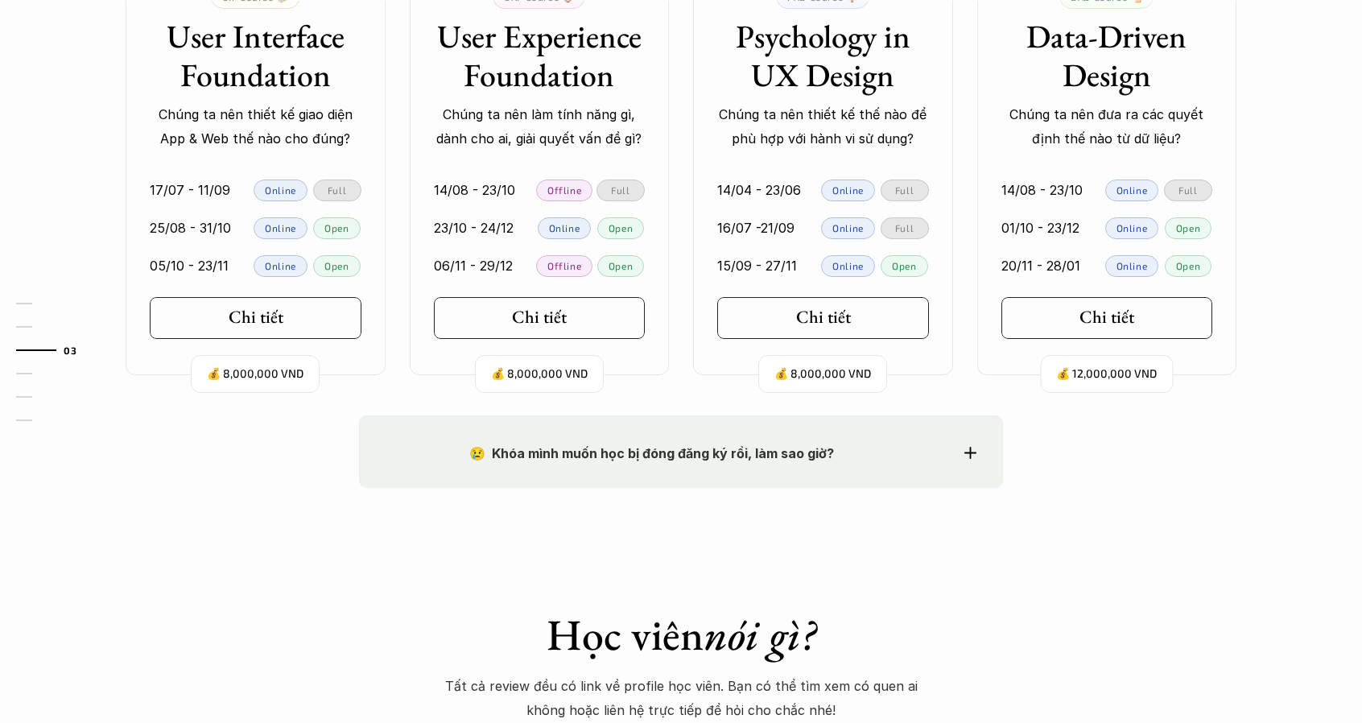
scroll to position [1704, 0]
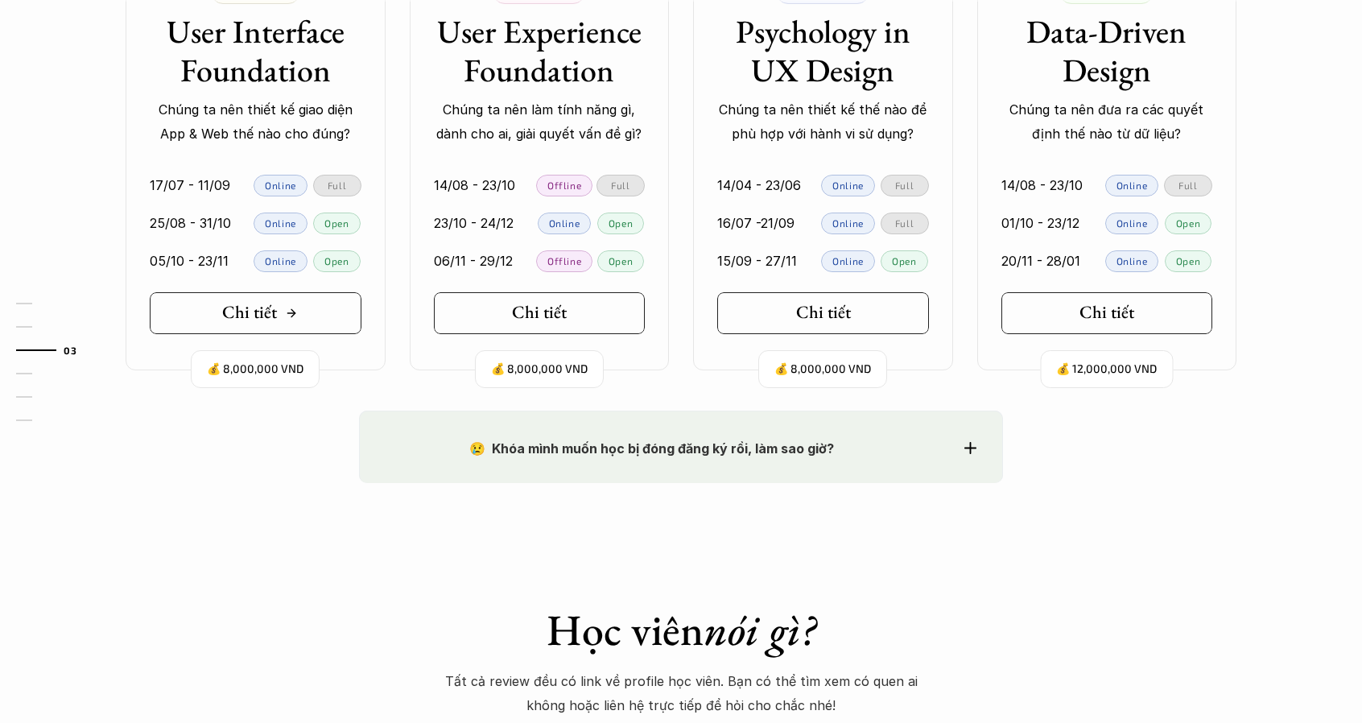
click at [232, 316] on h5 "Chi tiết" at bounding box center [249, 312] width 55 height 21
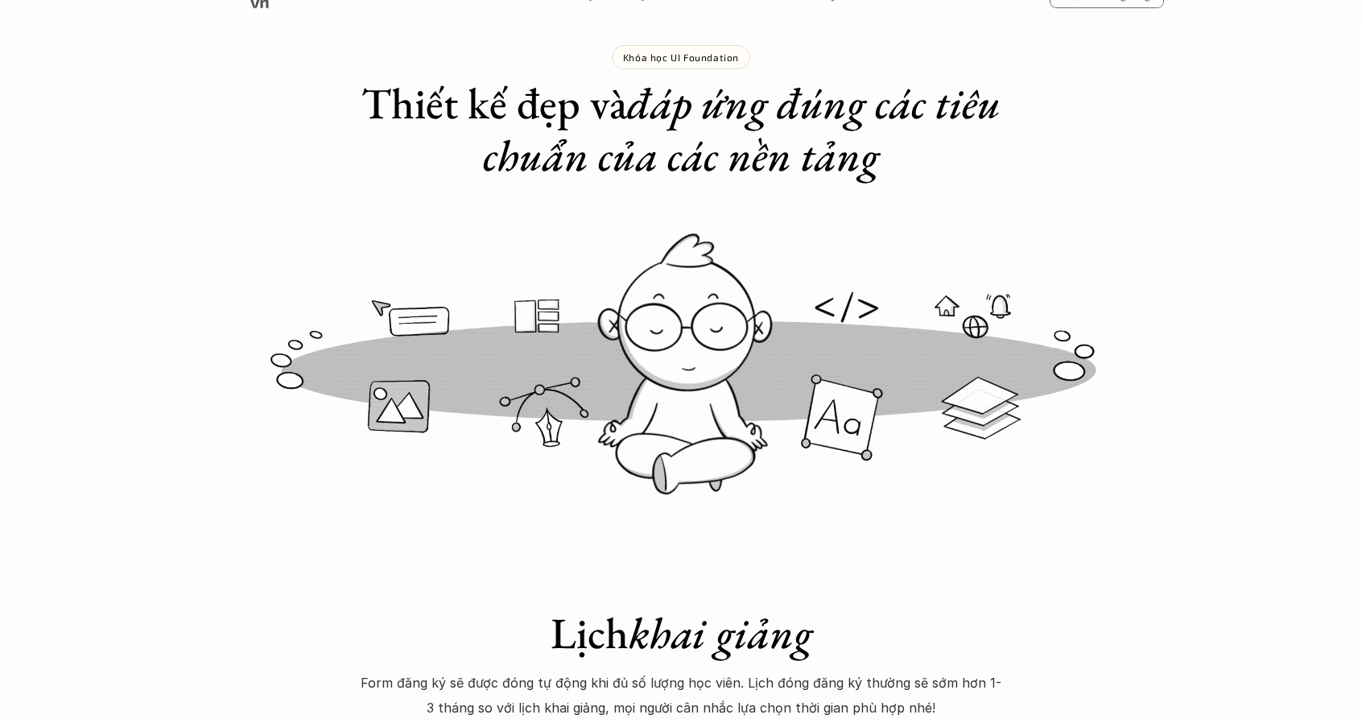
scroll to position [80, 0]
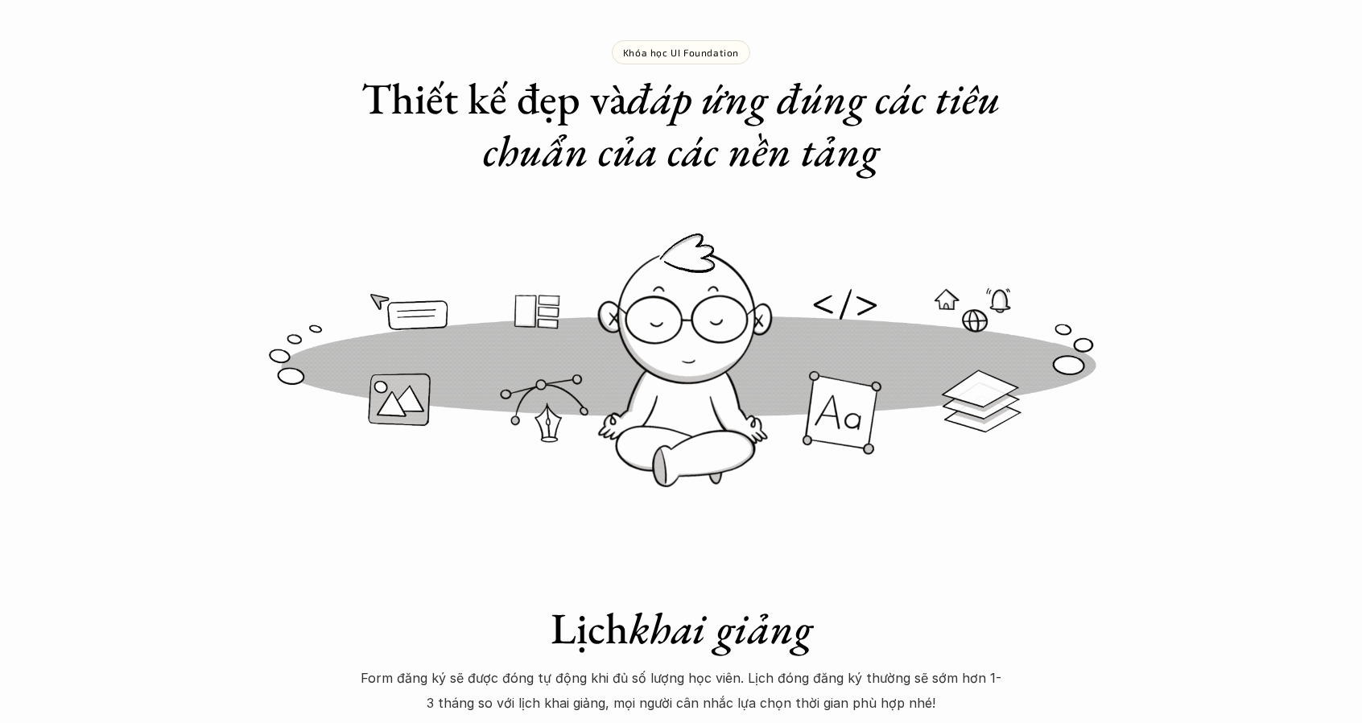
drag, startPoint x: 473, startPoint y: 102, endPoint x: 611, endPoint y: 147, distance: 144.8
click at [611, 147] on h1 "Thiết kế đẹp và đáp ứng đúng các tiêu chuẩn của các nền tảng" at bounding box center [681, 124] width 644 height 105
click at [611, 147] on em "đáp ứng đúng các tiêu chuẩn của các nền tảng" at bounding box center [746, 124] width 527 height 109
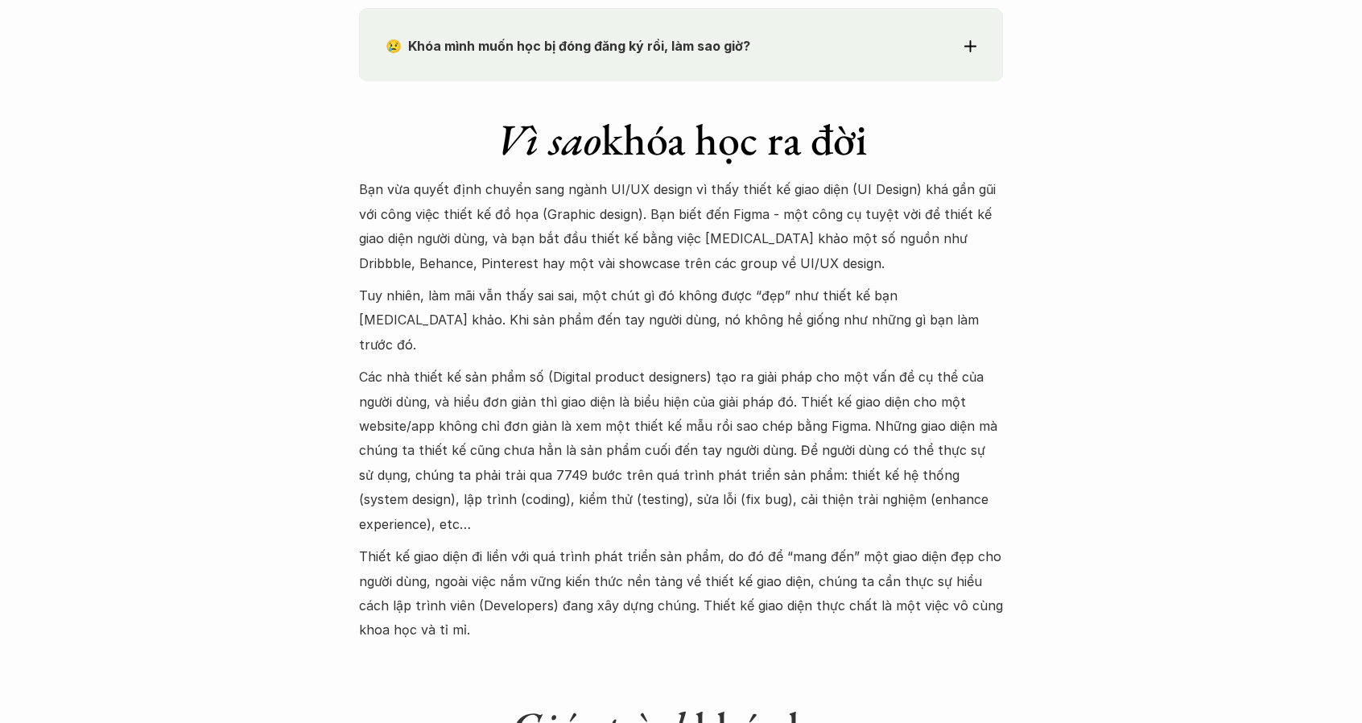
scroll to position [1529, 0]
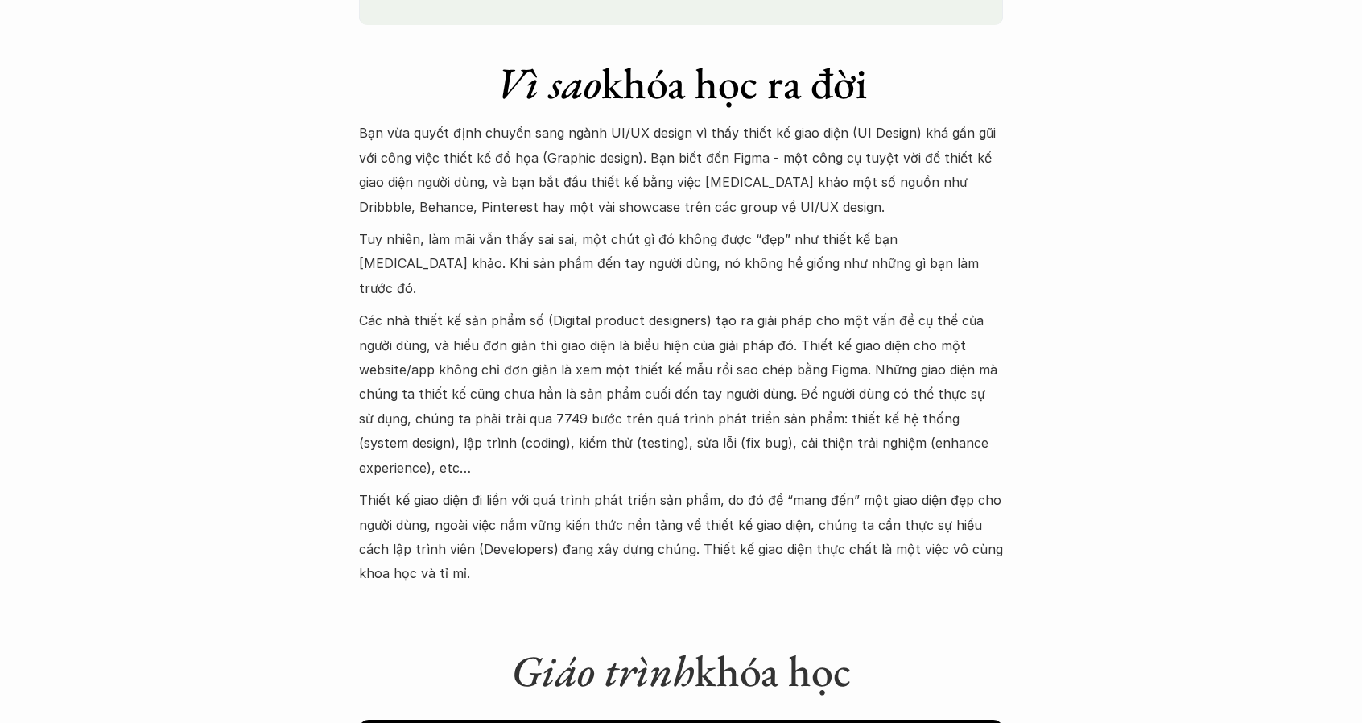
drag, startPoint x: 359, startPoint y: 128, endPoint x: 892, endPoint y: 439, distance: 616.9
click at [892, 439] on p "Các nhà thiết kế sản phẩm số (Digital product designers) tạo ra giải pháp cho m…" at bounding box center [681, 393] width 644 height 171
drag, startPoint x: 890, startPoint y: 439, endPoint x: 356, endPoint y: 135, distance: 614.6
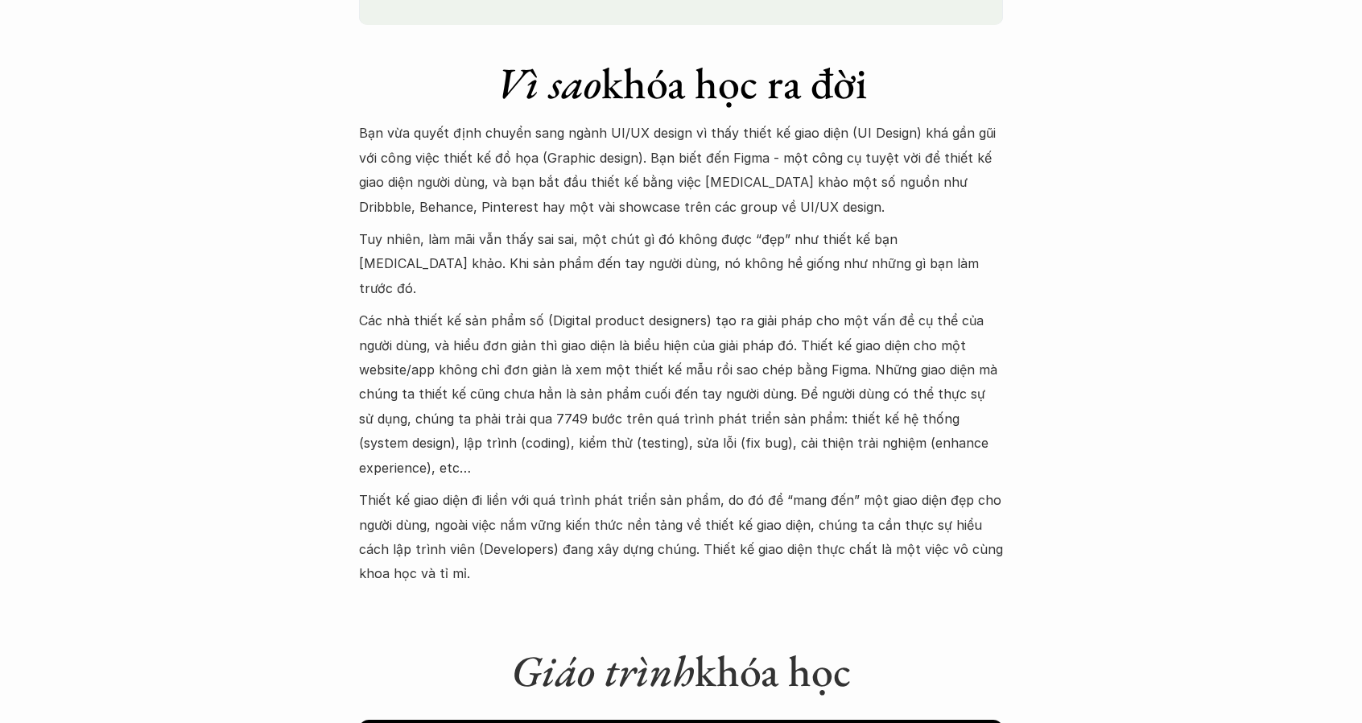
drag, startPoint x: 357, startPoint y: 134, endPoint x: 499, endPoint y: 339, distance: 249.2
click at [499, 339] on p "Các nhà thiết kế sản phẩm số (Digital product designers) tạo ra giải pháp cho m…" at bounding box center [681, 393] width 644 height 171
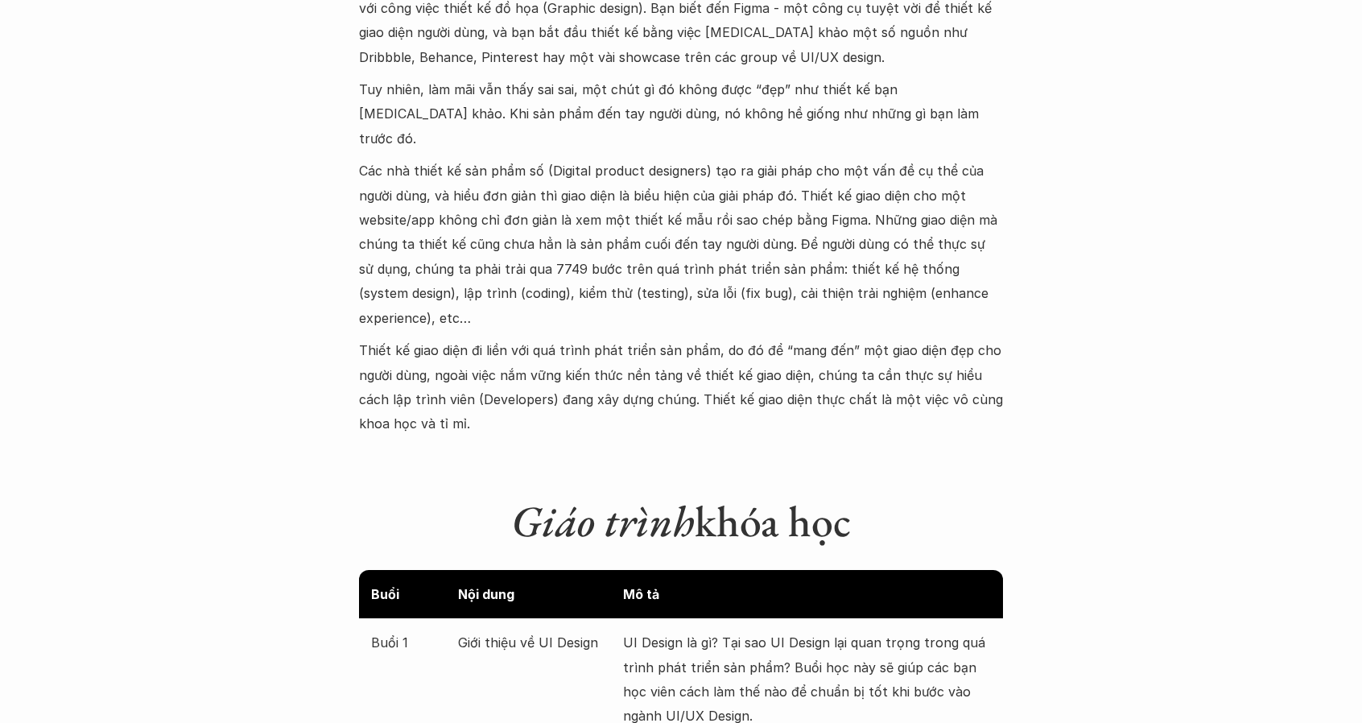
scroll to position [1690, 0]
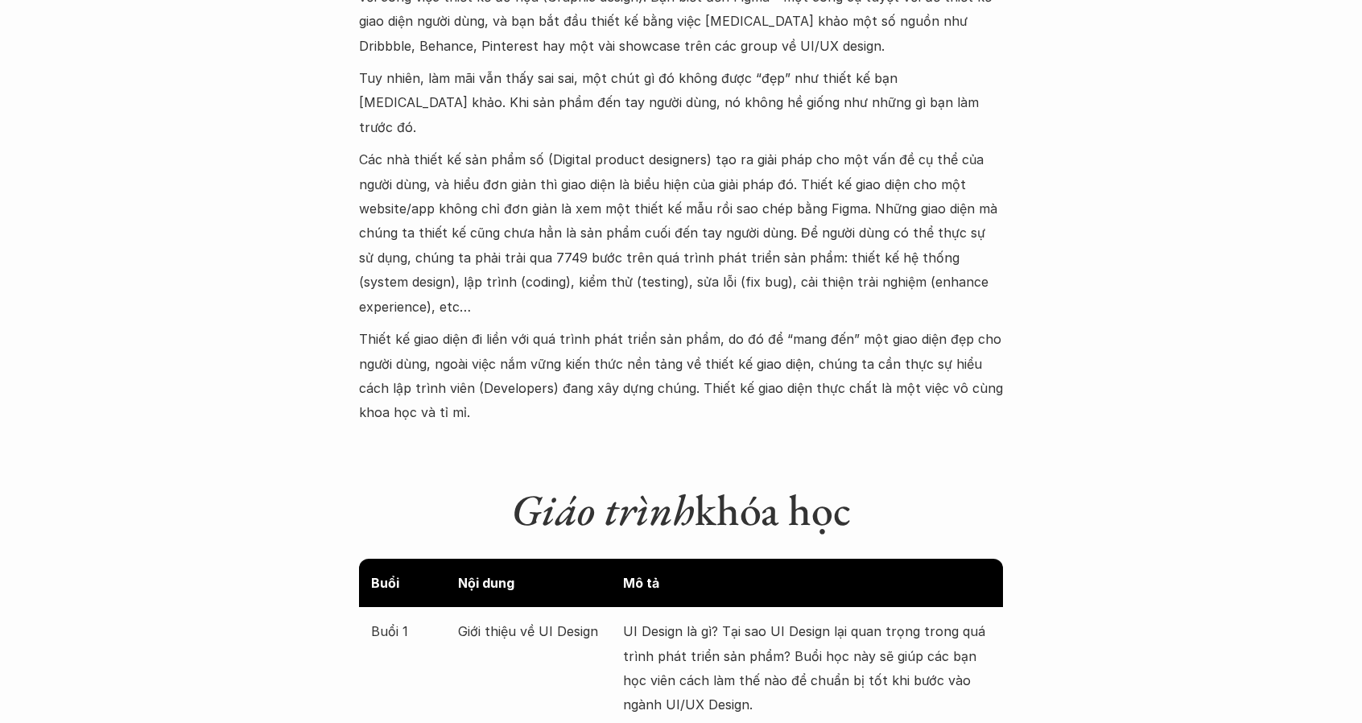
drag, startPoint x: 559, startPoint y: 373, endPoint x: 394, endPoint y: 307, distance: 177.7
click at [394, 327] on p "Thiết kế giao diện đi liền với quá trình phát triển sản phẩm, do đó để “mang đế…" at bounding box center [681, 376] width 644 height 98
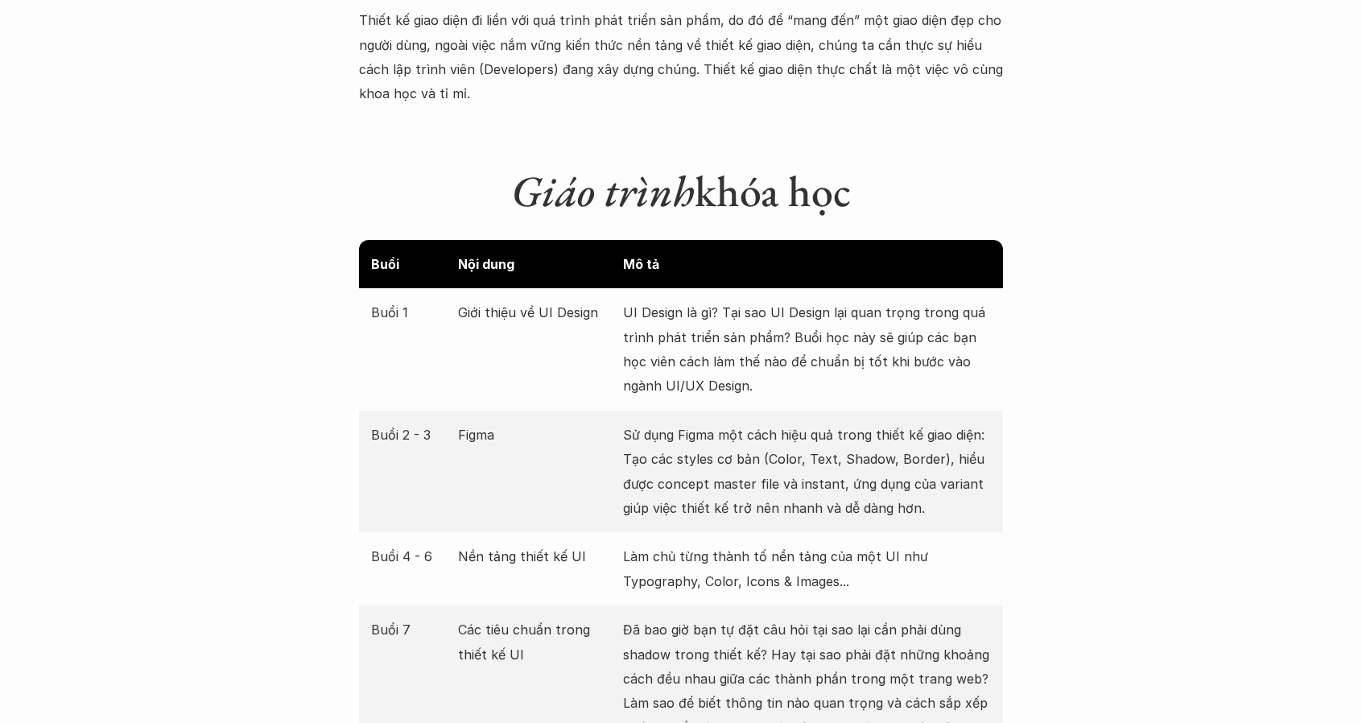
scroll to position [2012, 0]
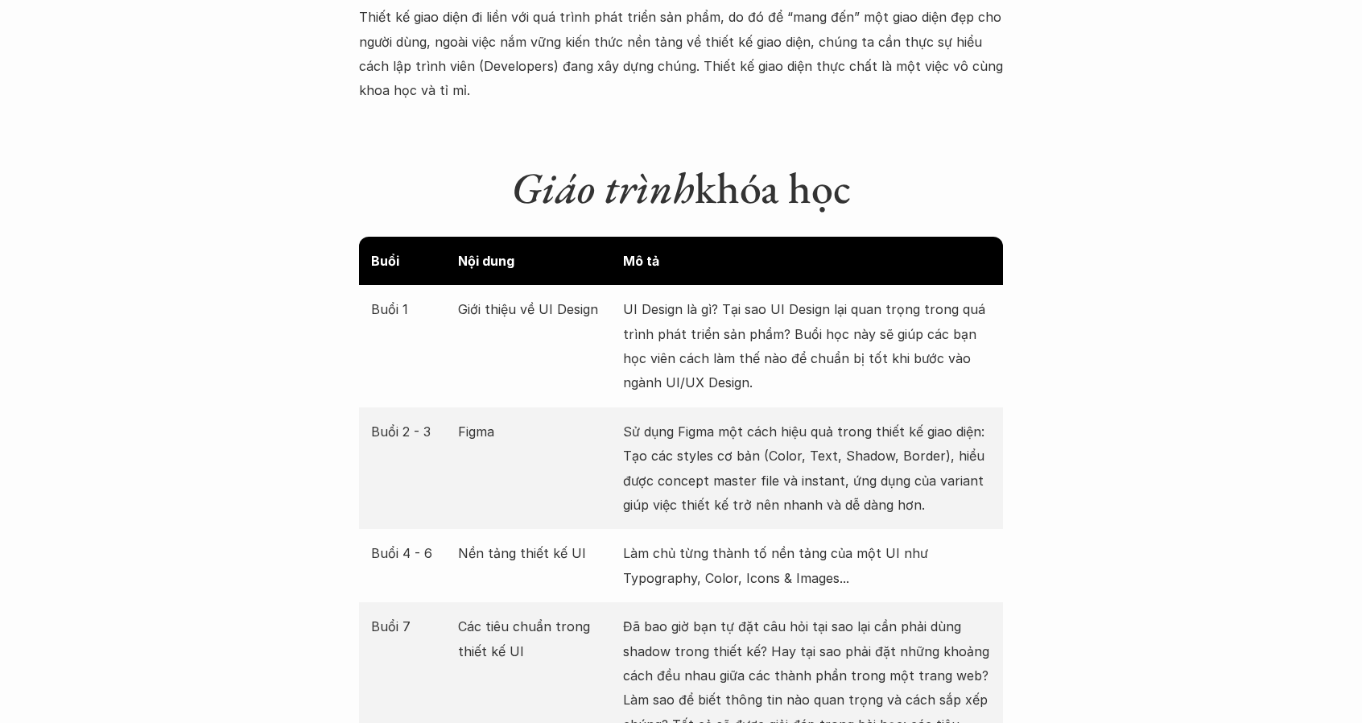
drag, startPoint x: 778, startPoint y: 358, endPoint x: 623, endPoint y: 288, distance: 169.7
click at [622, 289] on div "Buổi 1 Giới thiệu về UI Design UI Design là gì? Tại sao UI Design lại quan trọn…" at bounding box center [681, 346] width 644 height 122
click at [623, 297] on p "UI Design là gì? Tại sao UI Design lại quan trọng trong quá trình phát triển sả…" at bounding box center [807, 346] width 368 height 98
drag, startPoint x: 642, startPoint y: 290, endPoint x: 779, endPoint y: 353, distance: 151.6
click at [779, 353] on p "UI Design là gì? Tại sao UI Design lại quan trọng trong quá trình phát triển sả…" at bounding box center [807, 346] width 368 height 98
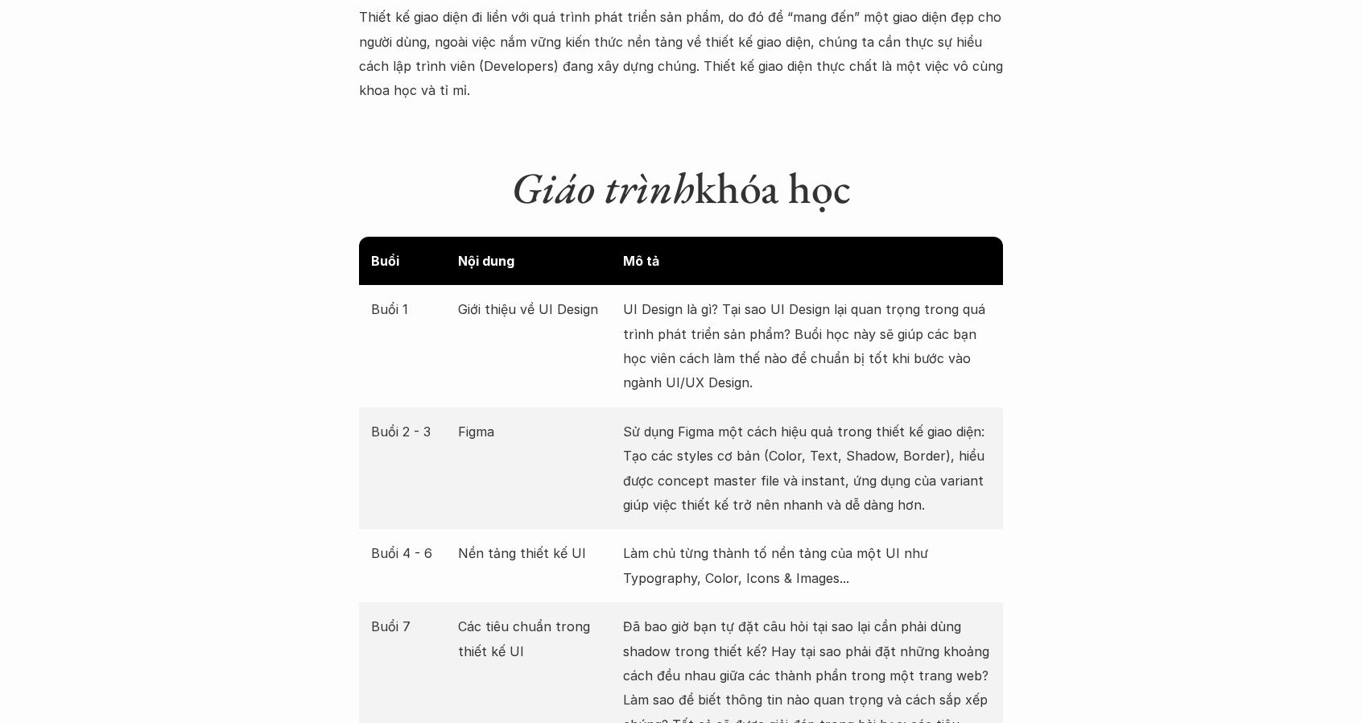
click at [779, 353] on p "UI Design là gì? Tại sao UI Design lại quan trọng trong quá trình phát triển sả…" at bounding box center [807, 346] width 368 height 98
drag, startPoint x: 792, startPoint y: 352, endPoint x: 624, endPoint y: 276, distance: 184.5
click at [624, 297] on p "UI Design là gì? Tại sao UI Design lại quan trọng trong quá trình phát triển sả…" at bounding box center [807, 346] width 368 height 98
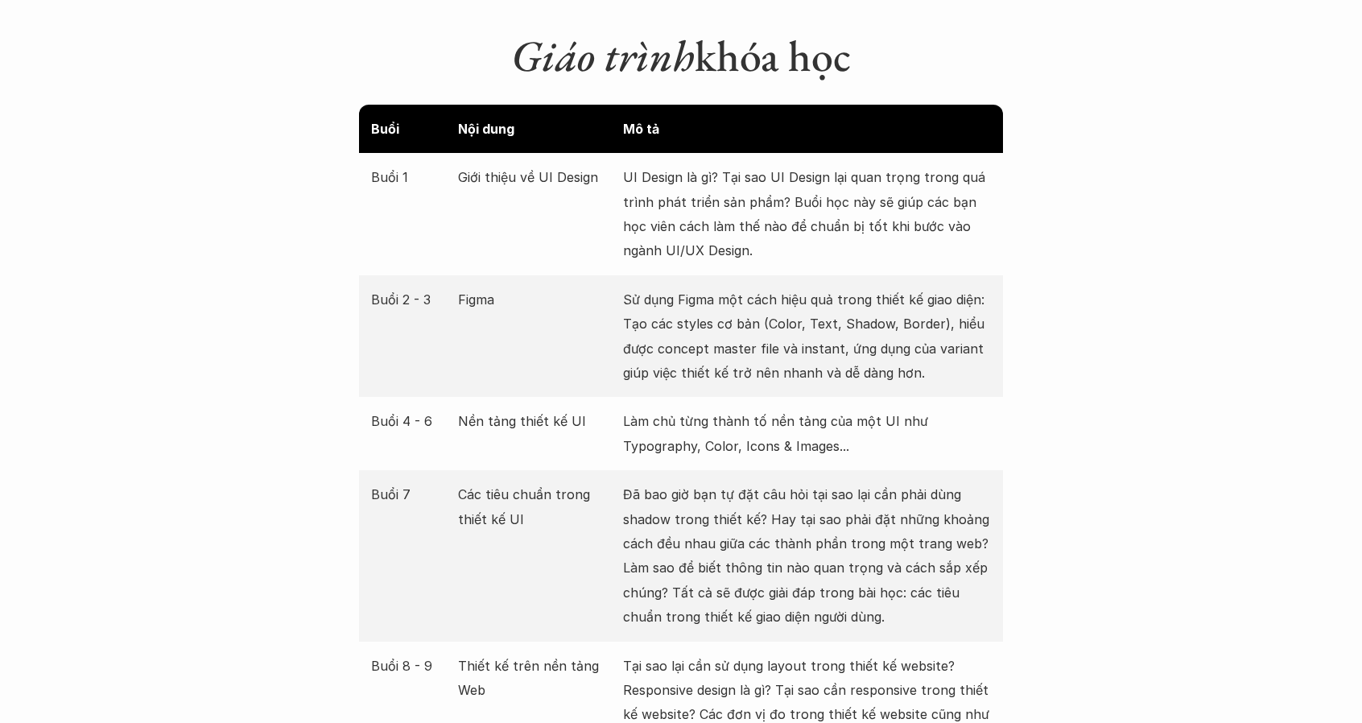
scroll to position [2173, 0]
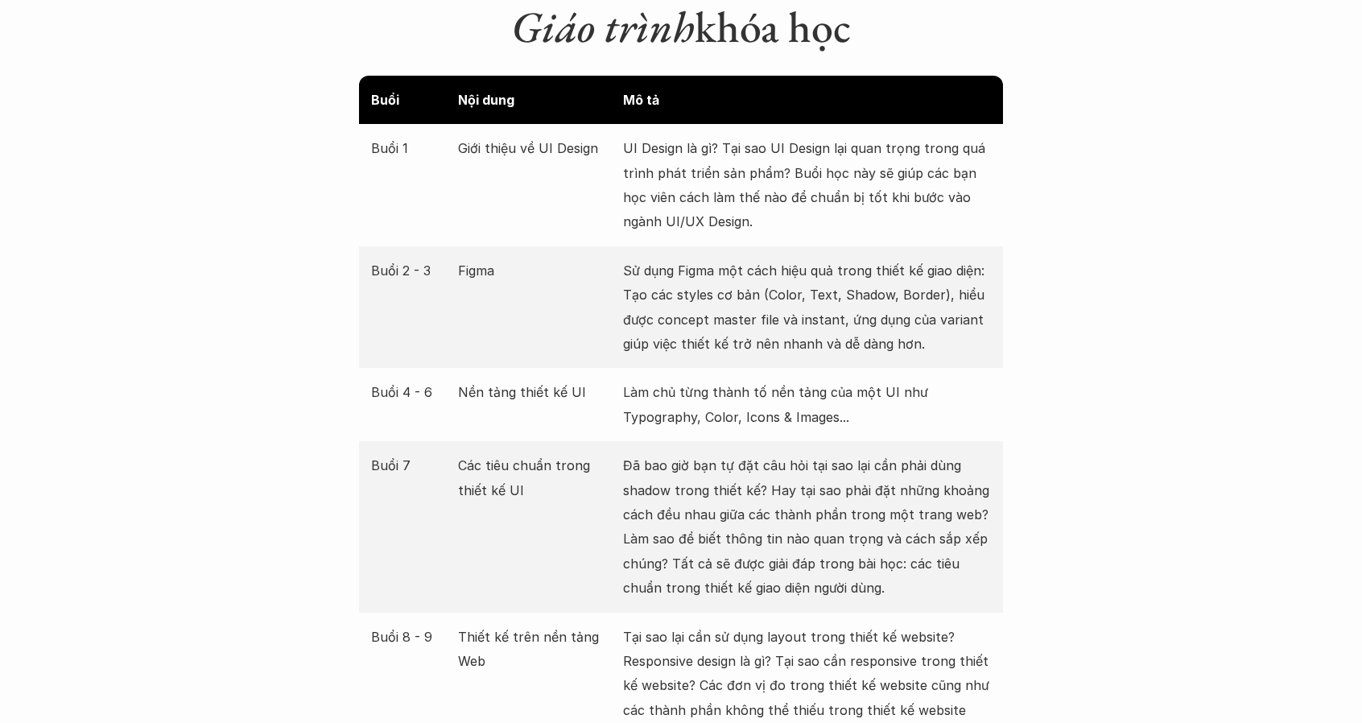
drag, startPoint x: 918, startPoint y: 319, endPoint x: 621, endPoint y: 237, distance: 308.0
click at [621, 246] on div "Buổi 2 - 3 Figma Sử dụng Figma một cách hiệu quả trong thiết kế giao diện: Tạo …" at bounding box center [681, 307] width 644 height 122
drag, startPoint x: 621, startPoint y: 237, endPoint x: 919, endPoint y: 324, distance: 311.0
click at [919, 324] on div "Buổi 2 - 3 Figma Sử dụng Figma một cách hiệu quả trong thiết kế giao diện: Tạo …" at bounding box center [681, 307] width 644 height 122
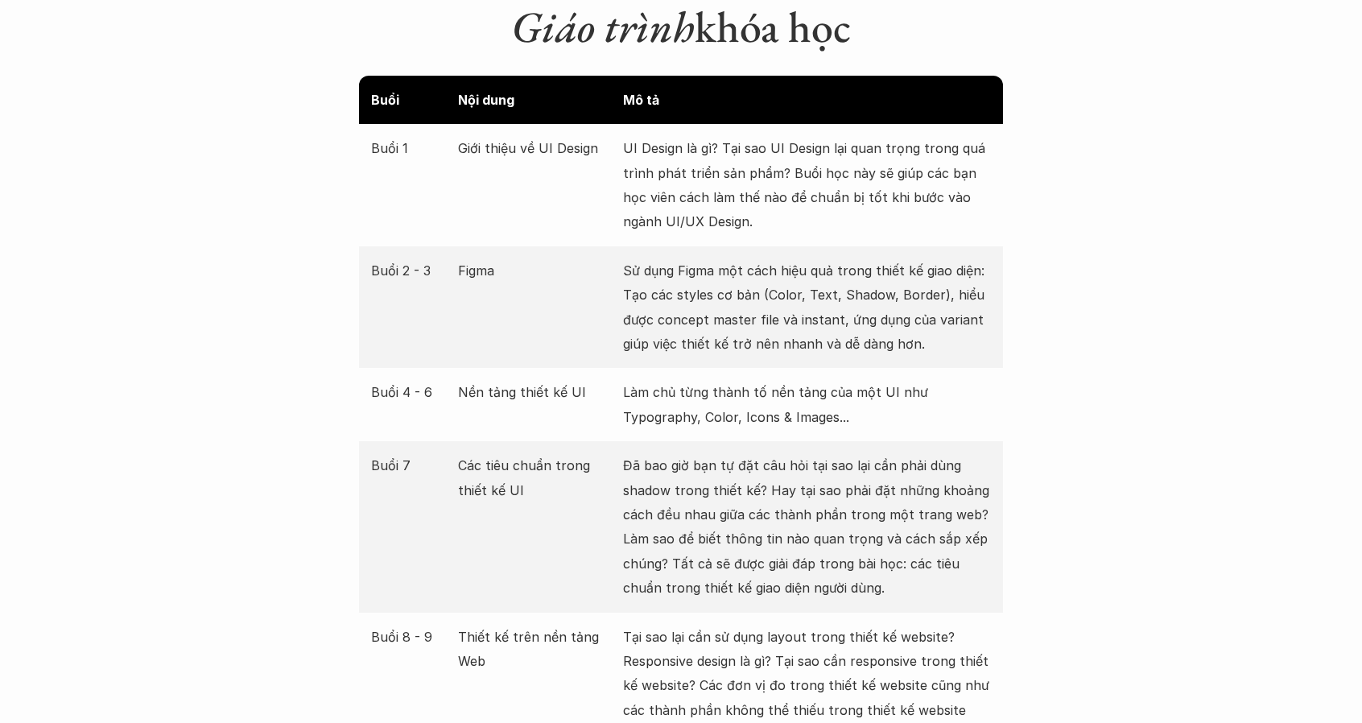
click at [931, 323] on p "Sử dụng Figma một cách hiệu quả trong thiết kế giao diện: Tạo các styles cơ bản…" at bounding box center [807, 307] width 368 height 98
click at [931, 322] on p "Sử dụng Figma một cách hiệu quả trong thiết kế giao diện: Tạo các styles cơ bản…" at bounding box center [807, 307] width 368 height 98
drag, startPoint x: 931, startPoint y: 322, endPoint x: 903, endPoint y: 316, distance: 28.7
click at [903, 316] on p "Sử dụng Figma một cách hiệu quả trong thiết kế giao diện: Tạo các styles cơ bản…" at bounding box center [807, 307] width 368 height 98
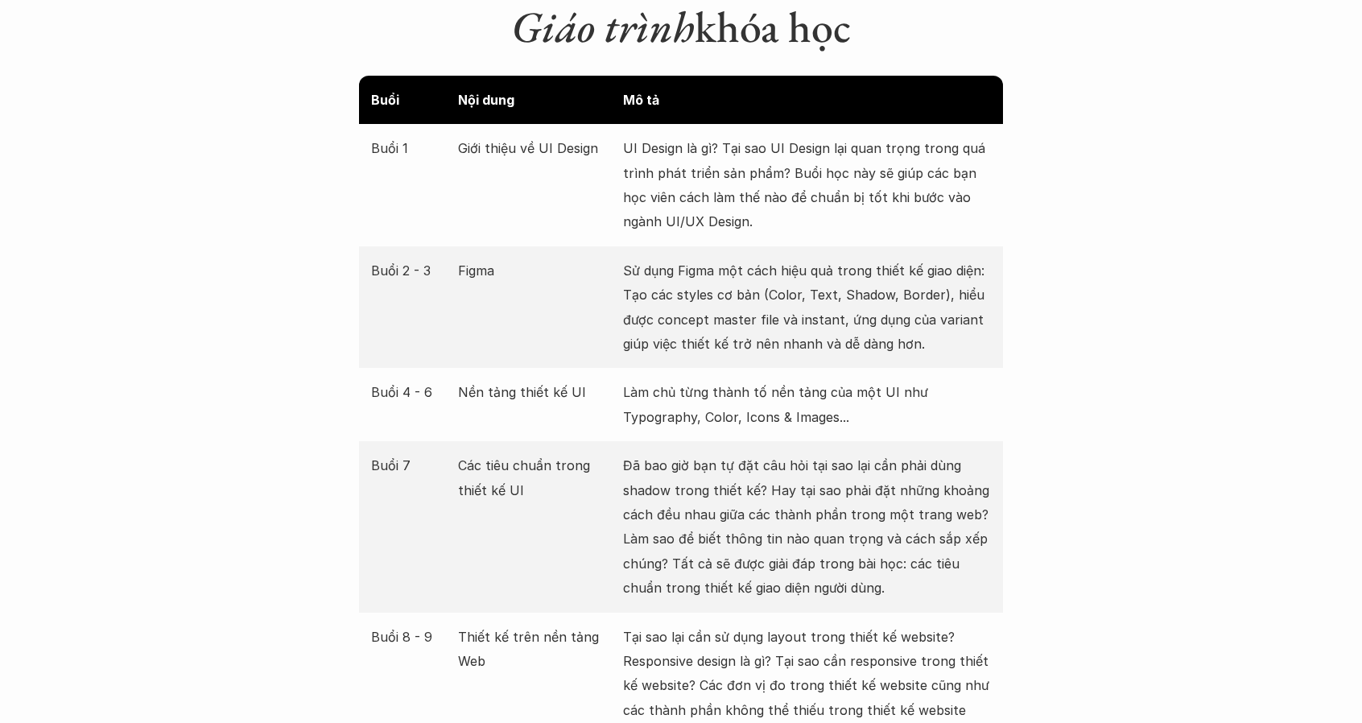
drag, startPoint x: 934, startPoint y: 320, endPoint x: 641, endPoint y: 244, distance: 302.8
click at [641, 258] on p "Sử dụng Figma một cách hiệu quả trong thiết kế giao diện: Tạo các styles cơ bản…" at bounding box center [807, 307] width 368 height 98
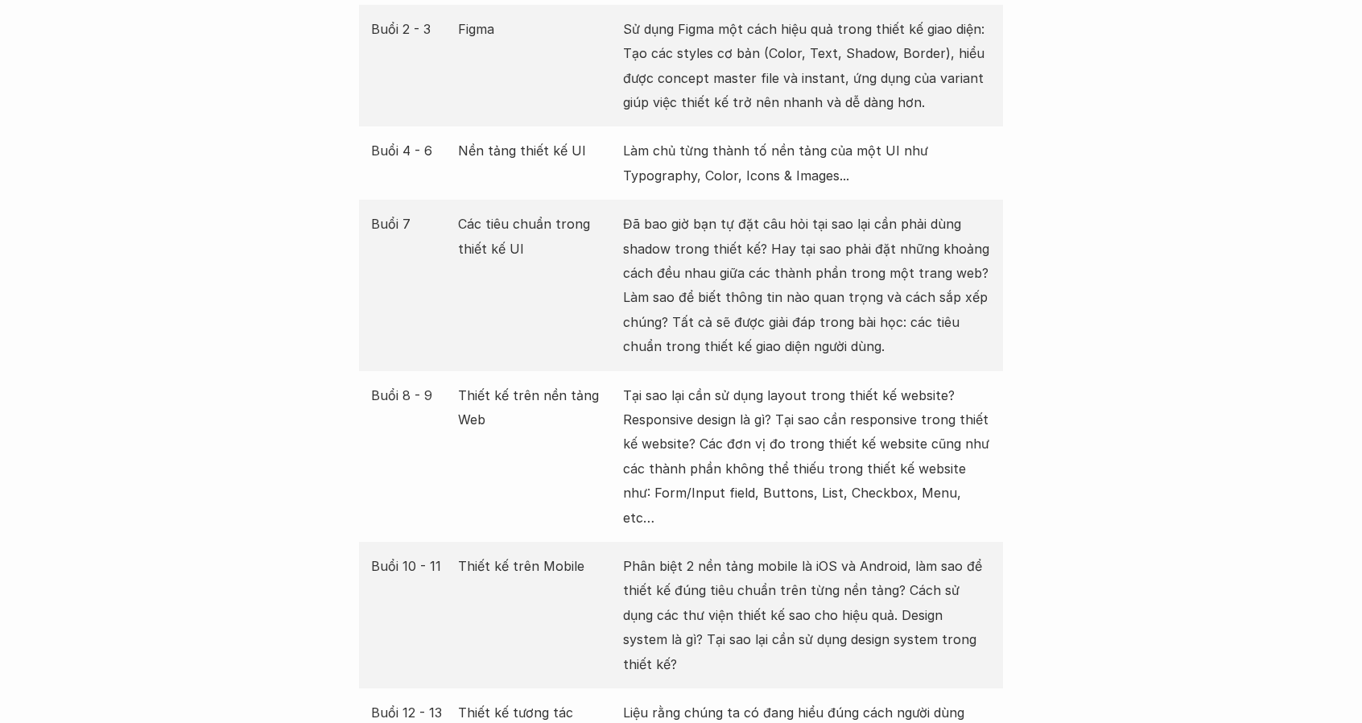
drag, startPoint x: 923, startPoint y: 324, endPoint x: 671, endPoint y: 207, distance: 278.4
click at [671, 212] on p "Đã bao giờ bạn tự đặt câu hỏi tại sao lại cần phải dùng shadow trong thiết kế? …" at bounding box center [807, 285] width 368 height 147
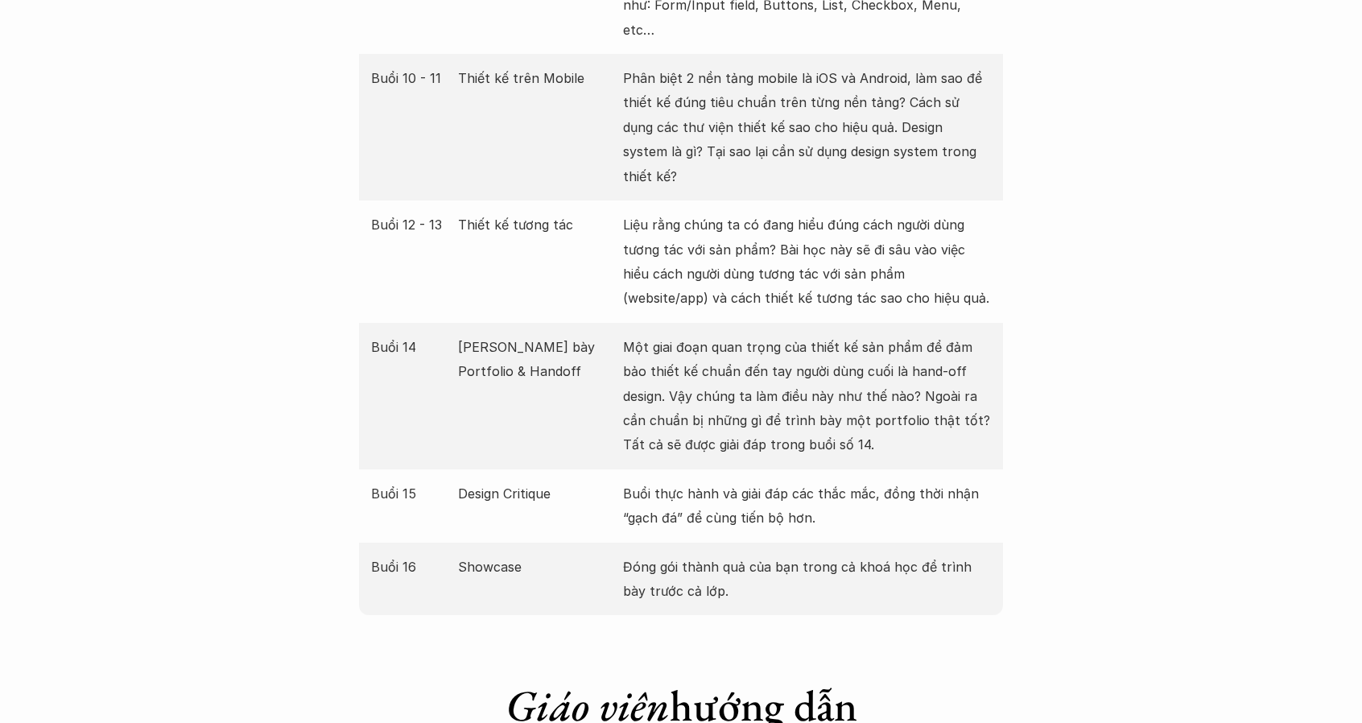
scroll to position [2898, 0]
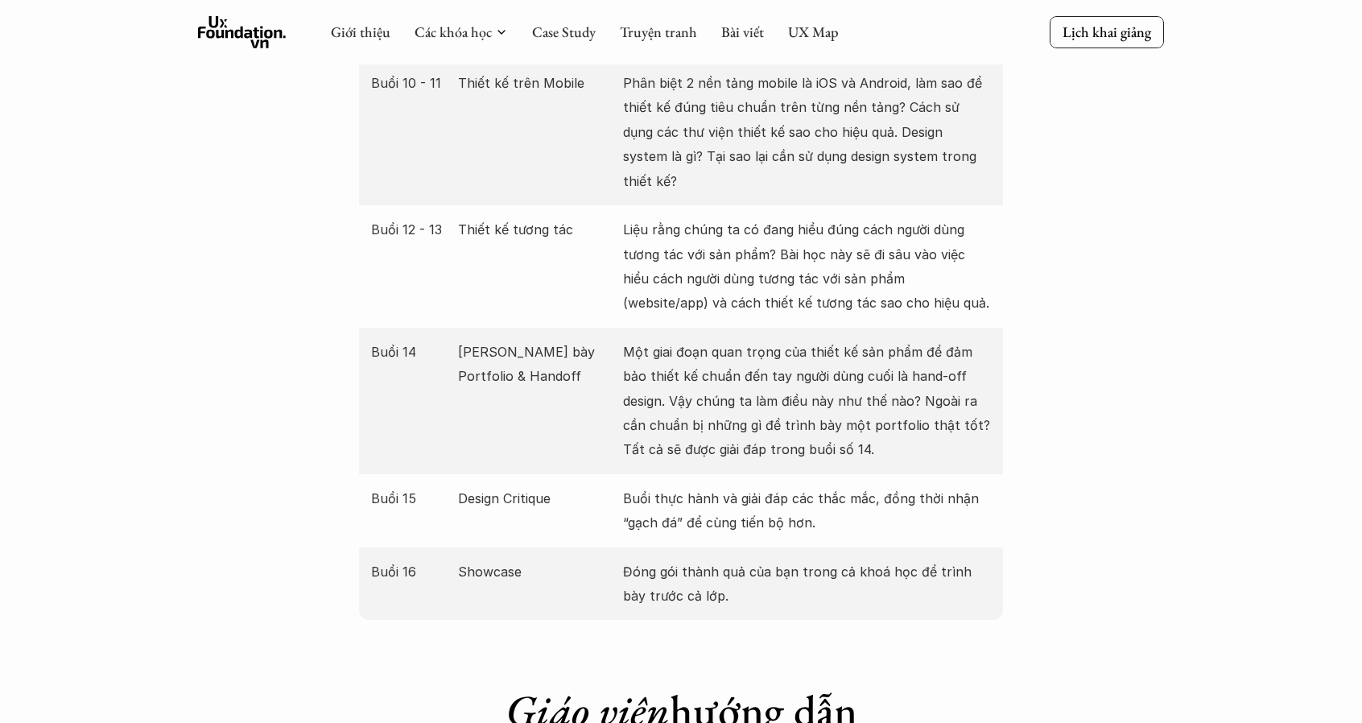
drag, startPoint x: 826, startPoint y: 384, endPoint x: 705, endPoint y: 307, distance: 143.4
click at [705, 328] on div "Buổi 14 Trình bày Portfolio & Handoff Một giai đoạn quan trọng của thiết kế sản…" at bounding box center [681, 401] width 644 height 147
click at [705, 340] on p "Một giai đoạn quan trọng của thiết kế sản phẩm để đảm bảo thiết kế chuẩn đến ta…" at bounding box center [807, 401] width 368 height 122
click at [770, 340] on p "Một giai đoạn quan trọng của thiết kế sản phẩm để đảm bảo thiết kế chuẩn đến ta…" at bounding box center [807, 401] width 368 height 122
drag, startPoint x: 861, startPoint y: 394, endPoint x: 623, endPoint y: 293, distance: 257.9
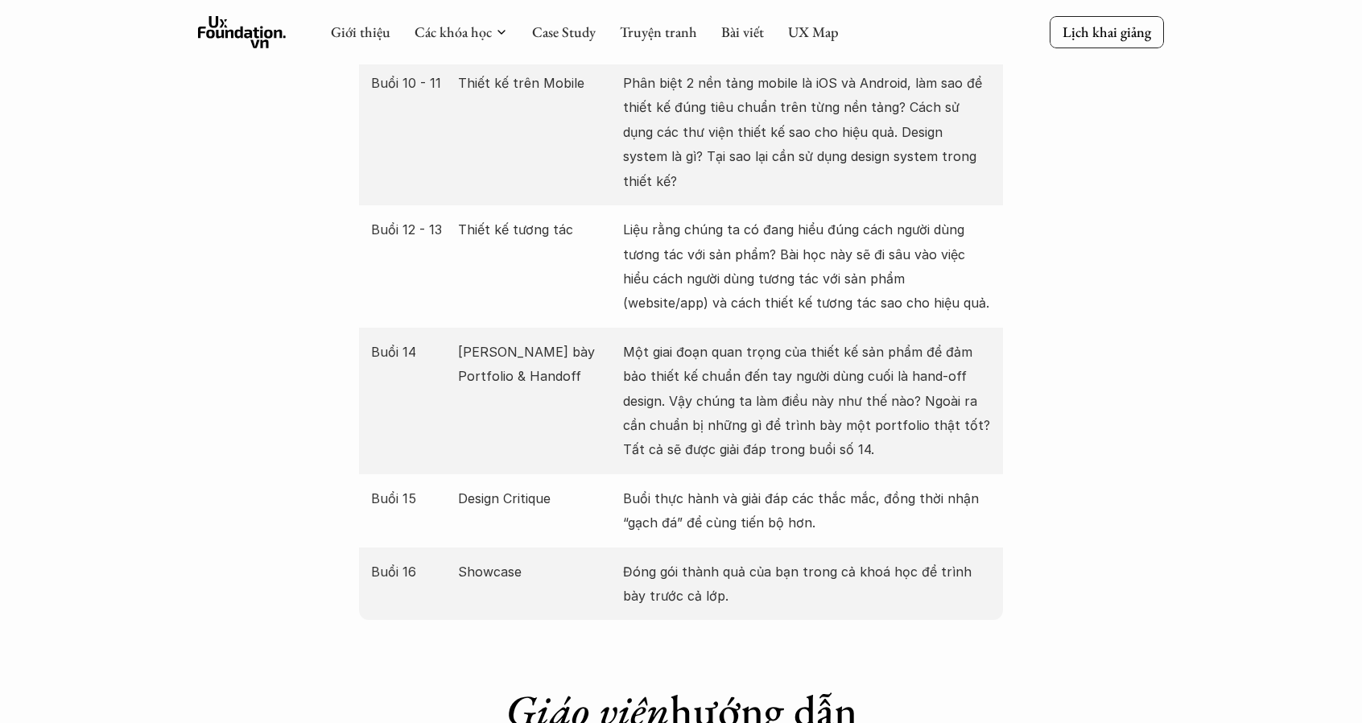
click at [620, 328] on div "Buổi 14 Trình bày Portfolio & Handoff Một giai đoạn quan trọng của thiết kế sản…" at bounding box center [681, 401] width 644 height 147
click at [680, 340] on p "Một giai đoạn quan trọng của thiết kế sản phẩm để đảm bảo thiết kế chuẩn đến ta…" at bounding box center [807, 401] width 368 height 122
drag, startPoint x: 862, startPoint y: 382, endPoint x: 626, endPoint y: 276, distance: 258.4
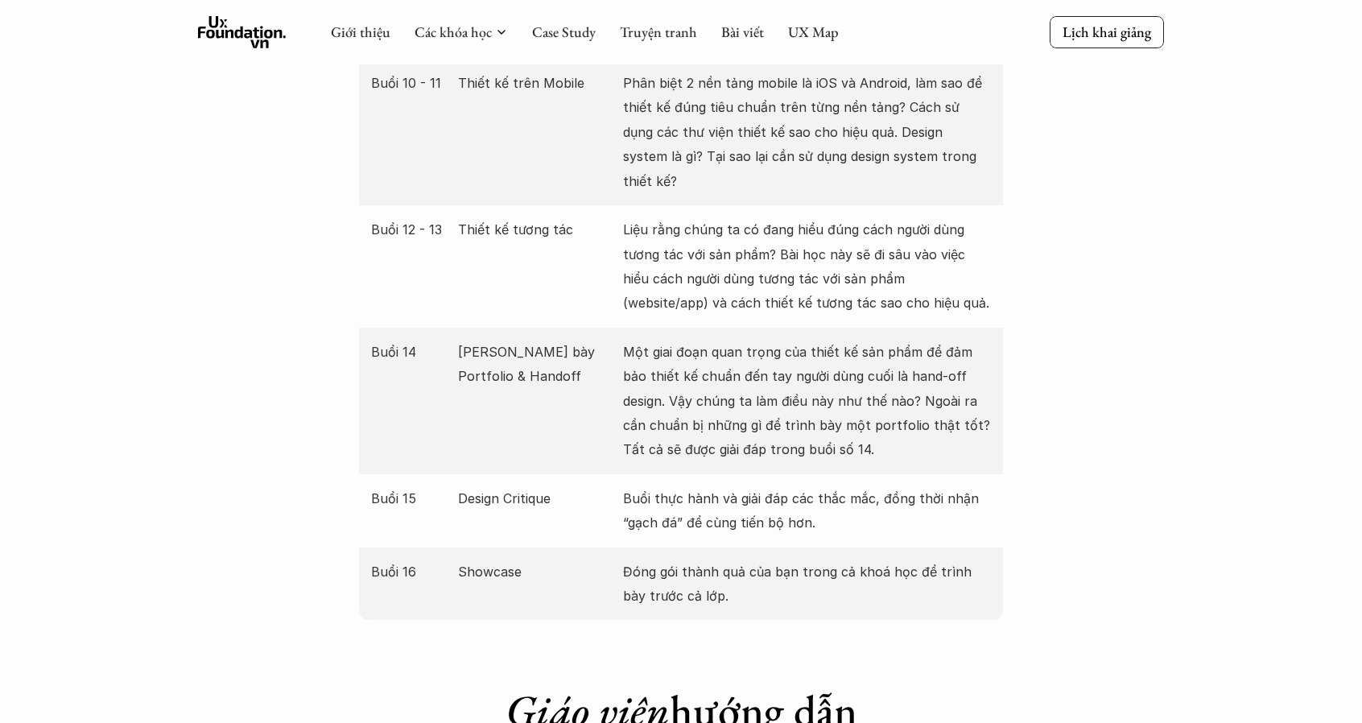
click at [626, 340] on p "Một giai đoạn quan trọng của thiết kế sản phẩm để đảm bảo thiết kế chuẩn đến ta…" at bounding box center [807, 401] width 368 height 122
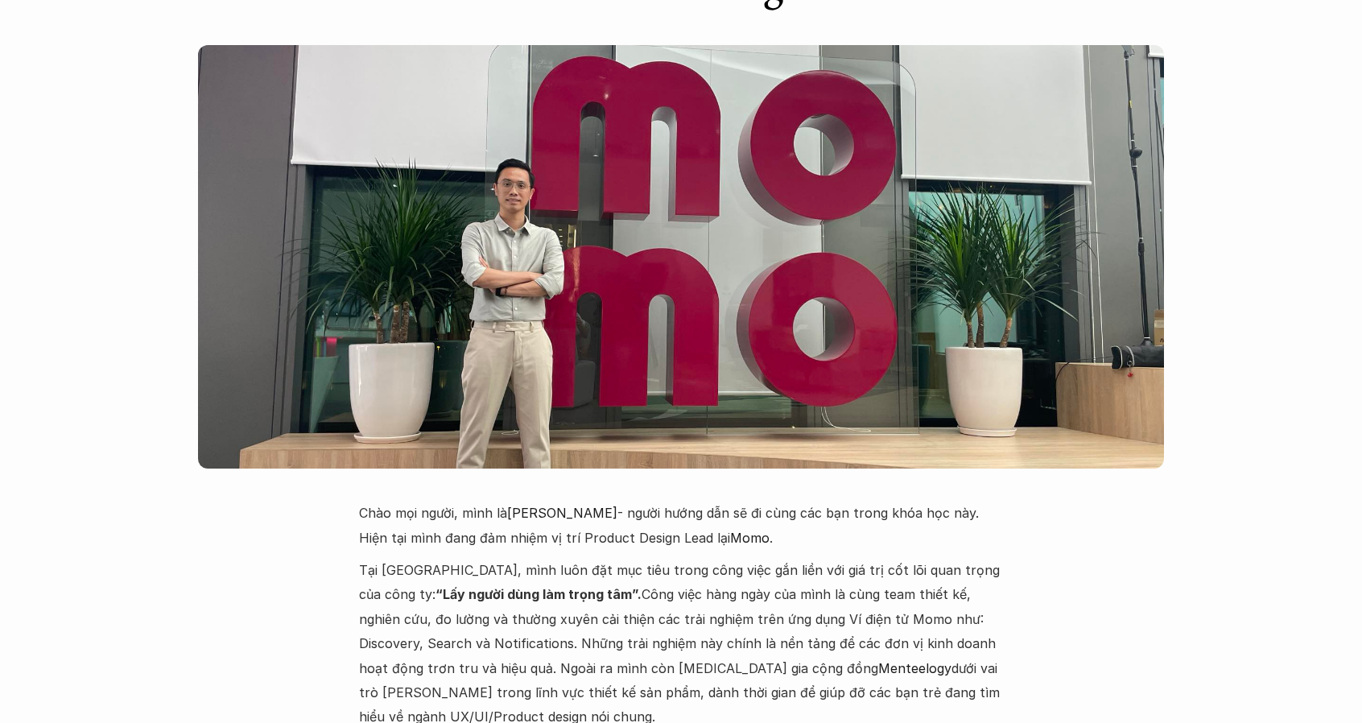
scroll to position [3622, 0]
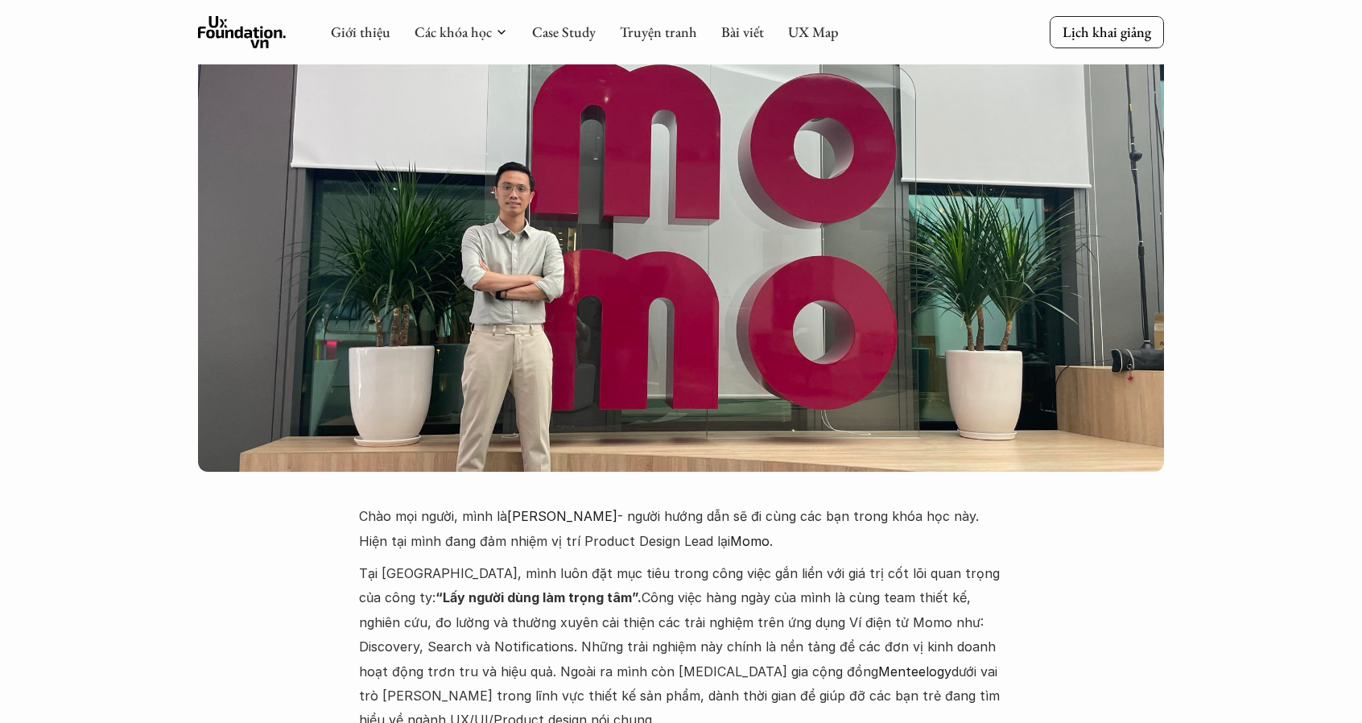
drag, startPoint x: 784, startPoint y: 458, endPoint x: 375, endPoint y: 437, distance: 409.5
click at [375, 504] on p "Chào mọi người, mình là Nguyễn Hoàng Anh - người hướng dẫn sẽ đi cùng các bạn t…" at bounding box center [681, 528] width 644 height 49
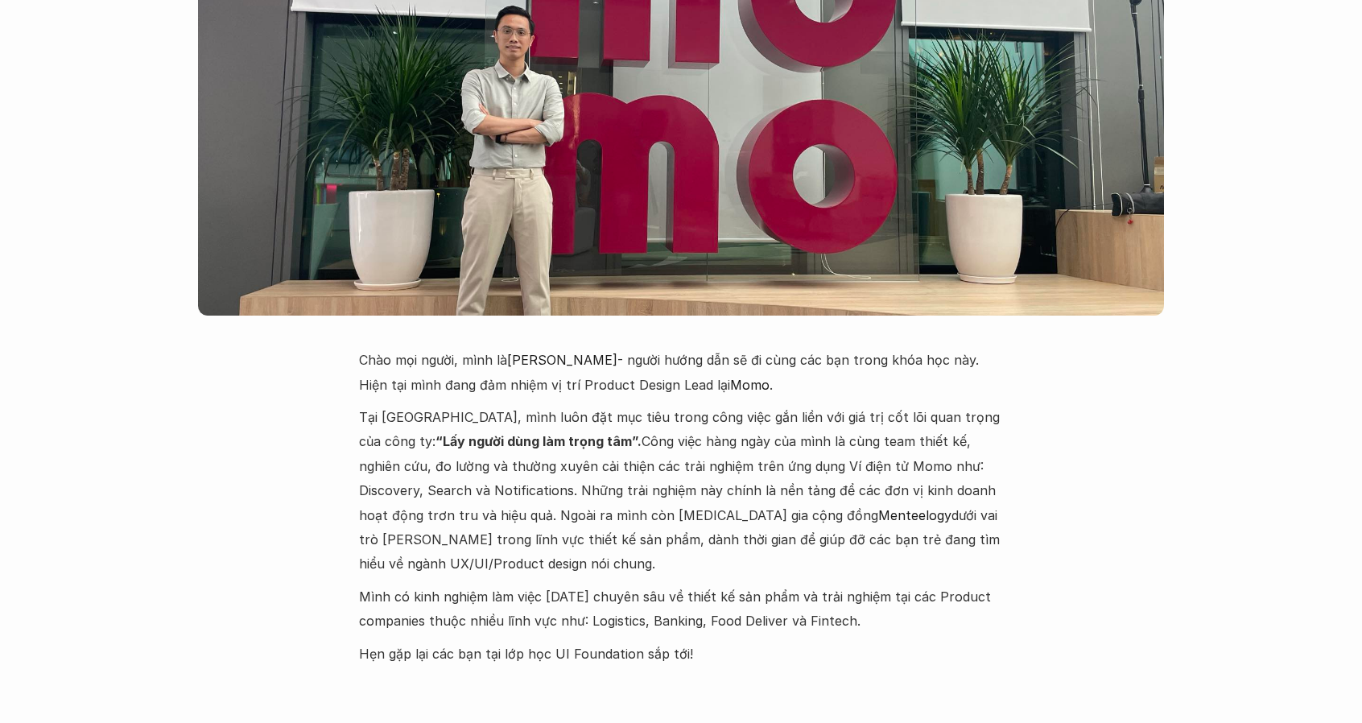
scroll to position [3783, 0]
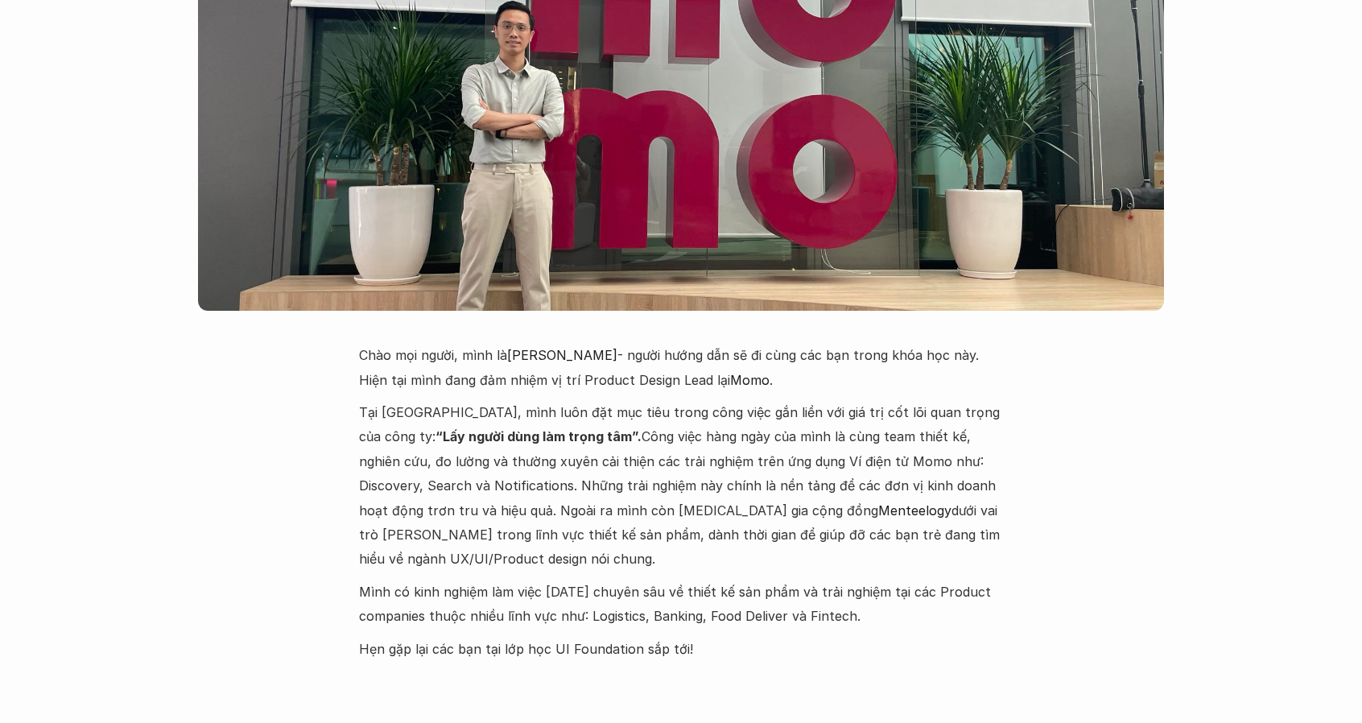
drag, startPoint x: 769, startPoint y: 534, endPoint x: 360, endPoint y: 334, distance: 455.4
click at [360, 343] on div "Chào mọi người, mình là Nguyễn Hoàng Anh - người hướng dẫn sẽ đi cùng các bạn t…" at bounding box center [681, 502] width 644 height 318
click at [360, 400] on p "Tại Momo, mình luôn đặt mục tiêu trong công việc gắn liền với giá trị cốt lõi q…" at bounding box center [681, 485] width 644 height 171
drag, startPoint x: 463, startPoint y: 357, endPoint x: 764, endPoint y: 481, distance: 325.3
click at [764, 481] on div "Chào mọi người, mình là Nguyễn Hoàng Anh - người hướng dẫn sẽ đi cùng các bạn t…" at bounding box center [681, 502] width 644 height 318
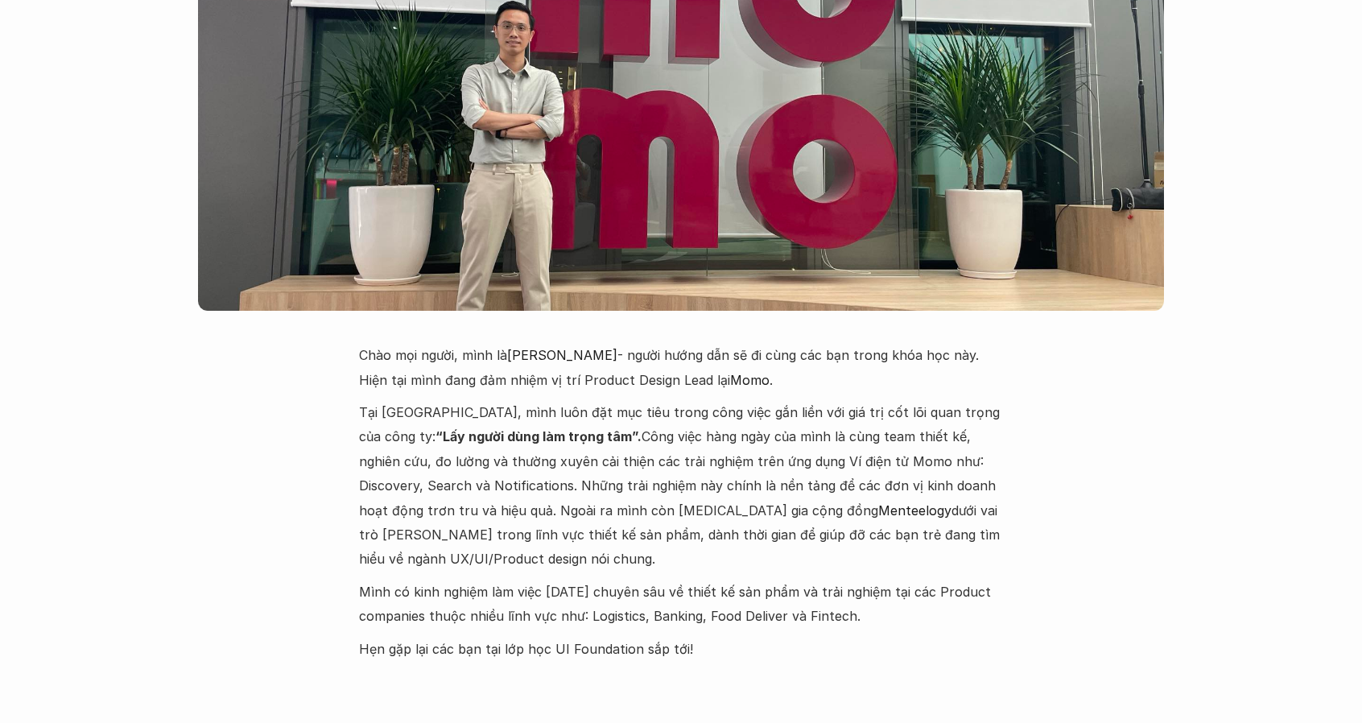
click at [764, 580] on p "Mình có kinh nghiệm làm việc 6 năm chuyên sâu về thiết kế sản phẩm và trải nghi…" at bounding box center [681, 604] width 644 height 49
drag, startPoint x: 821, startPoint y: 548, endPoint x: 456, endPoint y: 400, distance: 393.6
click at [456, 400] on div "Chào mọi người, mình là Nguyễn Hoàng Anh - người hướng dẫn sẽ đi cùng các bạn t…" at bounding box center [681, 502] width 644 height 318
click at [456, 400] on p "Tại Momo, mình luôn đặt mục tiêu trong công việc gắn liền với giá trị cốt lõi q…" at bounding box center [681, 485] width 644 height 171
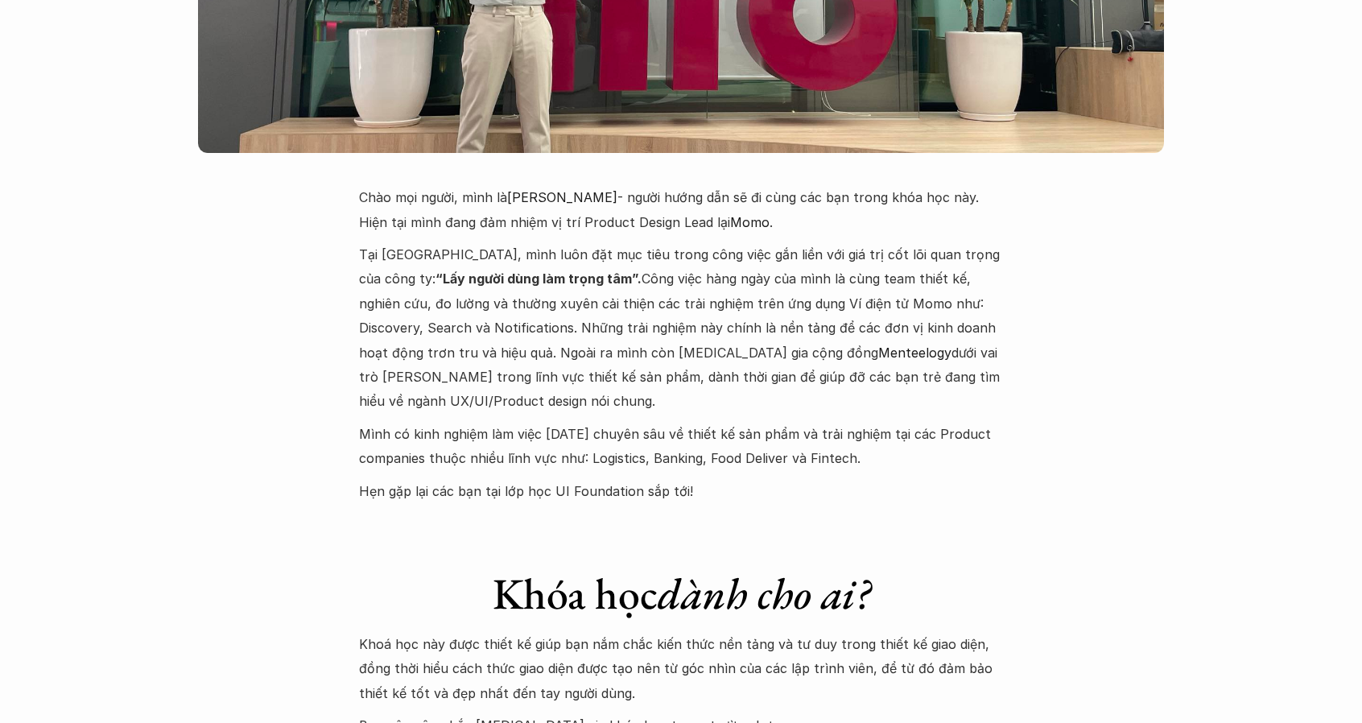
scroll to position [3944, 0]
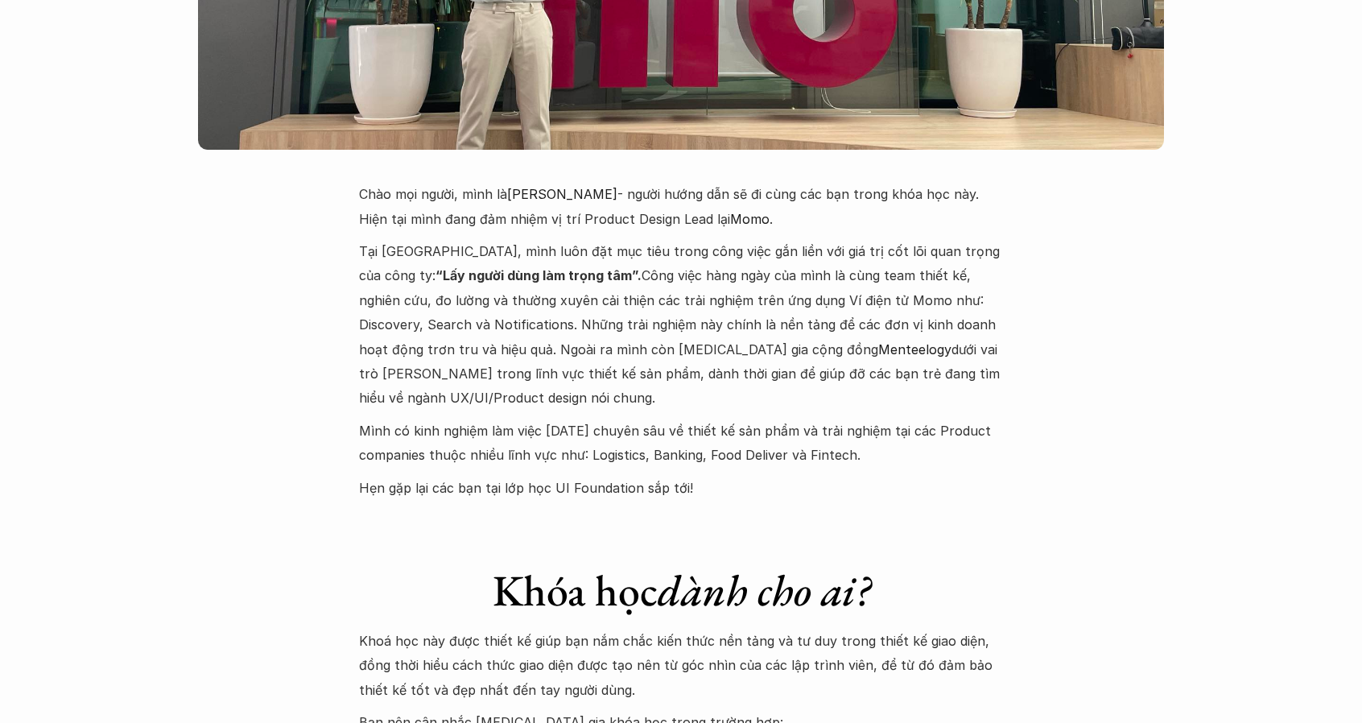
drag, startPoint x: 781, startPoint y: 394, endPoint x: 454, endPoint y: 313, distance: 336.6
click at [454, 313] on div "Chào mọi người, mình là Nguyễn Hoàng Anh - người hướng dẫn sẽ đi cùng các bạn t…" at bounding box center [681, 341] width 644 height 318
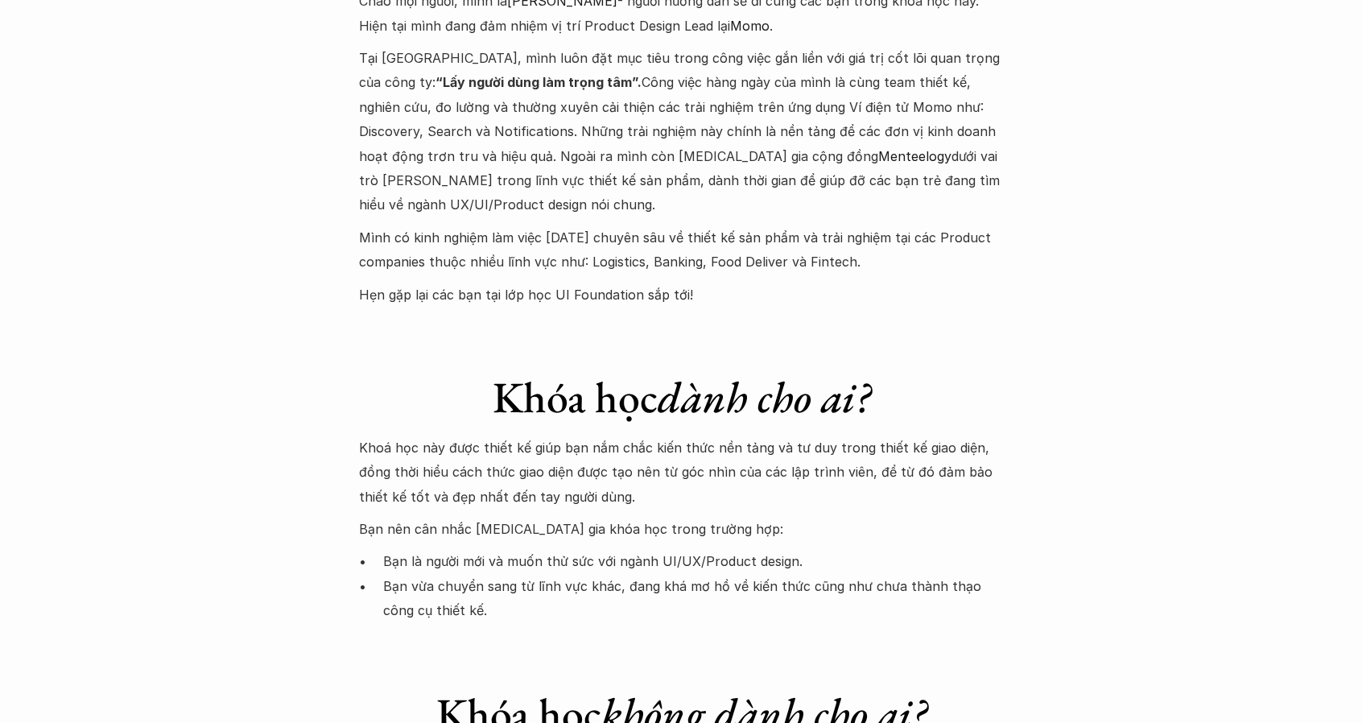
scroll to position [4186, 0]
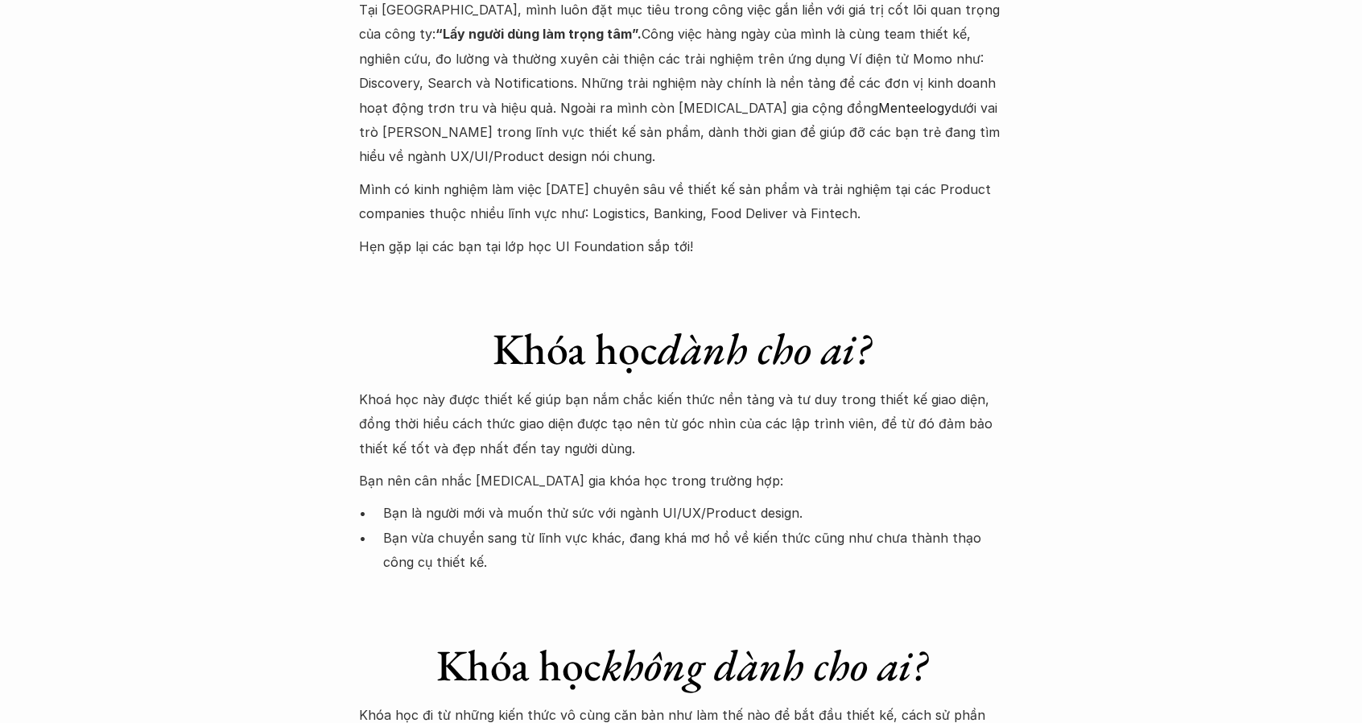
drag, startPoint x: 496, startPoint y: 259, endPoint x: 617, endPoint y: 354, distance: 153.6
click at [617, 354] on div "Khóa học dành cho ai? Khoá học này được thiết kế giúp bạn nắm chắc kiến thức nề…" at bounding box center [681, 433] width 644 height 284
click at [617, 387] on p "Khoá học này được thiết kế giúp bạn nắm chắc kiến thức nền tảng và tư duy trong…" at bounding box center [681, 423] width 644 height 73
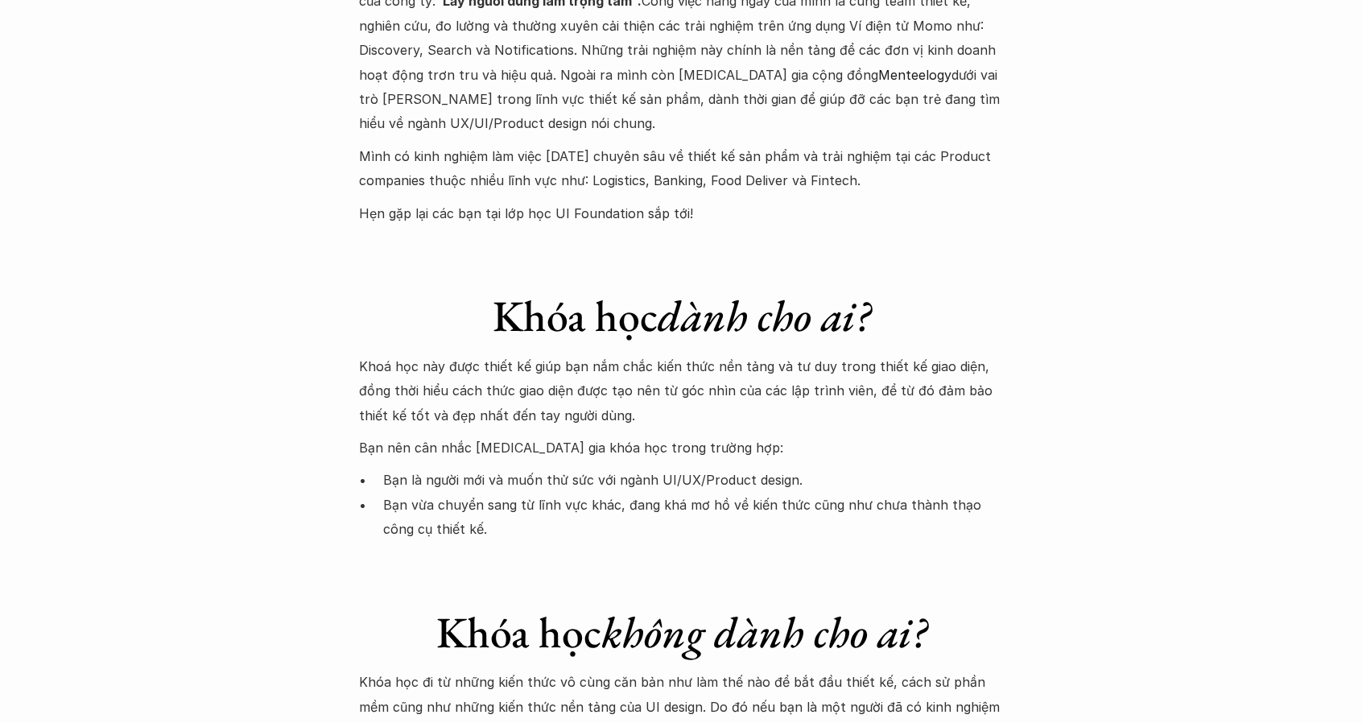
scroll to position [4266, 0]
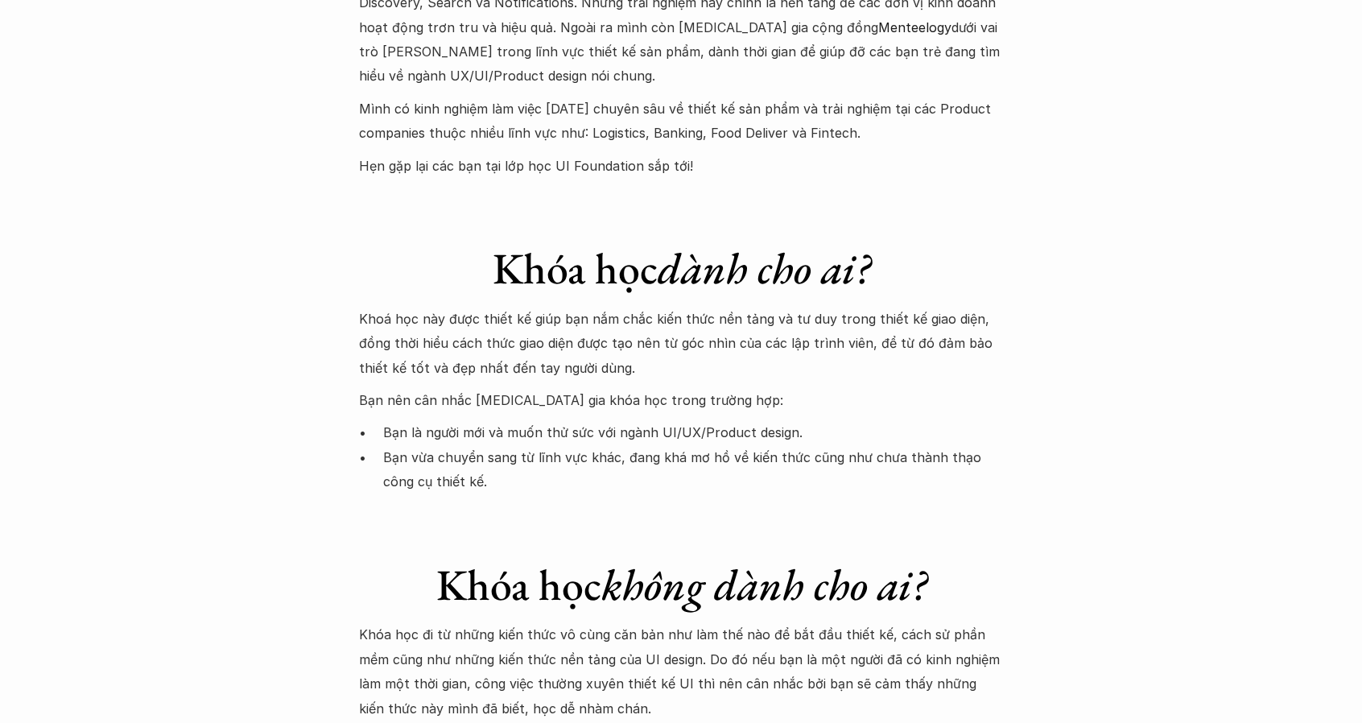
drag, startPoint x: 563, startPoint y: 375, endPoint x: 391, endPoint y: 303, distance: 186.9
click at [391, 307] on div "Khoá học này được thiết kế giúp bạn nắm chắc kiến thức nền tảng và tư duy trong…" at bounding box center [681, 401] width 644 height 188
click at [391, 388] on p "Bạn nên cân nhắc tham gia khóa học trong trường hợp:" at bounding box center [681, 400] width 644 height 24
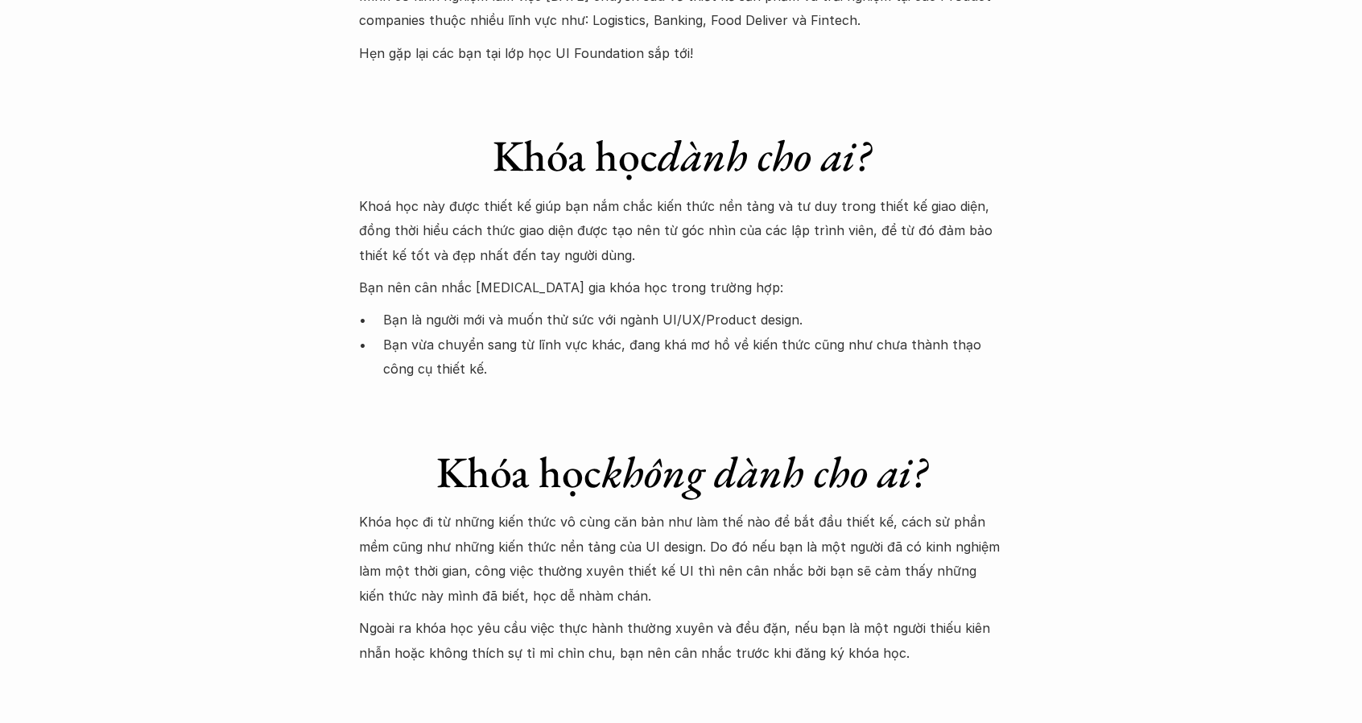
scroll to position [4427, 0]
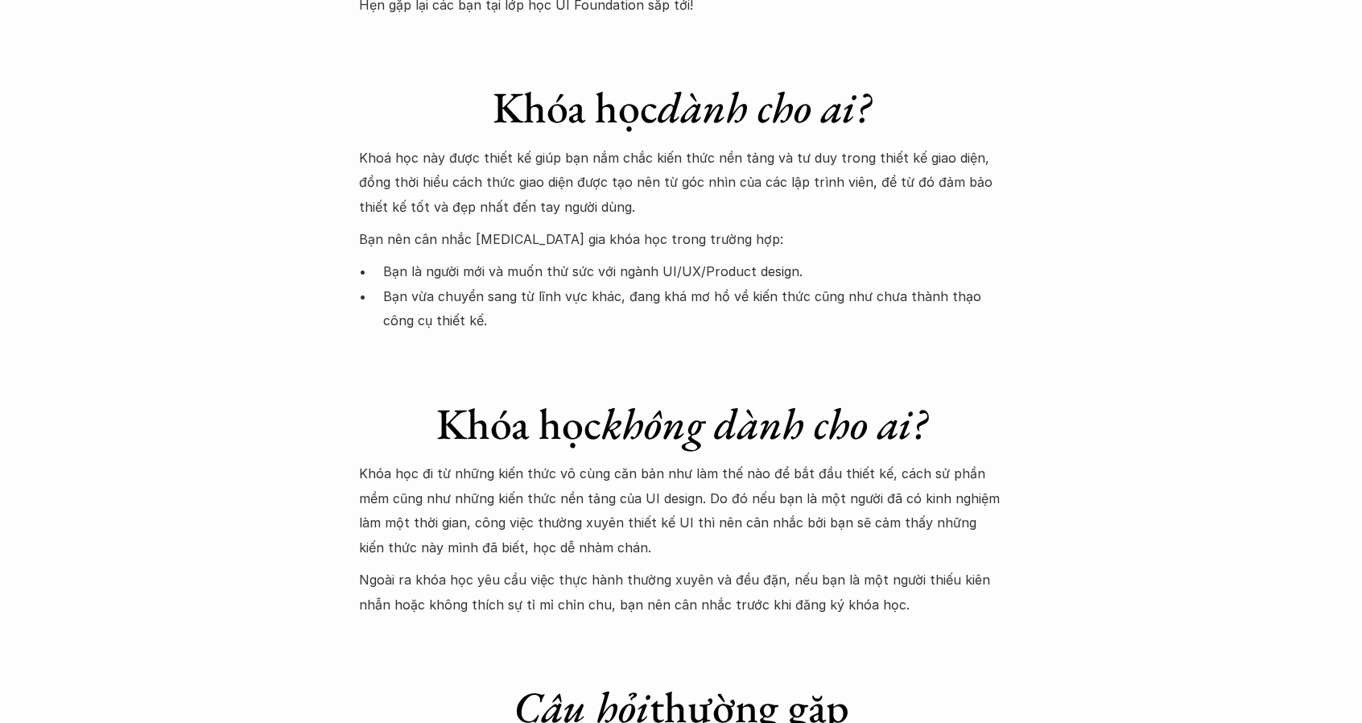
drag, startPoint x: 357, startPoint y: 379, endPoint x: 914, endPoint y: 493, distance: 568.6
click at [914, 568] on p "Ngoài ra khóa học yêu cầu việc thực hành thường xuyên và đều đặn, nếu bạn là mộ…" at bounding box center [681, 592] width 644 height 49
drag, startPoint x: 915, startPoint y: 519, endPoint x: 400, endPoint y: 408, distance: 527.0
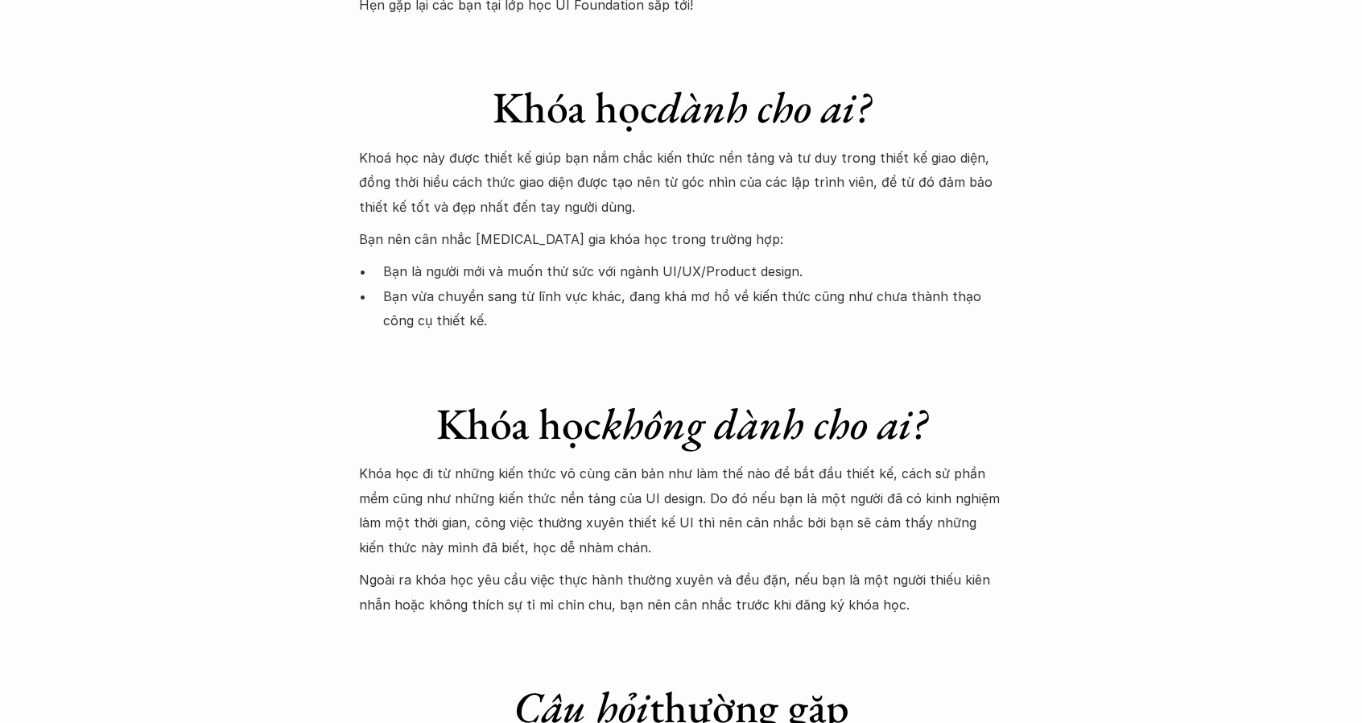
click at [398, 461] on p "Khóa học đi từ những kiến thức vô cùng căn bản như làm thế nào để bắt đầu thiết…" at bounding box center [681, 510] width 644 height 98
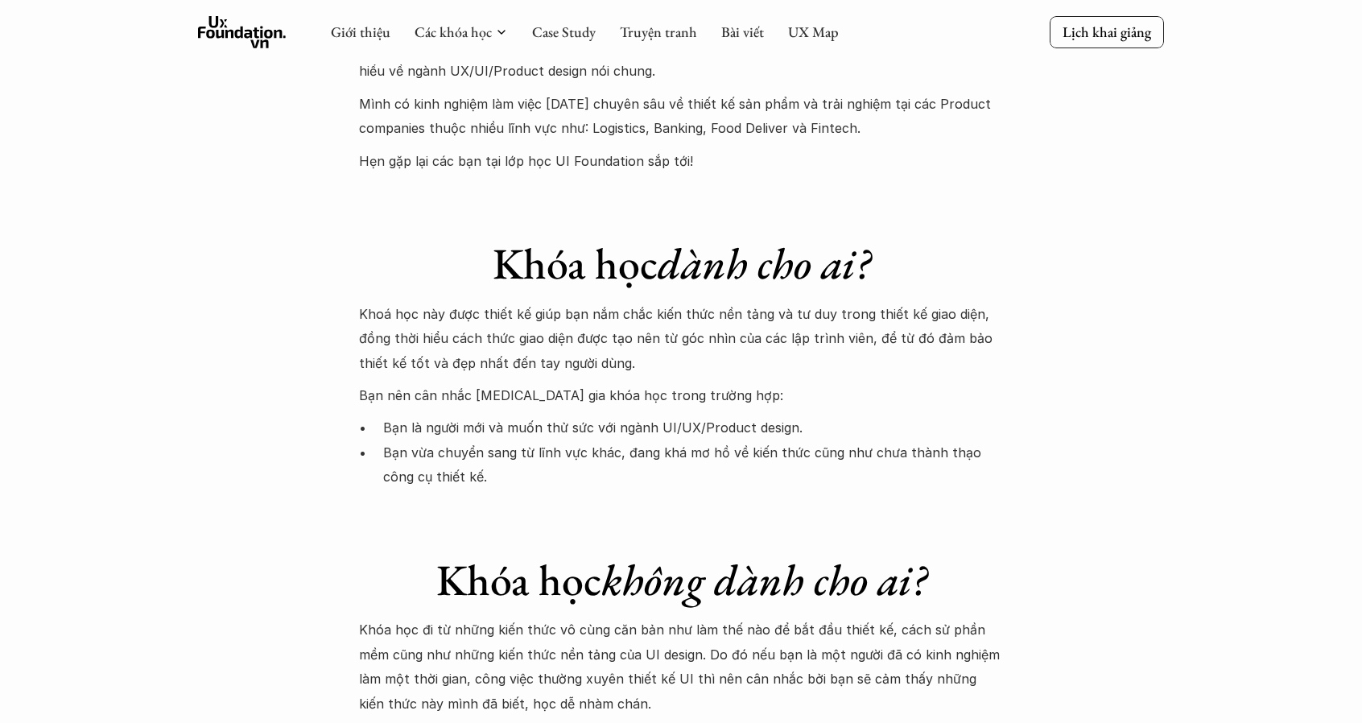
scroll to position [4266, 0]
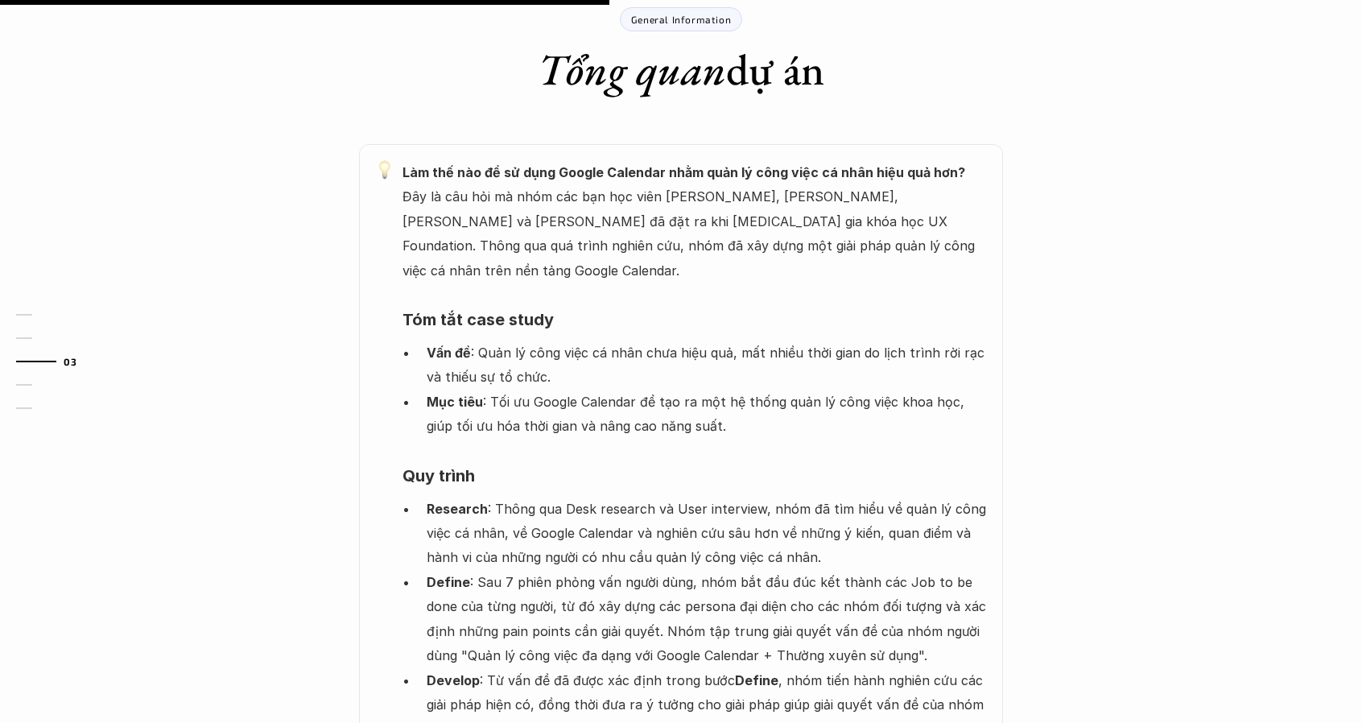
scroll to position [805, 0]
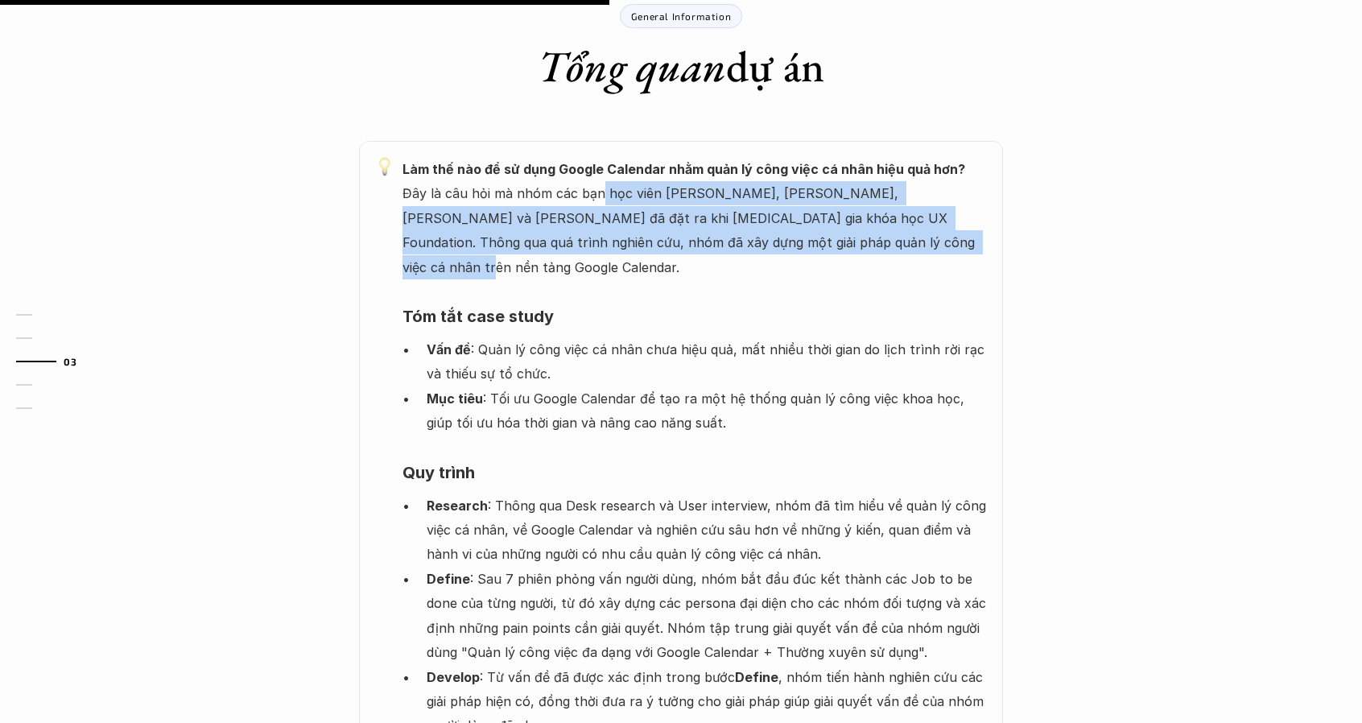
drag, startPoint x: 863, startPoint y: 250, endPoint x: 562, endPoint y: 200, distance: 305.2
click at [562, 200] on p "Làm thế nào để sử dụng Google Calendar nhằm quản lý công việc cá nhân hiệu quả …" at bounding box center [694, 218] width 584 height 122
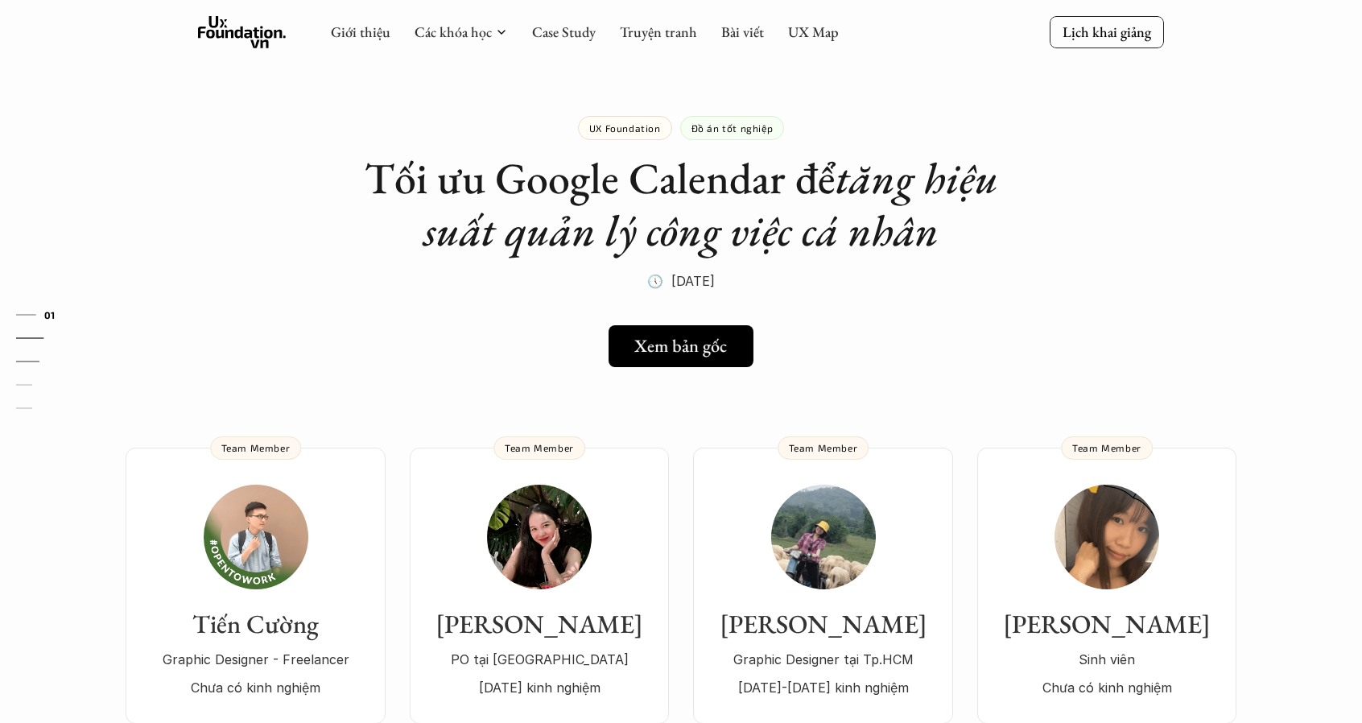
scroll to position [0, 0]
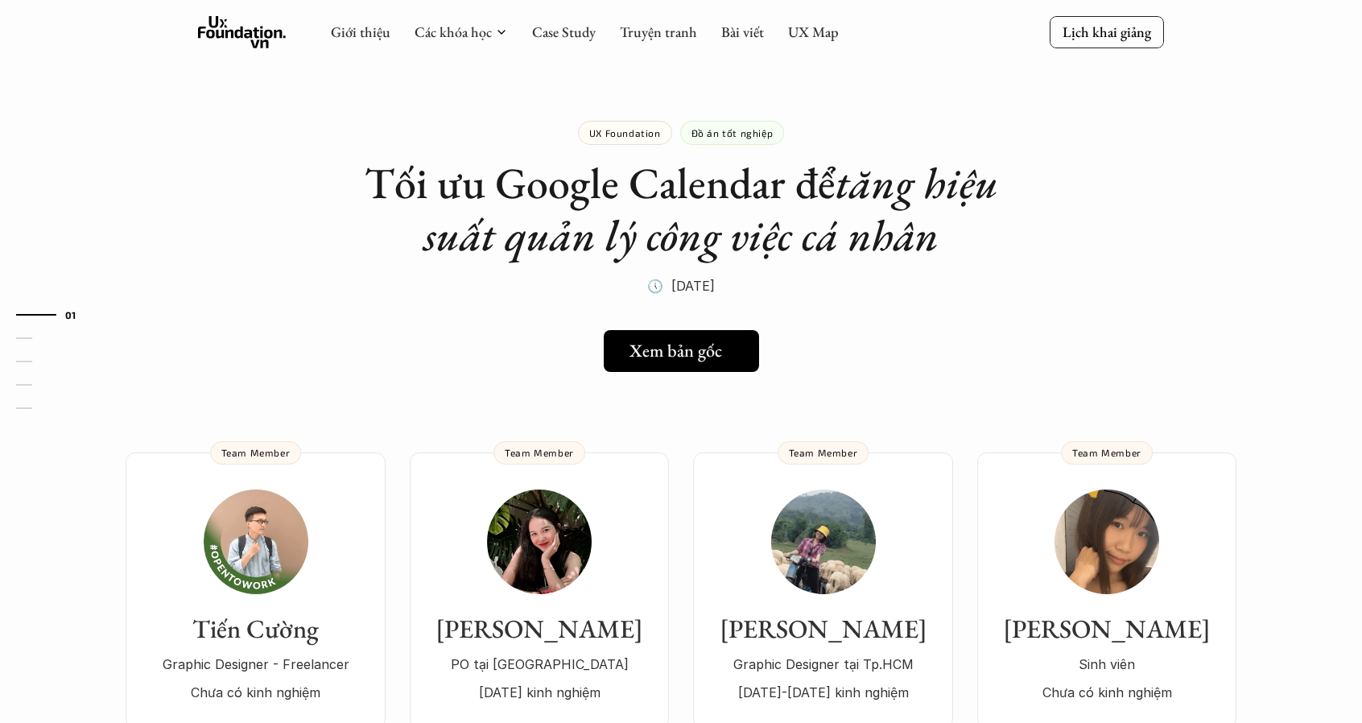
click at [647, 349] on h5 "Xem bản gốc" at bounding box center [675, 351] width 93 height 21
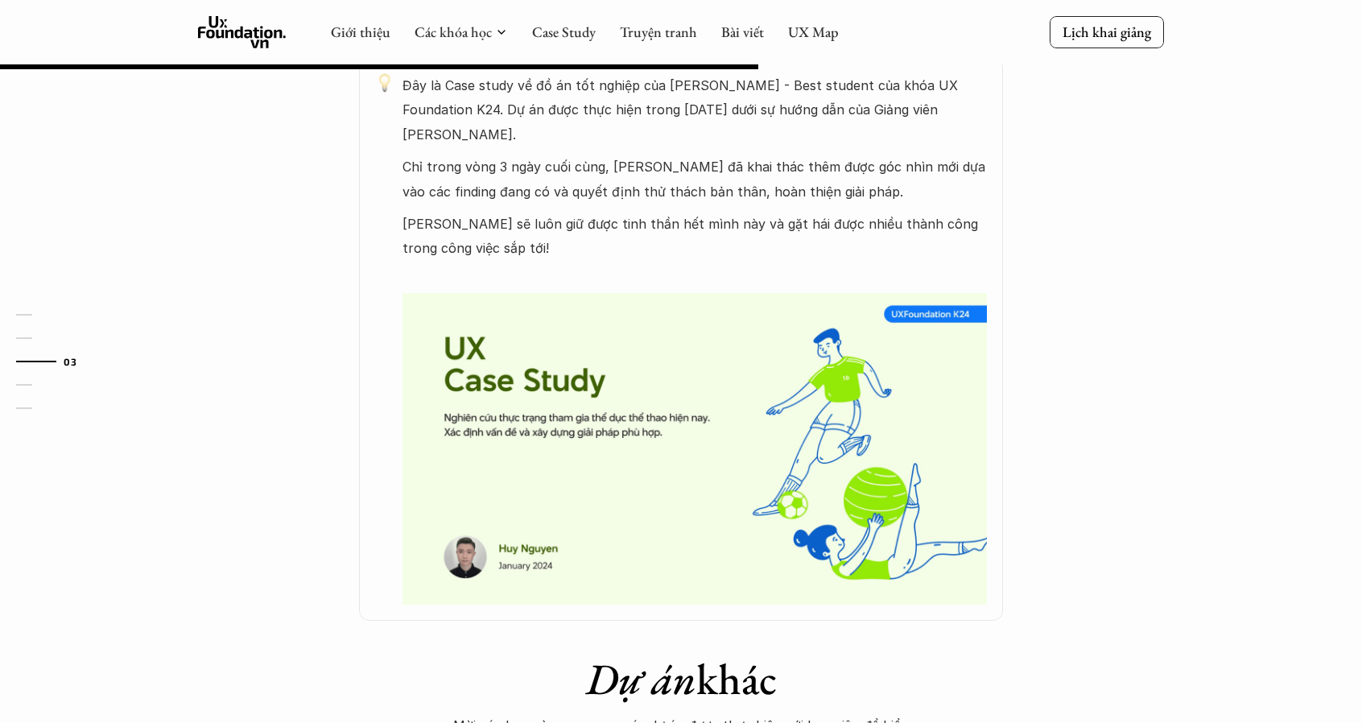
scroll to position [885, 0]
